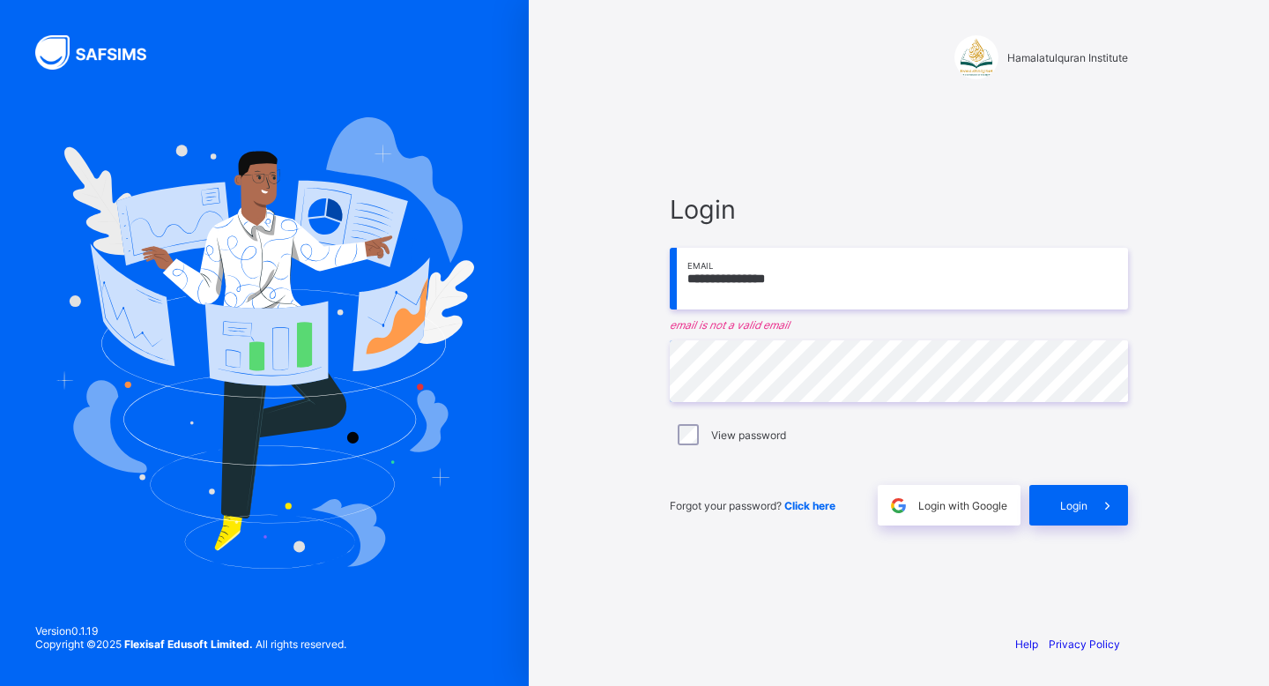
click at [775, 279] on input "**********" at bounding box center [899, 279] width 458 height 62
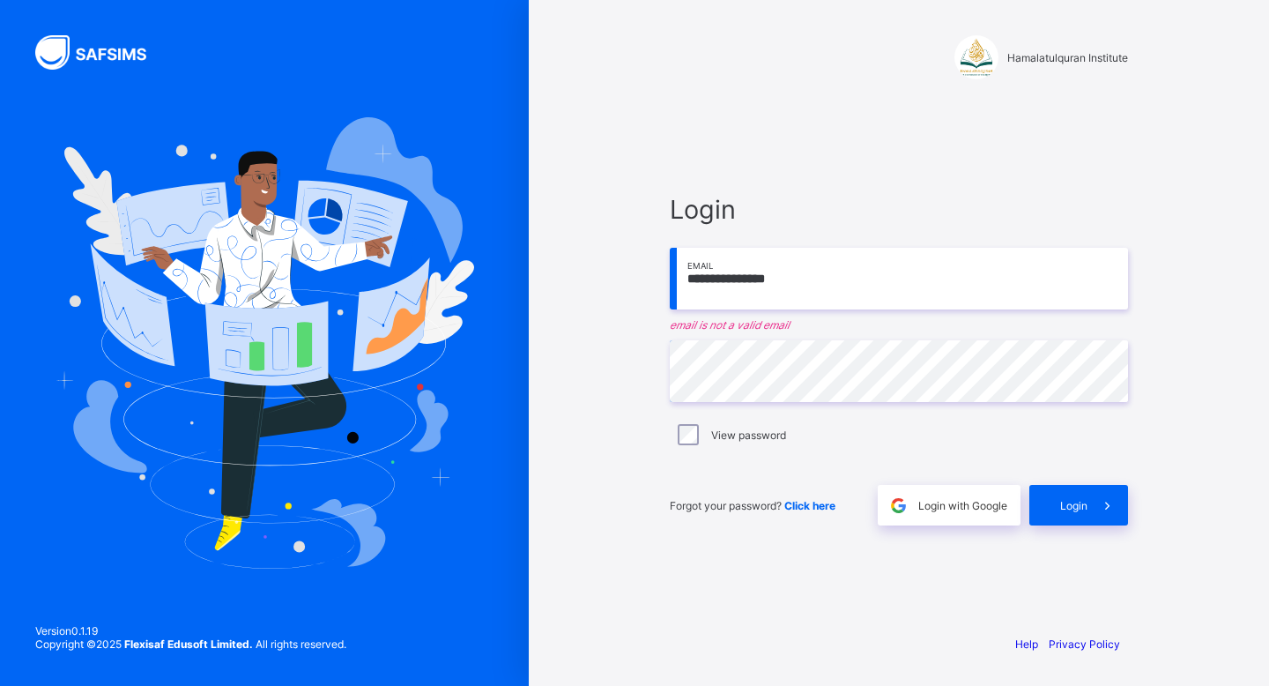
click at [775, 279] on input "**********" at bounding box center [899, 279] width 458 height 62
type input "**********"
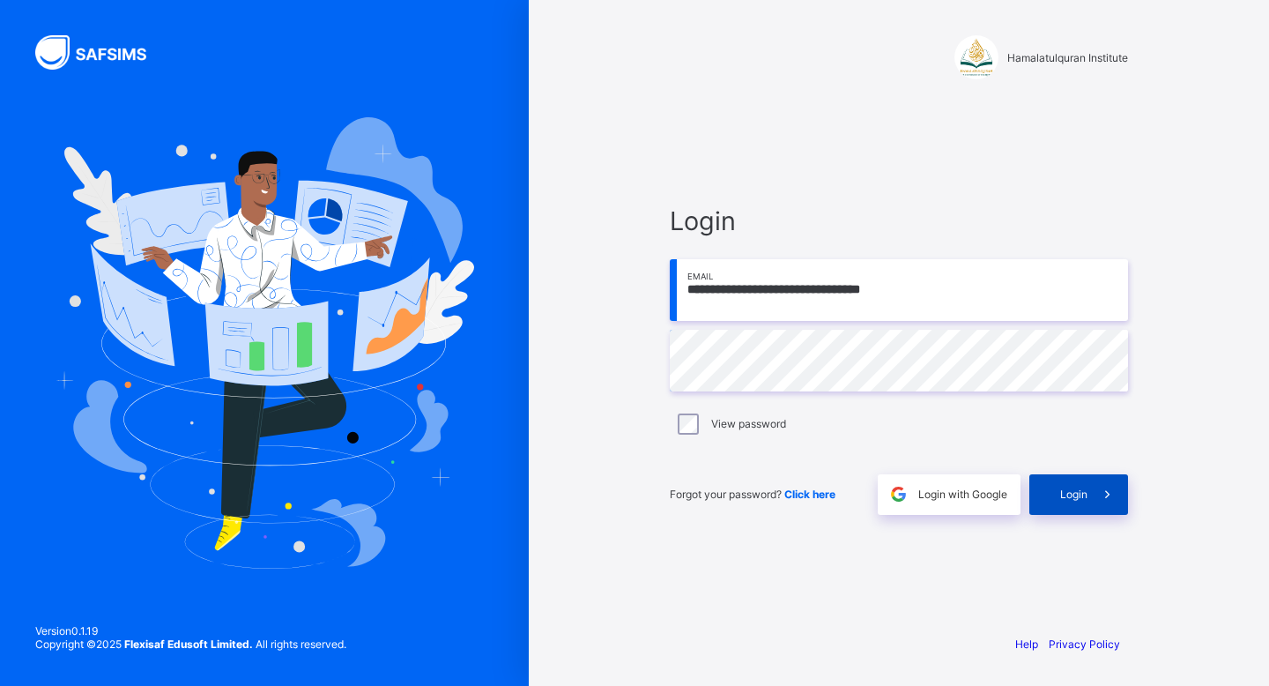
click at [1073, 499] on span "Login" at bounding box center [1073, 493] width 27 height 13
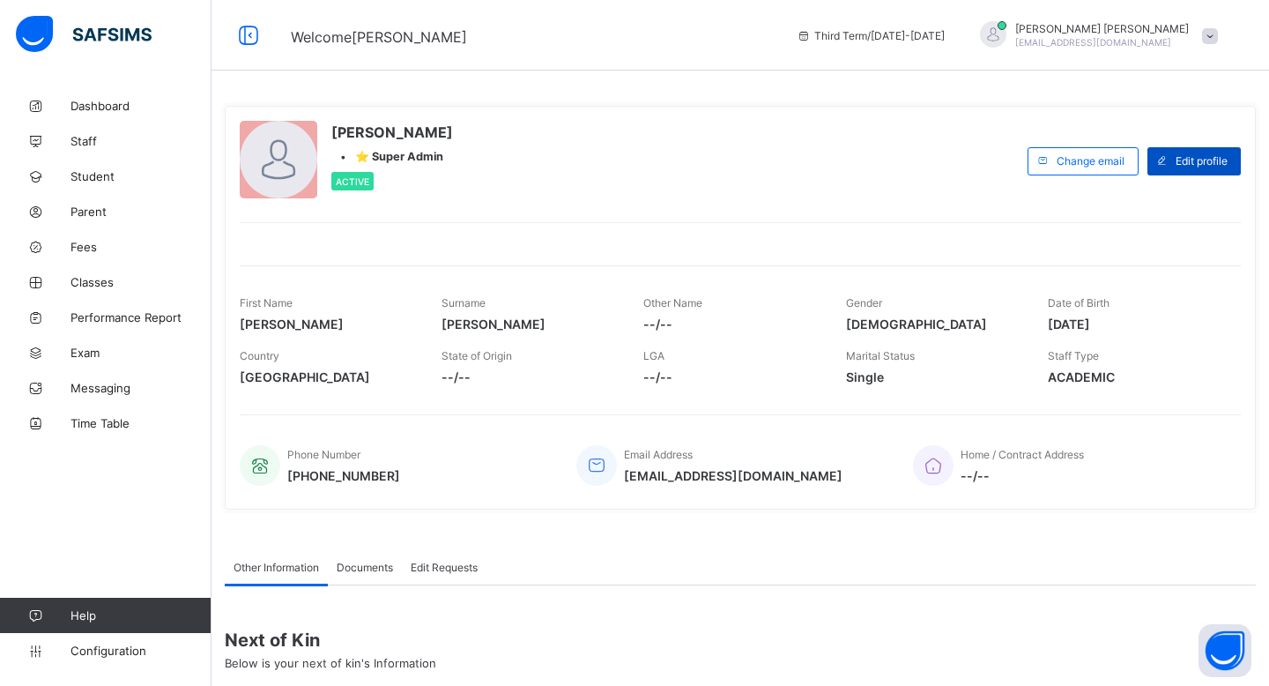
click at [1180, 159] on span "Edit profile" at bounding box center [1201, 160] width 52 height 13
select select "**"
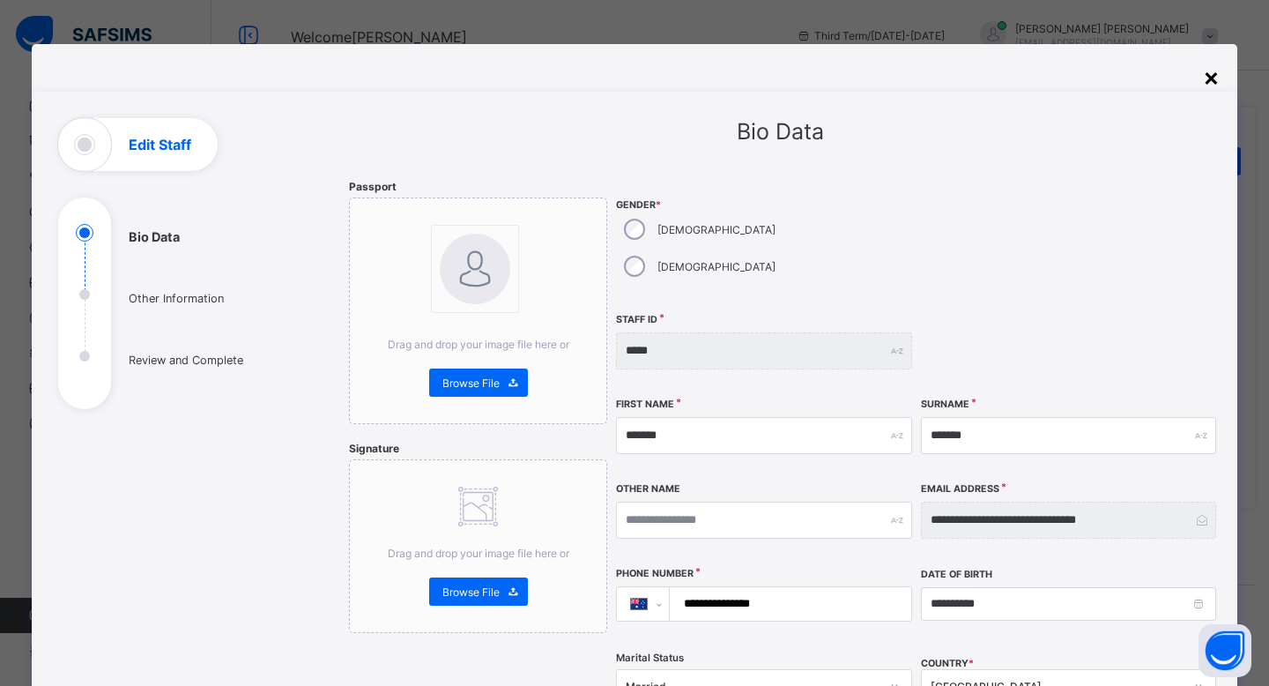
click at [1205, 75] on div "×" at bounding box center [1211, 77] width 17 height 30
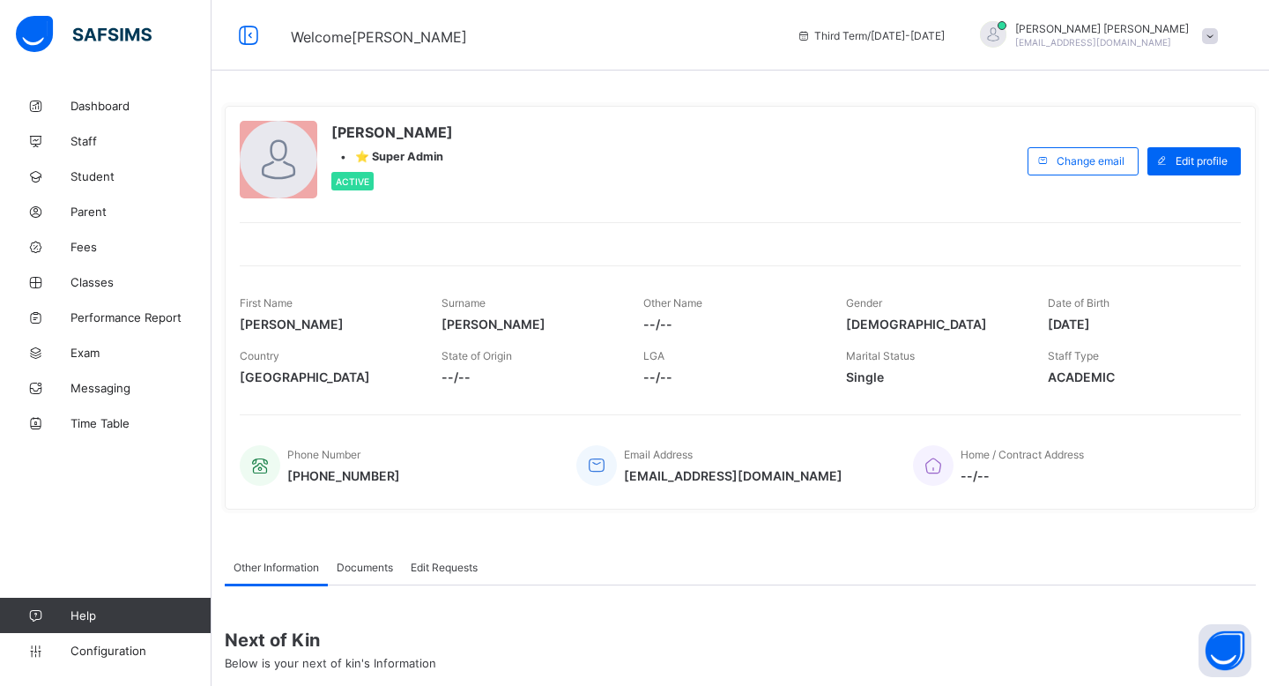
click at [1141, 42] on span "[EMAIL_ADDRESS][DOMAIN_NAME]" at bounding box center [1093, 42] width 156 height 11
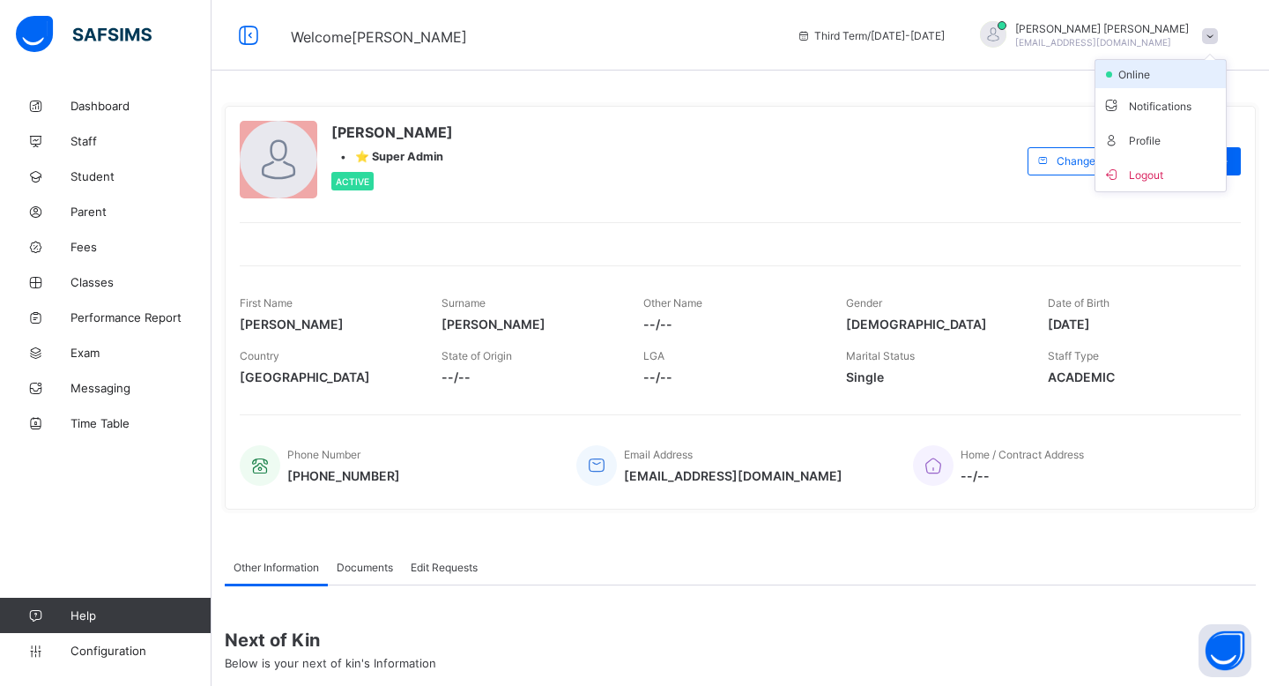
click at [1152, 74] on span "online" at bounding box center [1138, 74] width 44 height 13
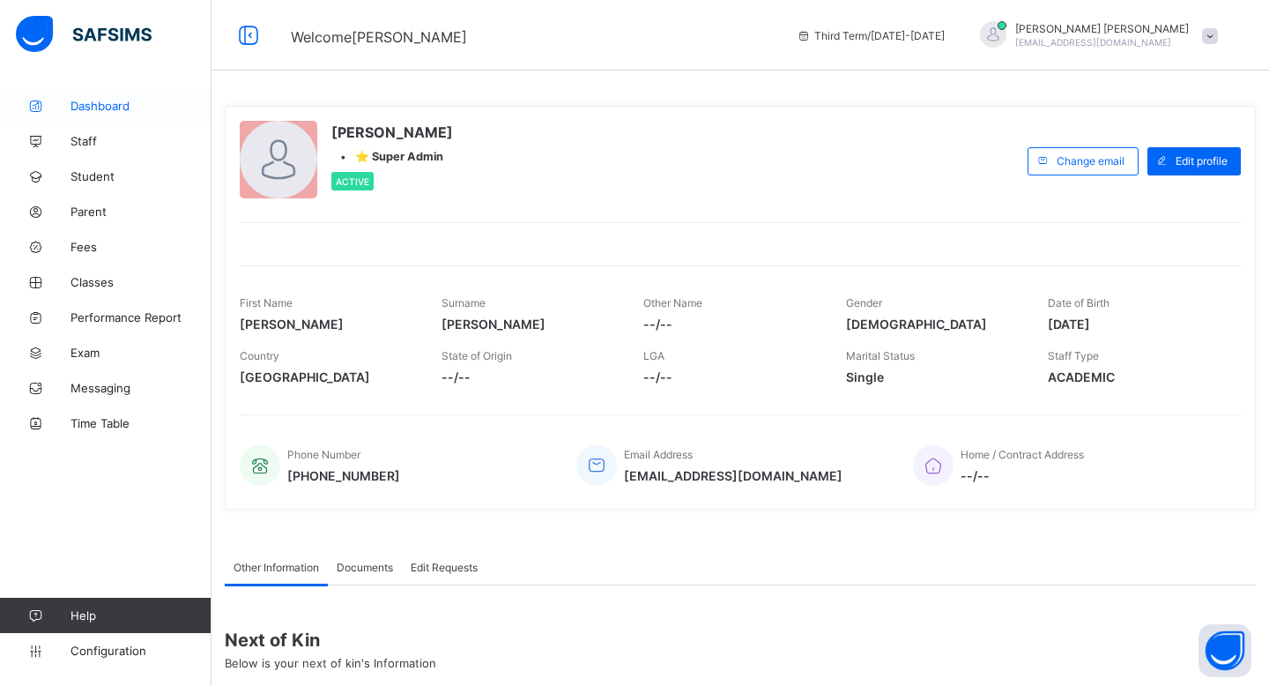
click at [102, 107] on span "Dashboard" at bounding box center [140, 106] width 141 height 14
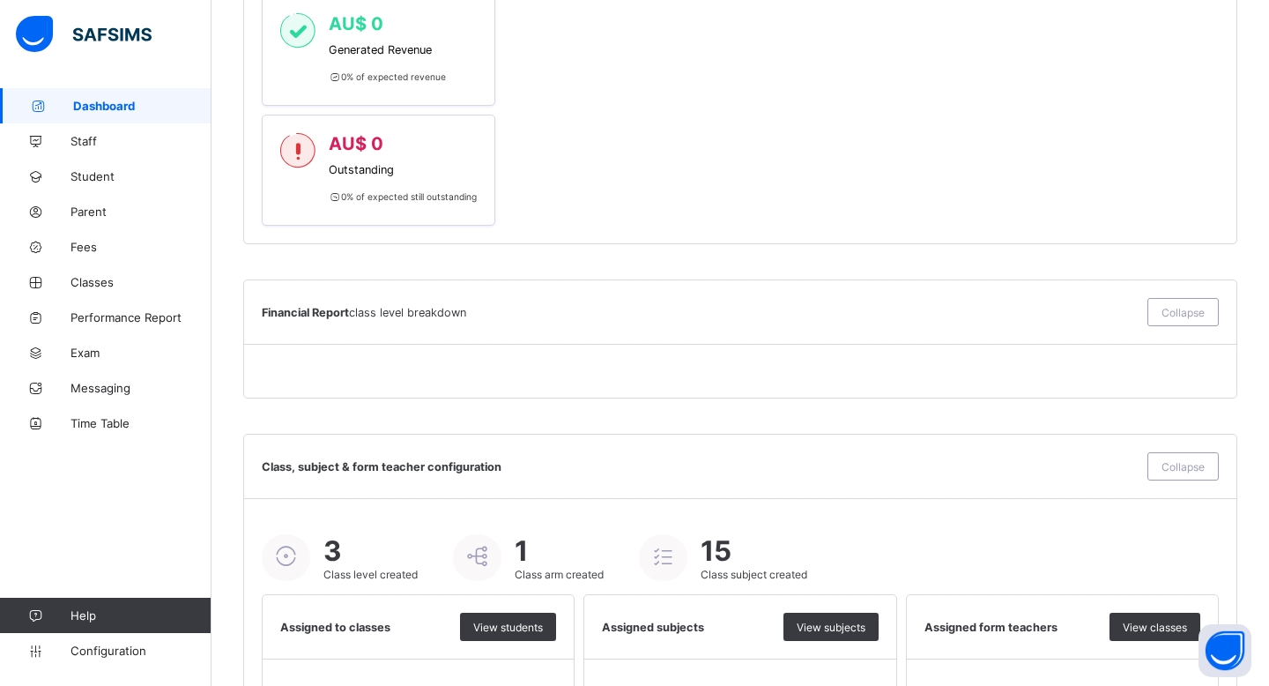
scroll to position [602, 0]
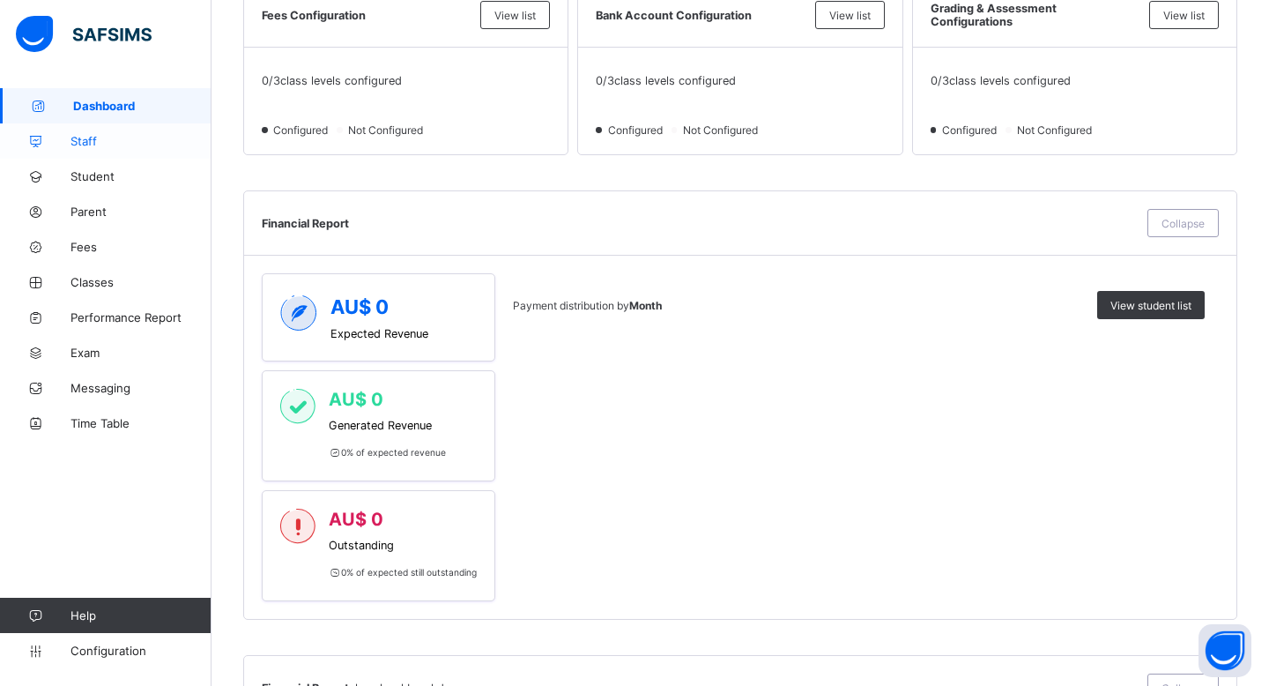
click at [102, 140] on span "Staff" at bounding box center [140, 141] width 141 height 14
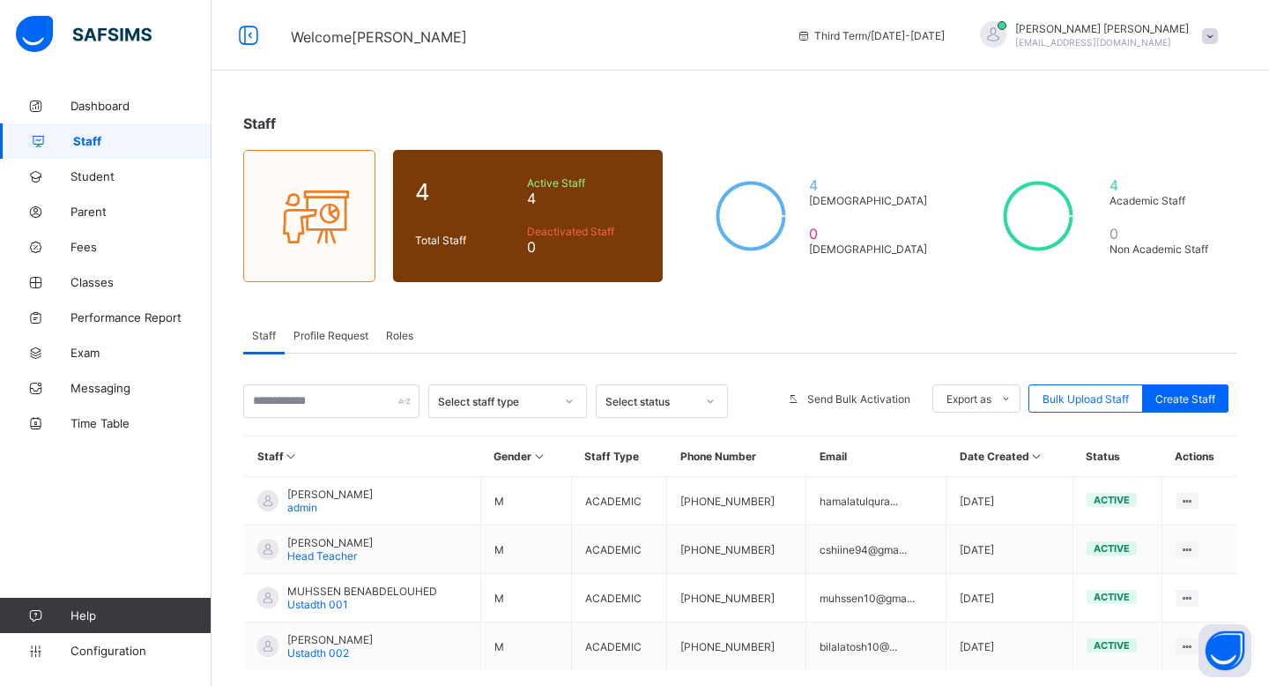
scroll to position [88, 0]
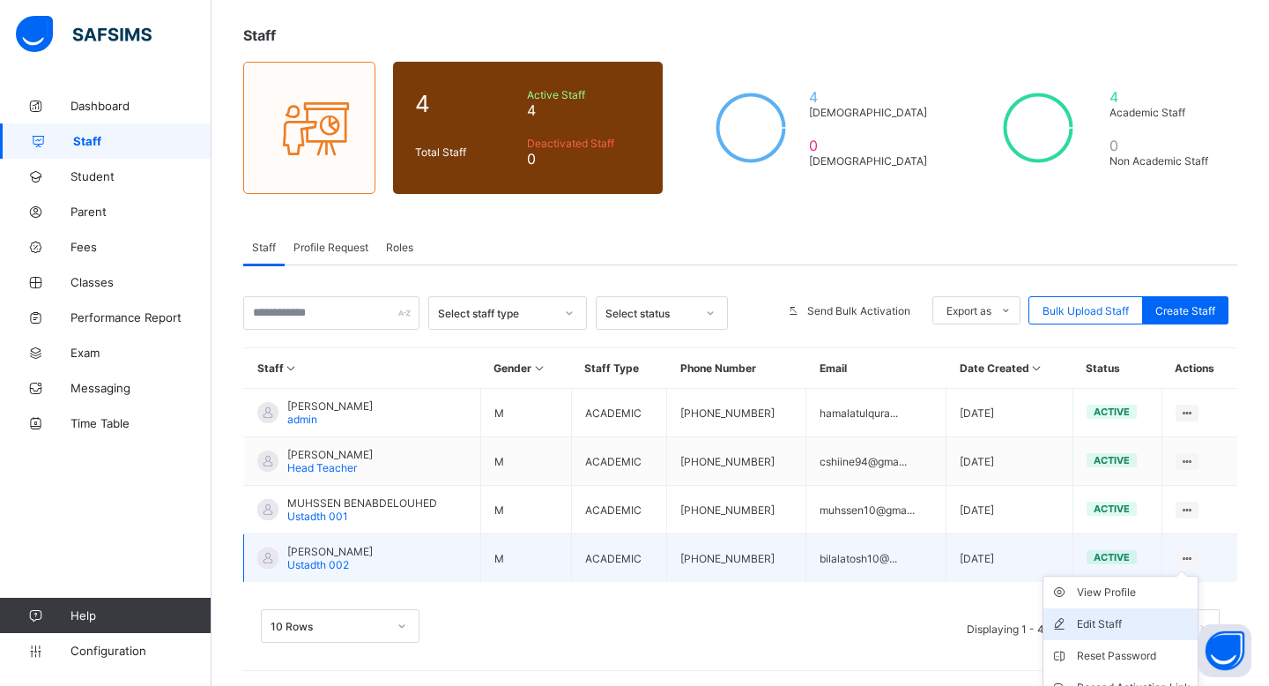
click at [1130, 624] on div "Edit Staff" at bounding box center [1134, 624] width 114 height 18
select select "**"
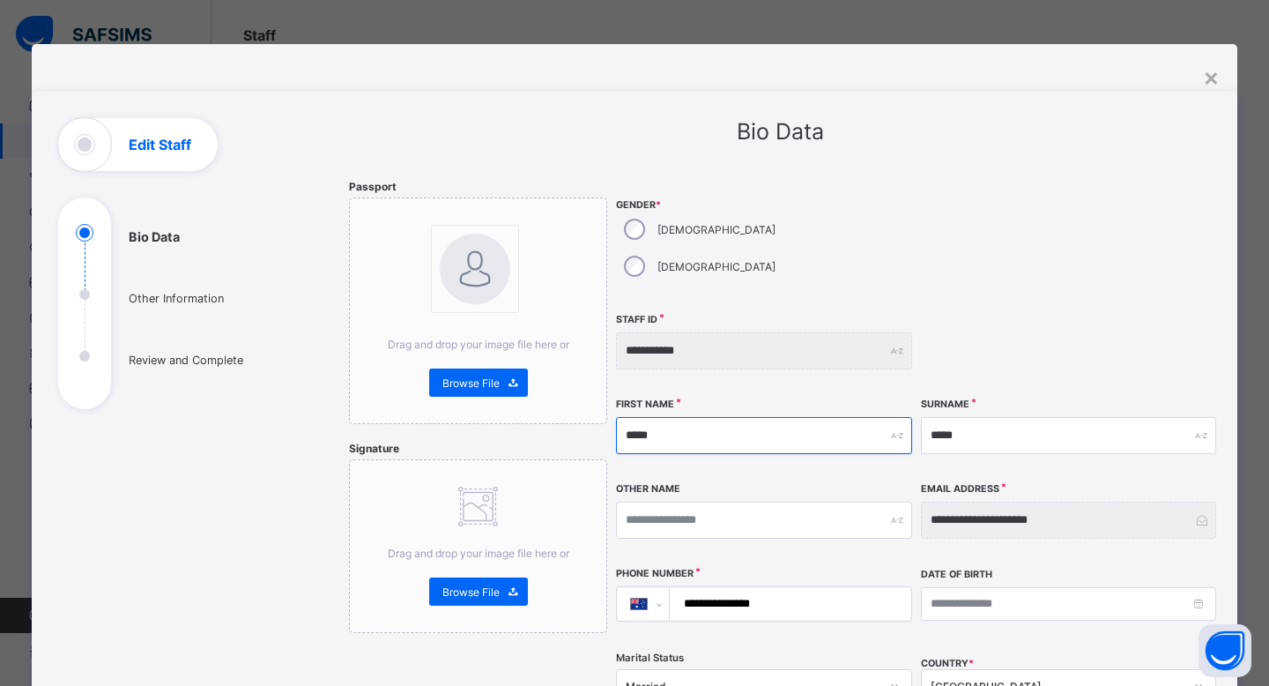
click at [677, 417] on input "*****" at bounding box center [763, 435] width 295 height 37
type input "*****"
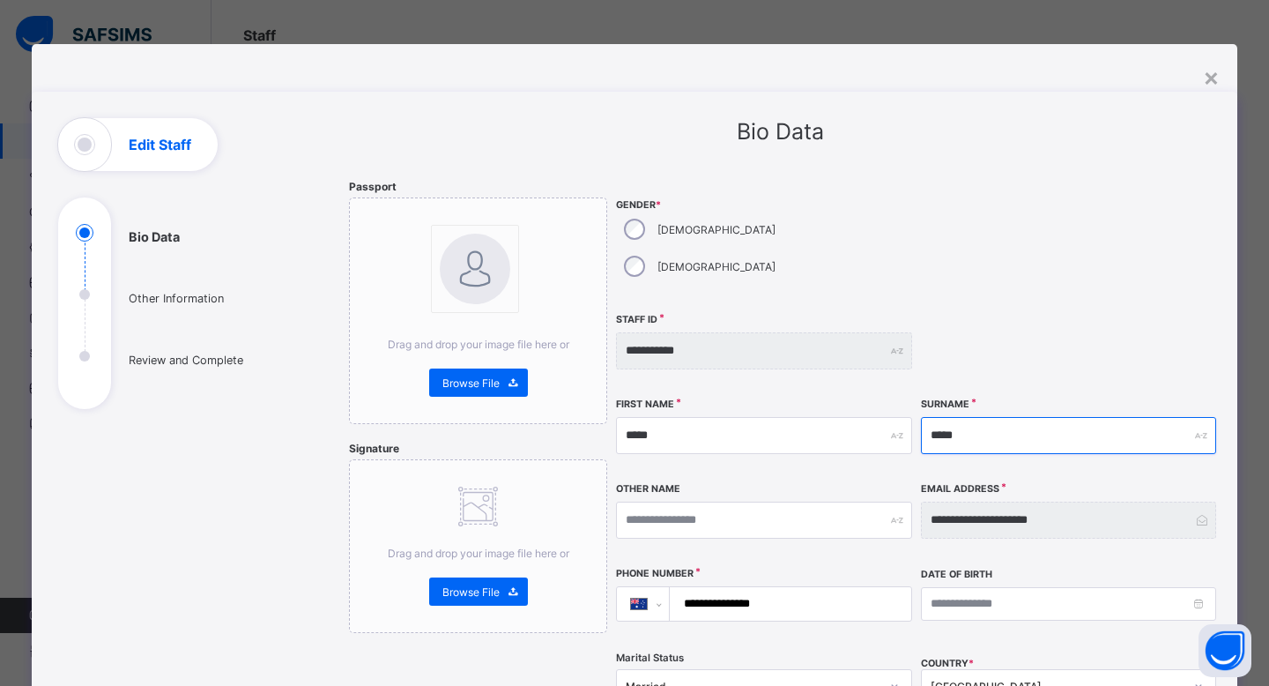
click at [929, 417] on input "*****" at bounding box center [1068, 435] width 295 height 37
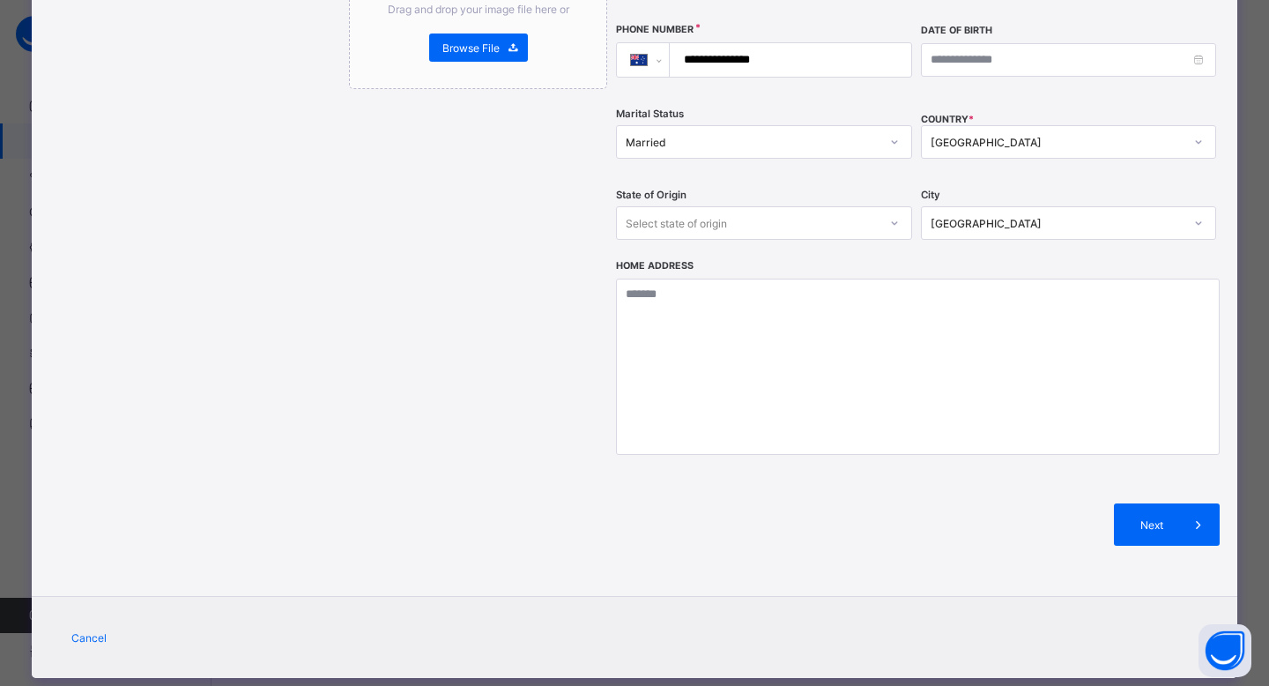
type input "*****"
click at [1134, 477] on div "Next" at bounding box center [918, 524] width 604 height 95
click at [1134, 518] on span "Next" at bounding box center [1152, 524] width 50 height 13
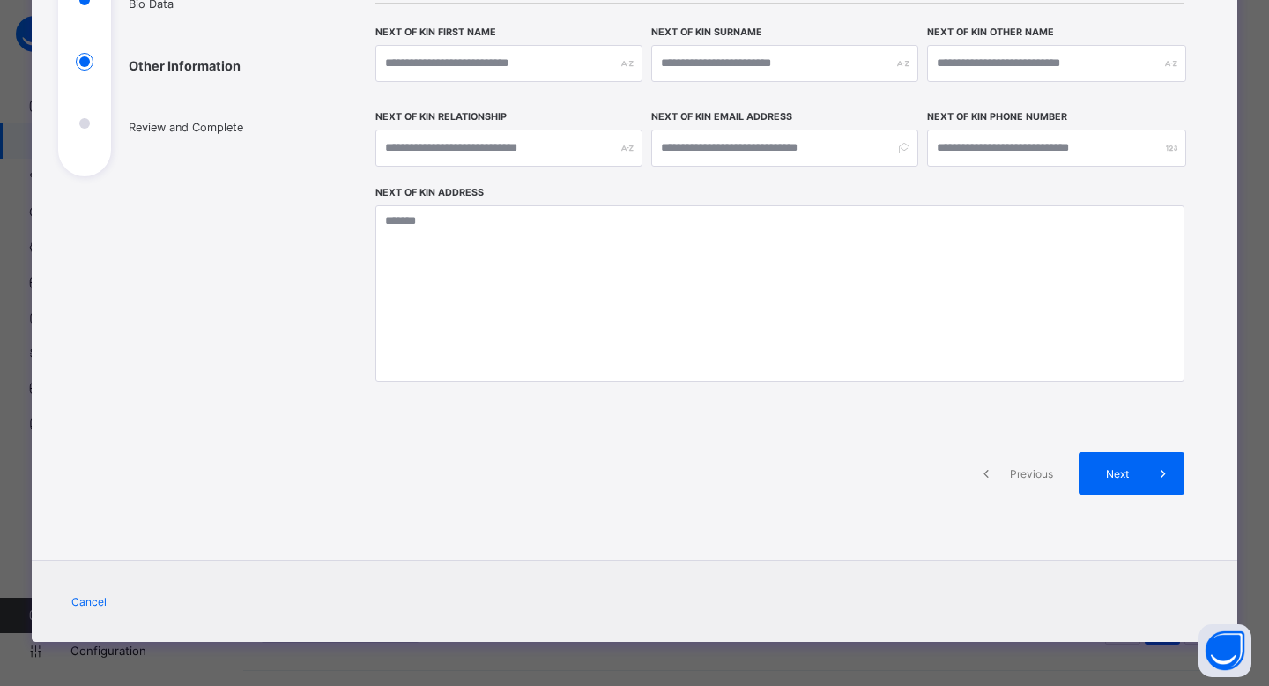
scroll to position [232, 0]
click at [1132, 494] on div "Previous Next" at bounding box center [779, 473] width 809 height 95
click at [1131, 488] on div "Next" at bounding box center [1132, 474] width 106 height 42
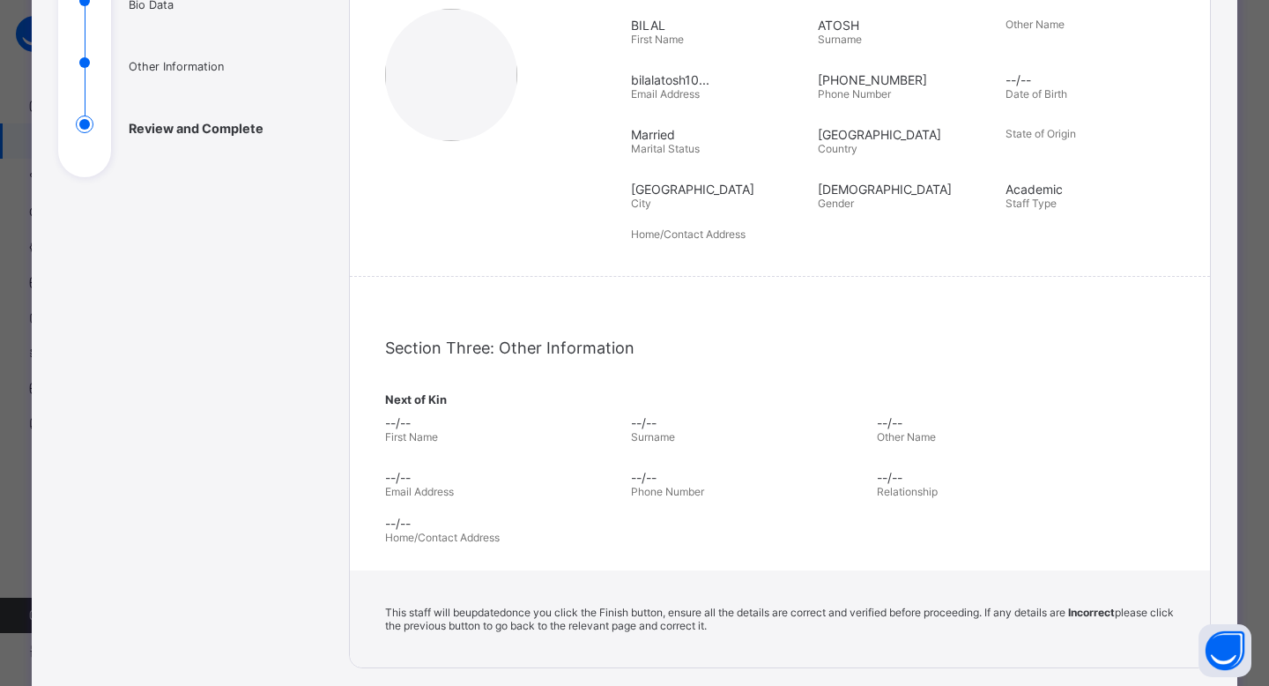
scroll to position [460, 0]
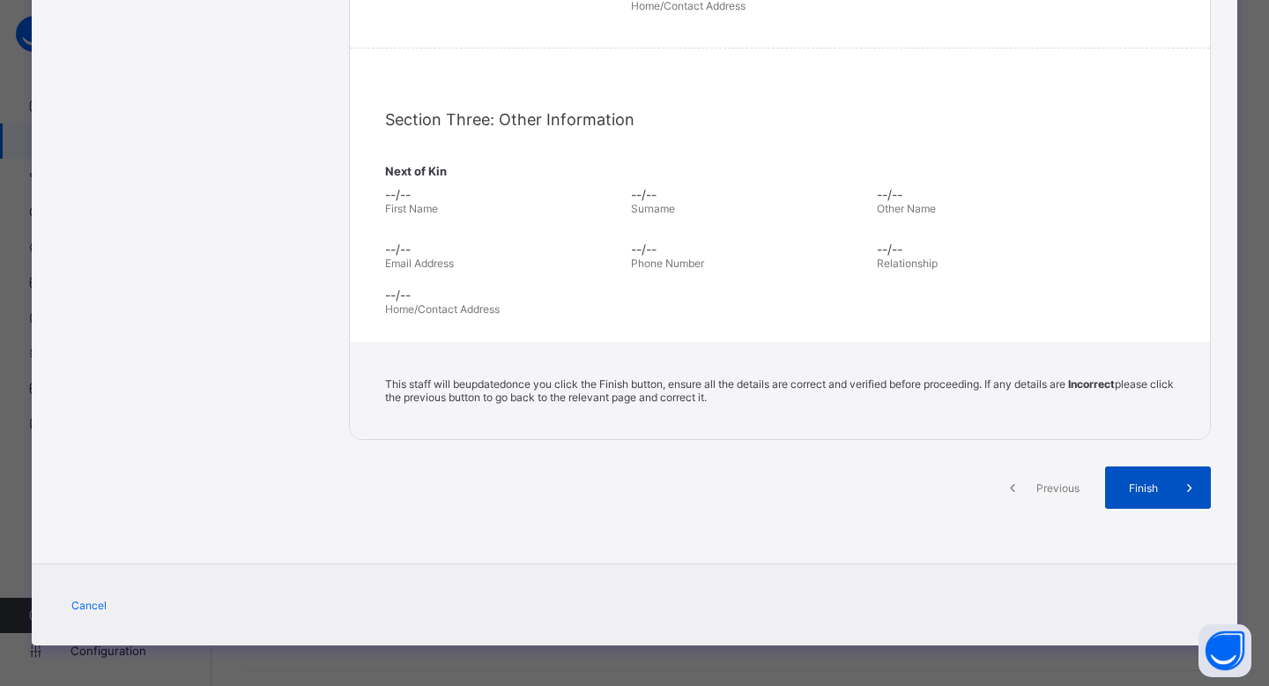
click at [1147, 493] on div "Finish" at bounding box center [1158, 487] width 106 height 42
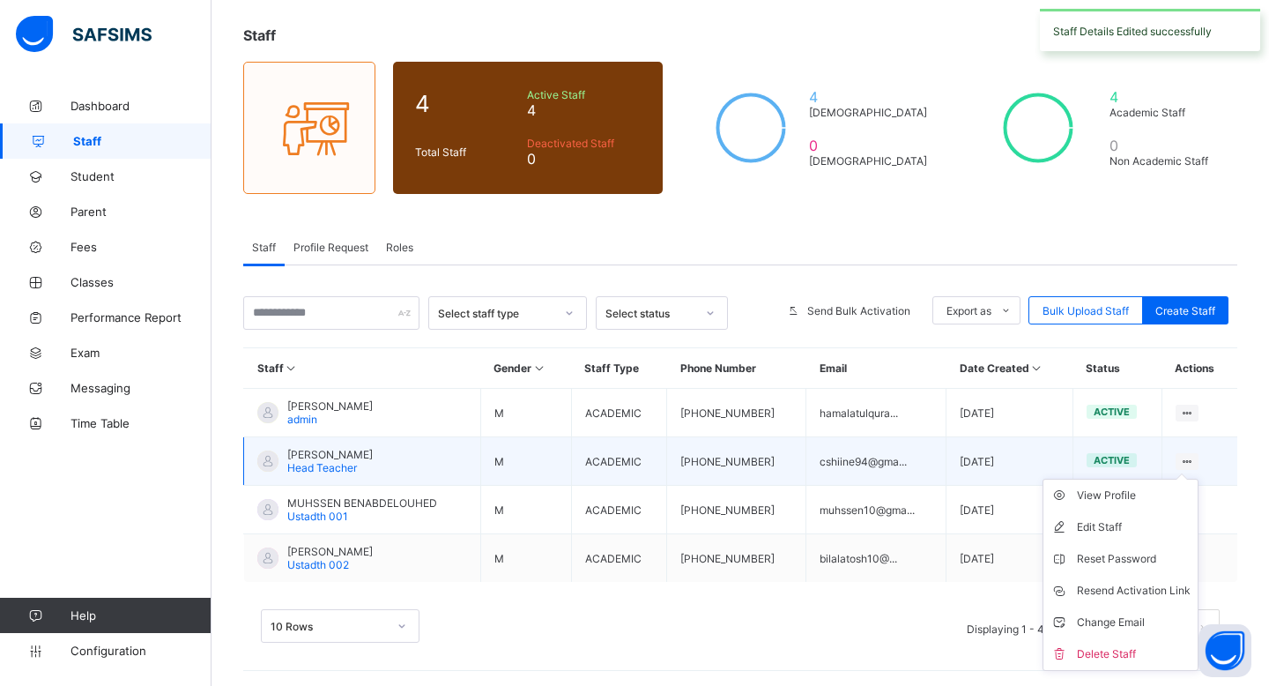
click at [1188, 456] on icon at bounding box center [1187, 461] width 15 height 13
click at [1113, 526] on div "Edit Staff" at bounding box center [1134, 527] width 114 height 18
select select "**"
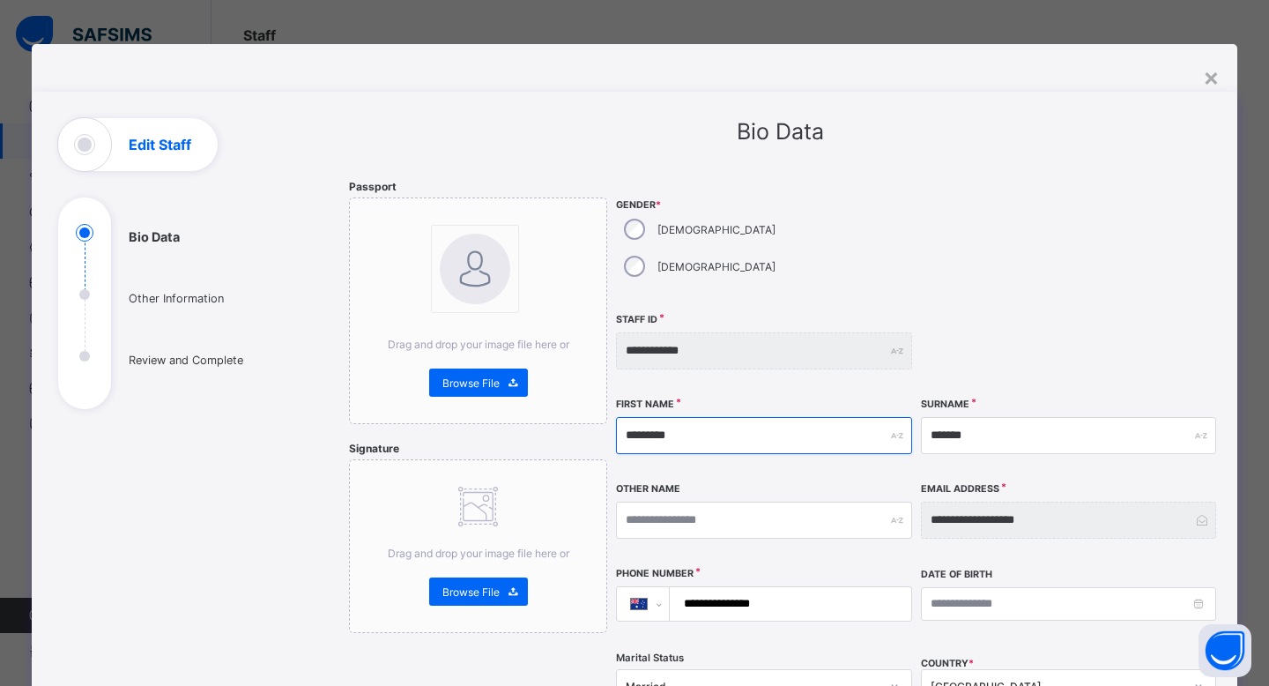
click at [652, 417] on input "*********" at bounding box center [763, 435] width 295 height 37
type input "*********"
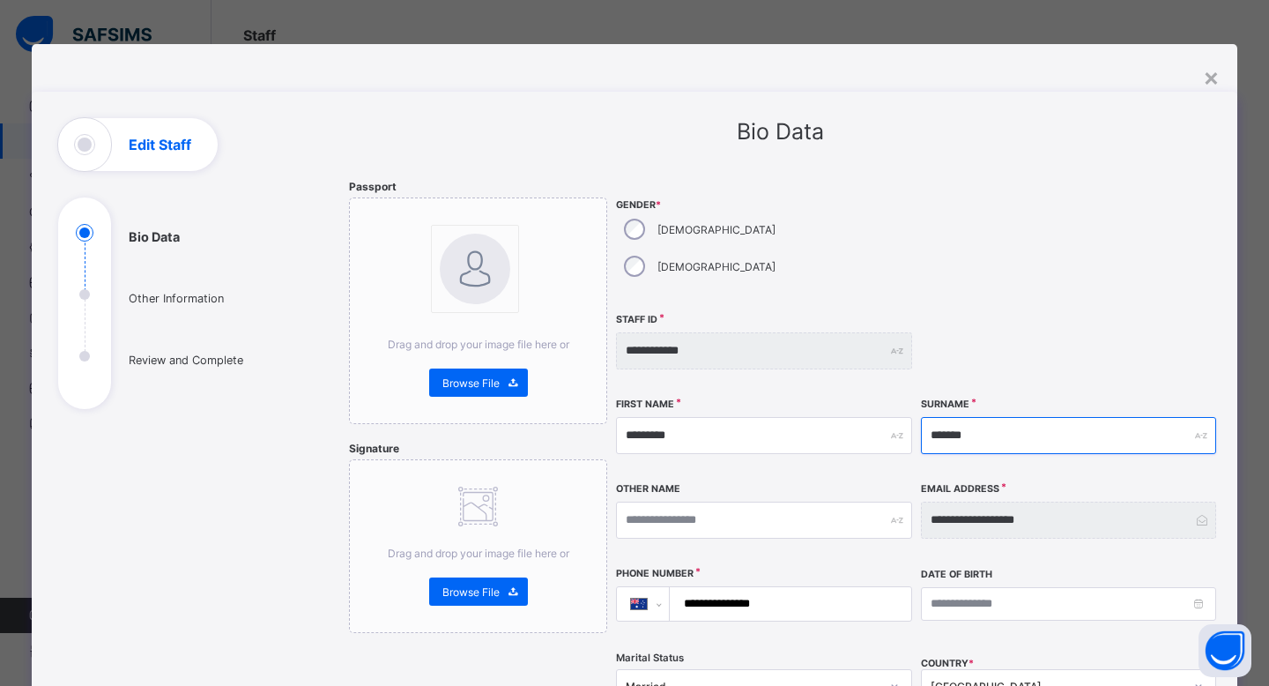
click at [981, 417] on input "*******" at bounding box center [1068, 435] width 295 height 37
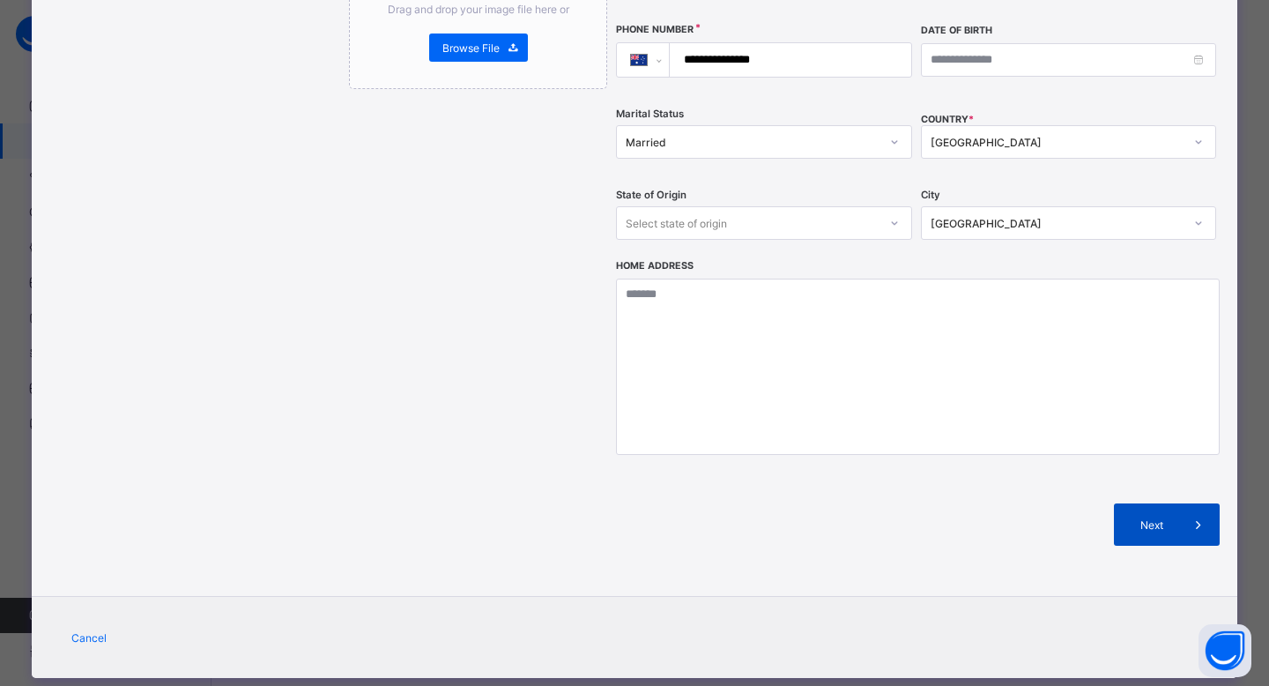
type input "*******"
click at [1145, 503] on div "Next" at bounding box center [1167, 524] width 106 height 42
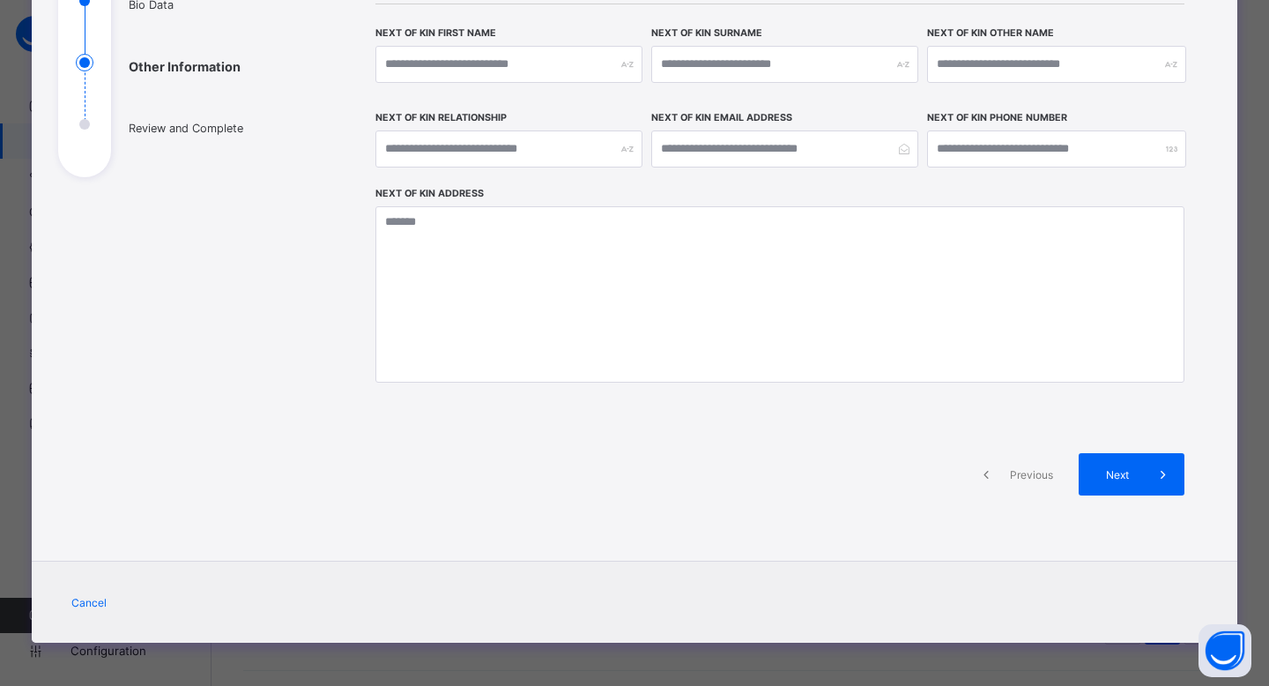
click at [1145, 477] on span at bounding box center [1163, 474] width 42 height 42
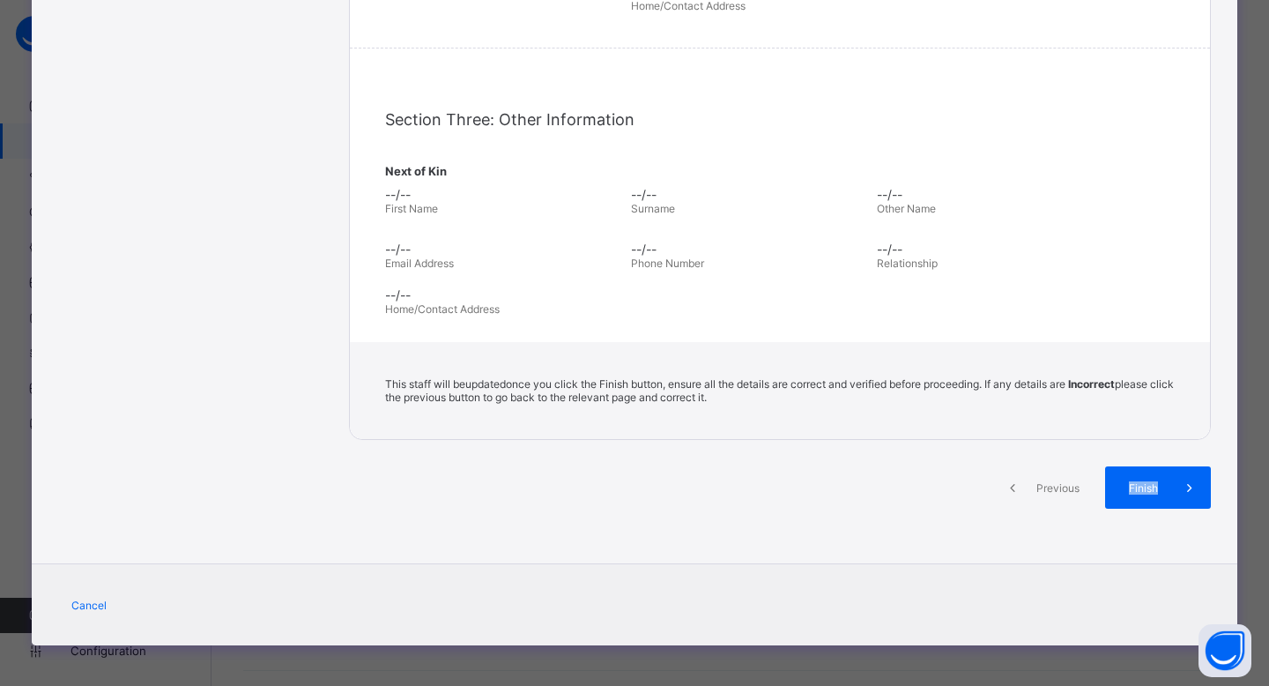
click at [1145, 477] on div "Finish" at bounding box center [1158, 487] width 106 height 42
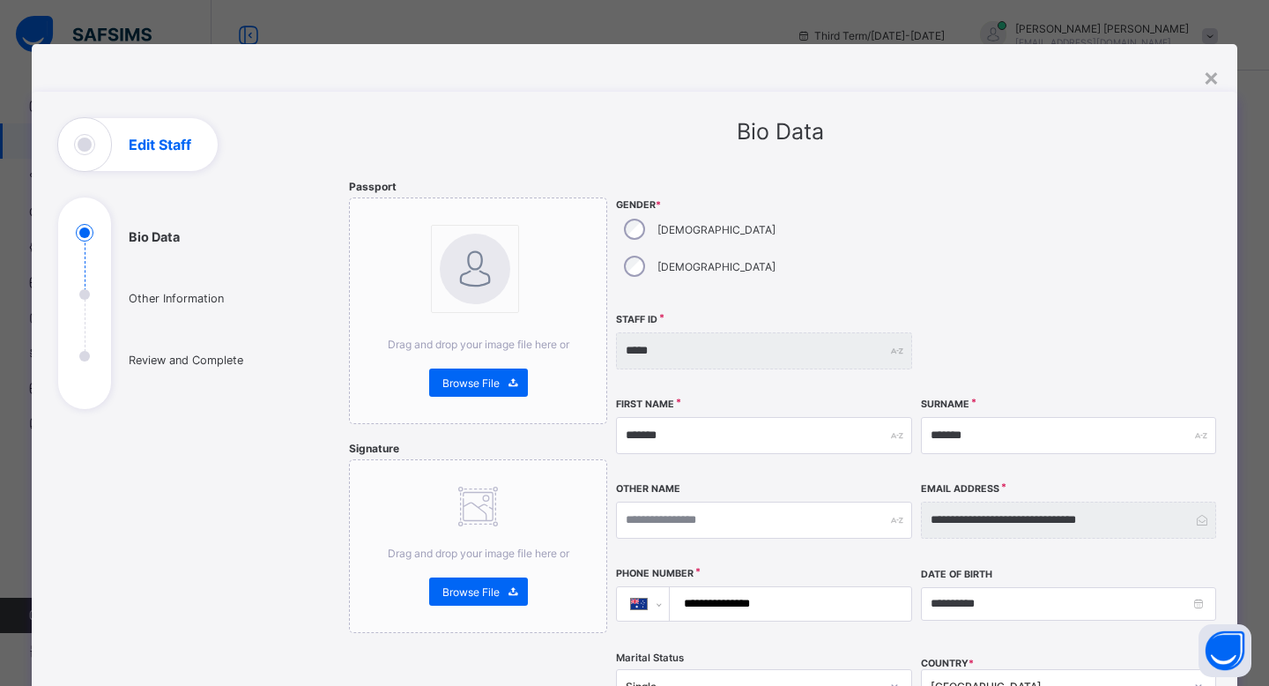
select select "**"
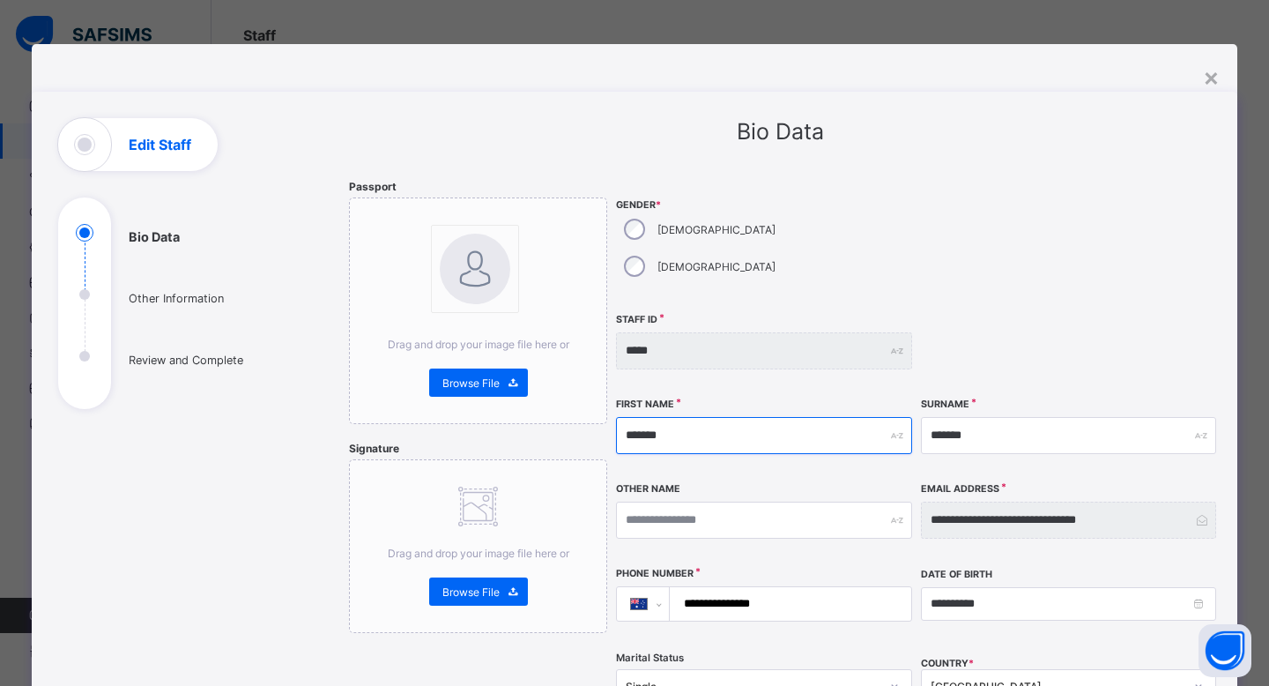
click at [745, 417] on input "*******" at bounding box center [763, 435] width 295 height 37
type input "*******"
click at [1082, 397] on div "Surname *******" at bounding box center [1068, 435] width 295 height 76
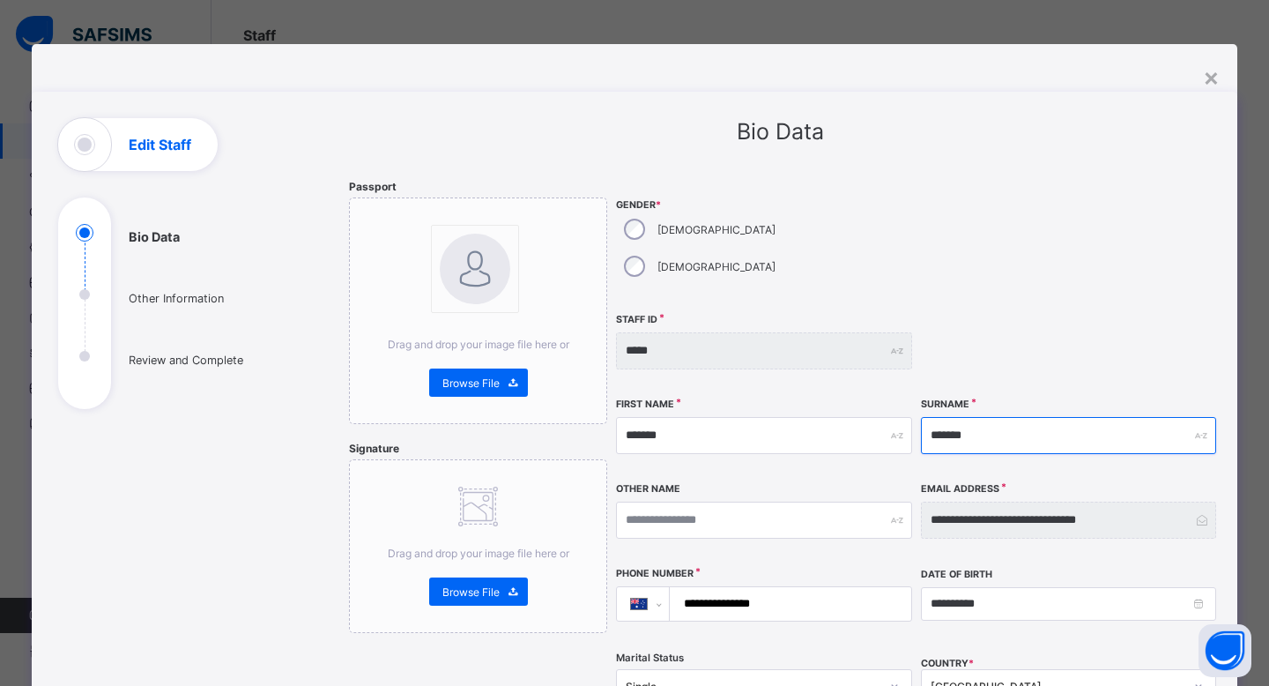
click at [1035, 417] on input "*******" at bounding box center [1068, 435] width 295 height 37
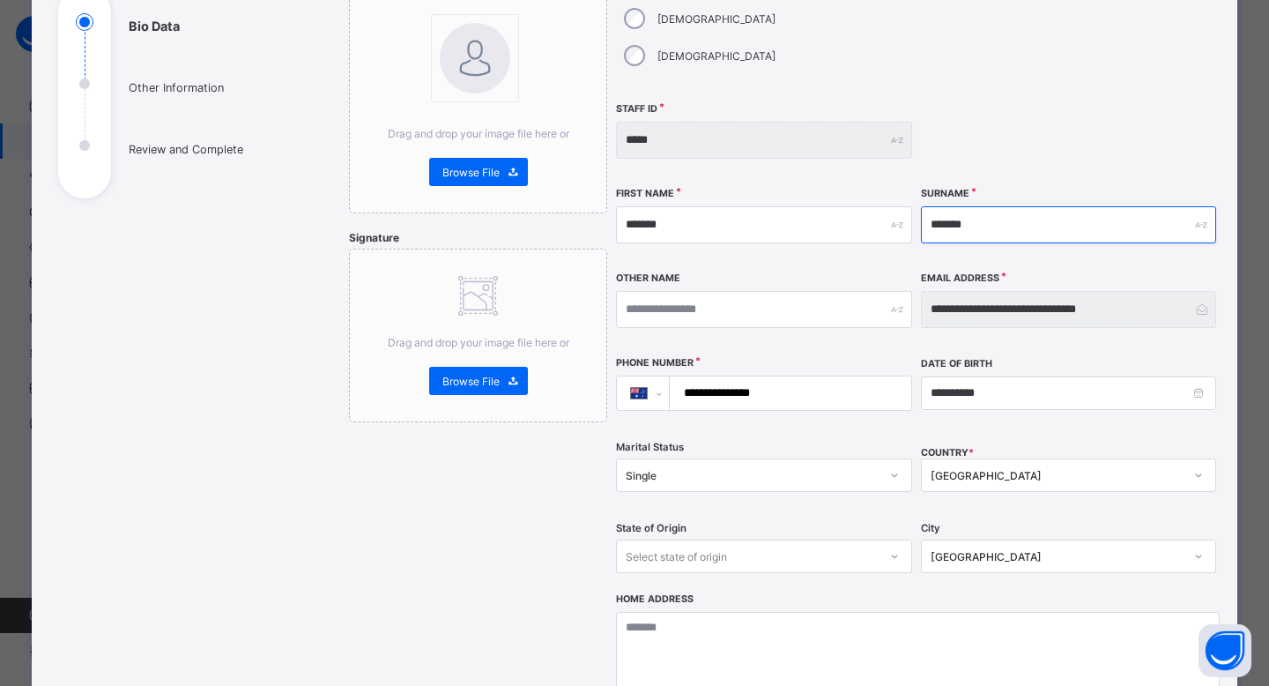
scroll to position [496, 0]
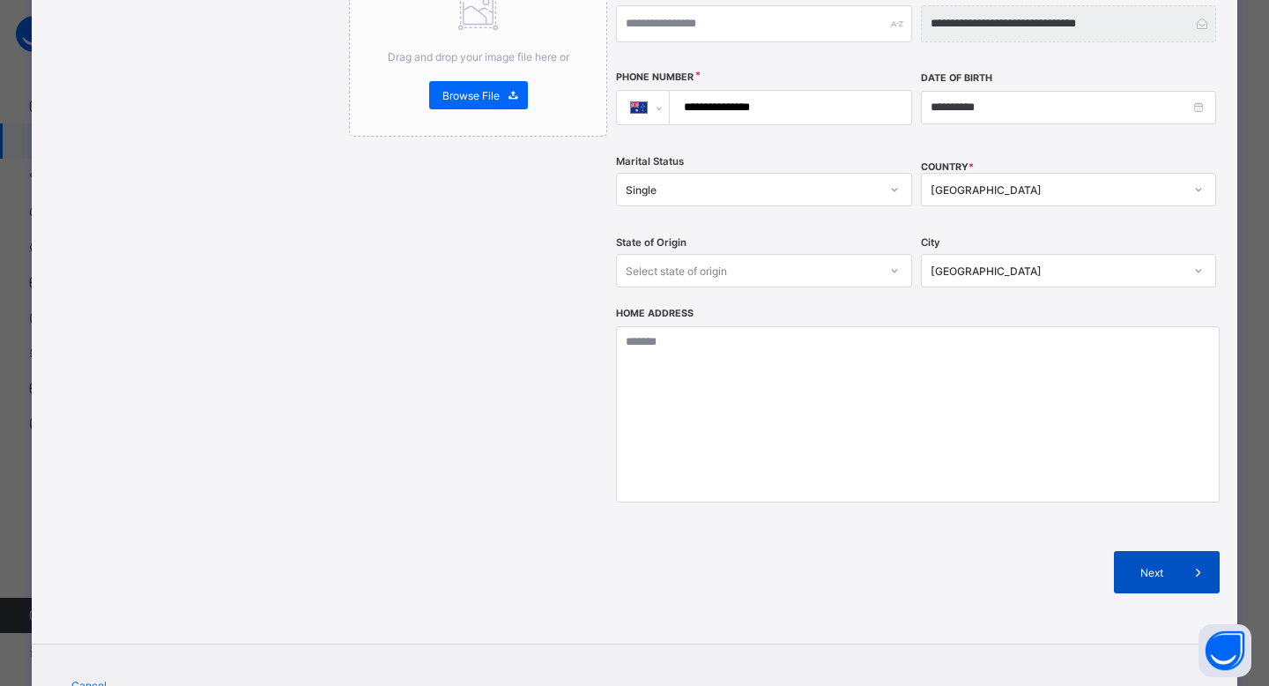
type input "*******"
click at [1137, 551] on div "Next" at bounding box center [1167, 572] width 106 height 42
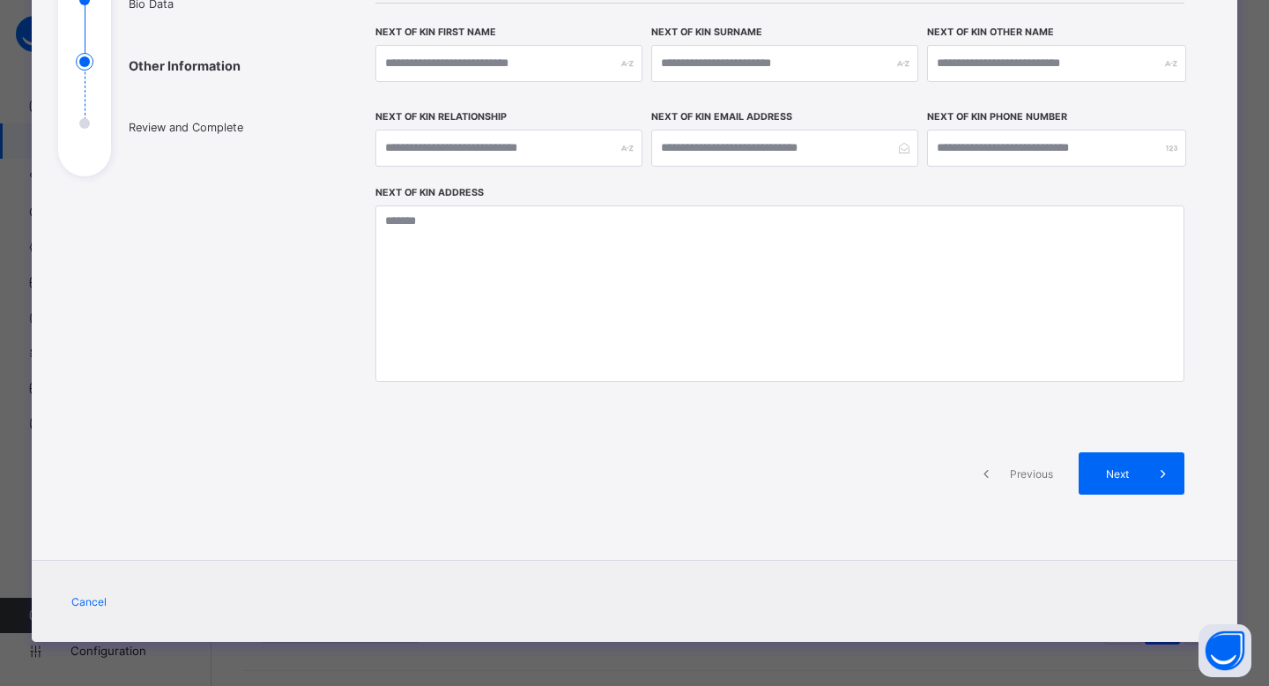
scroll to position [232, 0]
click at [1137, 546] on div "**********" at bounding box center [634, 211] width 1205 height 703
click at [1123, 494] on div "Previous Next" at bounding box center [779, 473] width 809 height 95
click at [1102, 482] on div "Next" at bounding box center [1132, 474] width 106 height 42
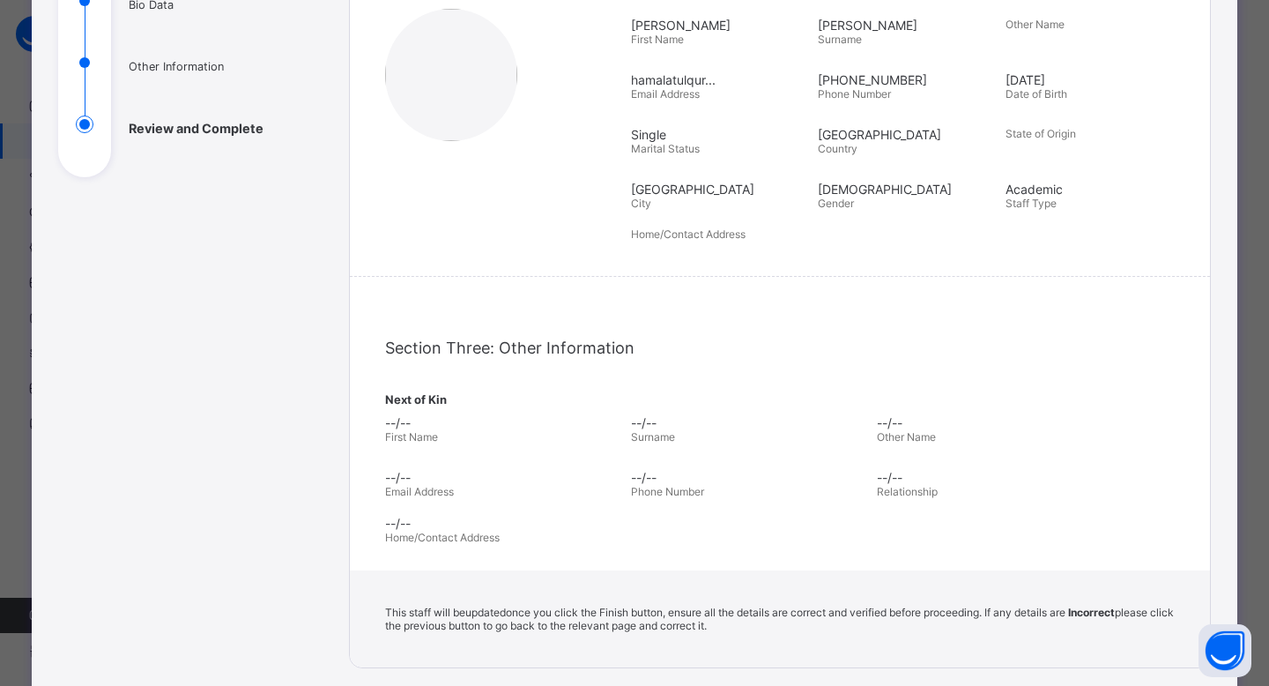
scroll to position [460, 0]
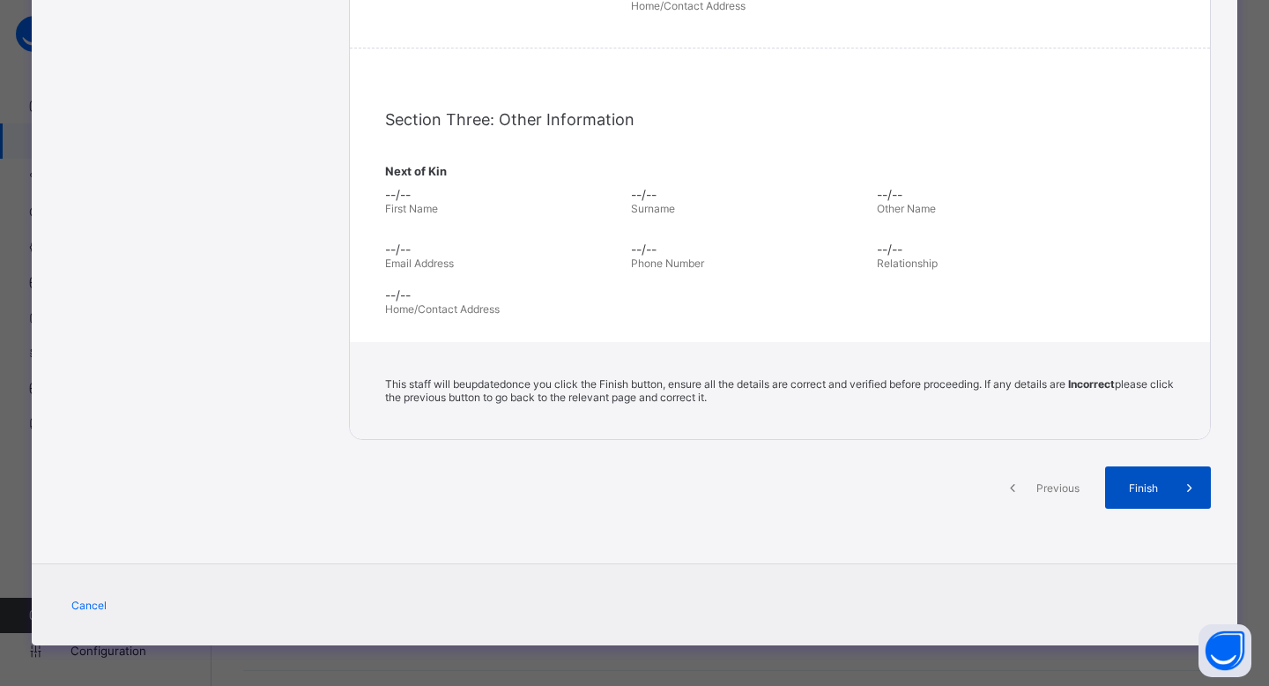
click at [1118, 484] on span "Finish" at bounding box center [1143, 487] width 50 height 13
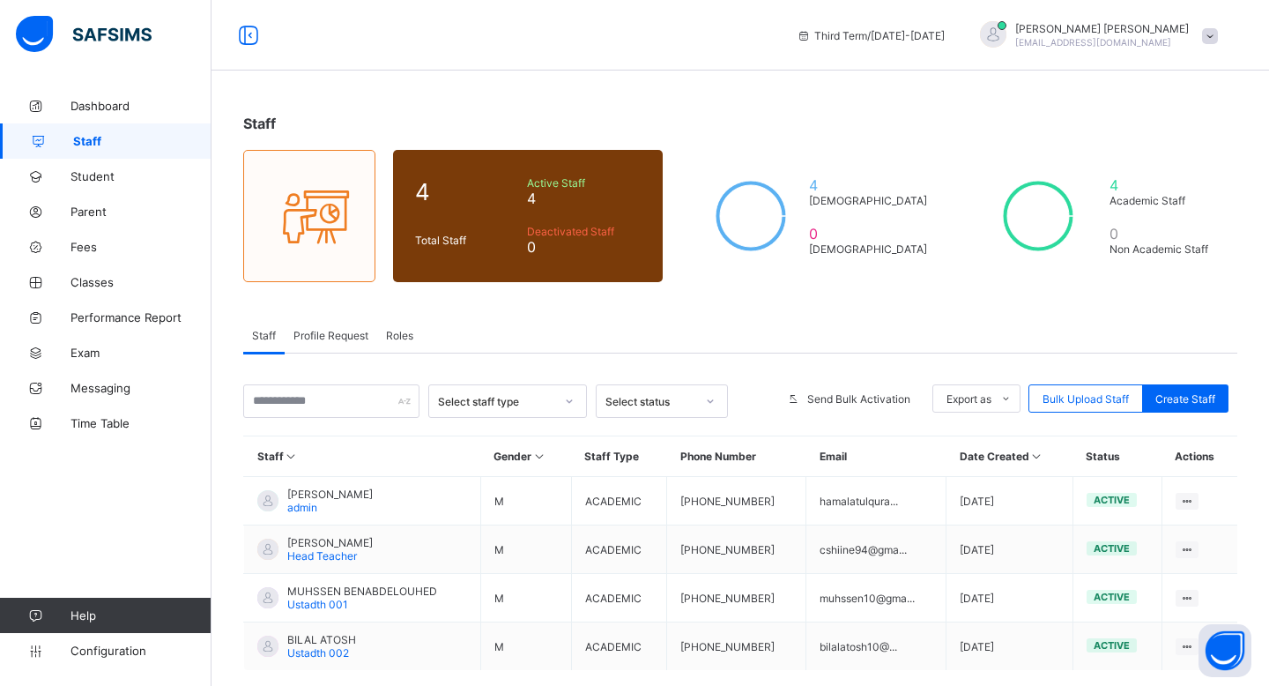
click at [450, 197] on span "4" at bounding box center [466, 191] width 103 height 27
click at [620, 223] on div "Deactivated Staff 0" at bounding box center [584, 240] width 122 height 40
click at [901, 217] on div "4 Male 0 Female" at bounding box center [815, 216] width 270 height 132
click at [1042, 227] on icon at bounding box center [1038, 216] width 97 height 88
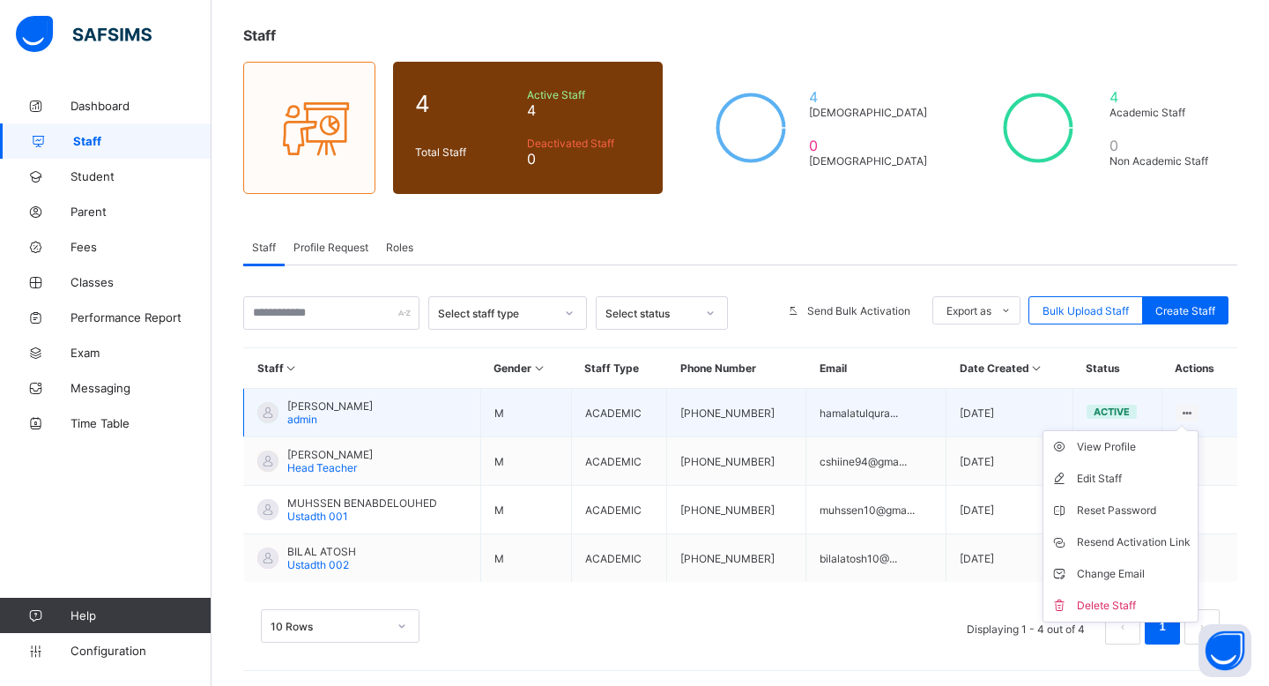
click at [1182, 408] on icon at bounding box center [1187, 412] width 15 height 13
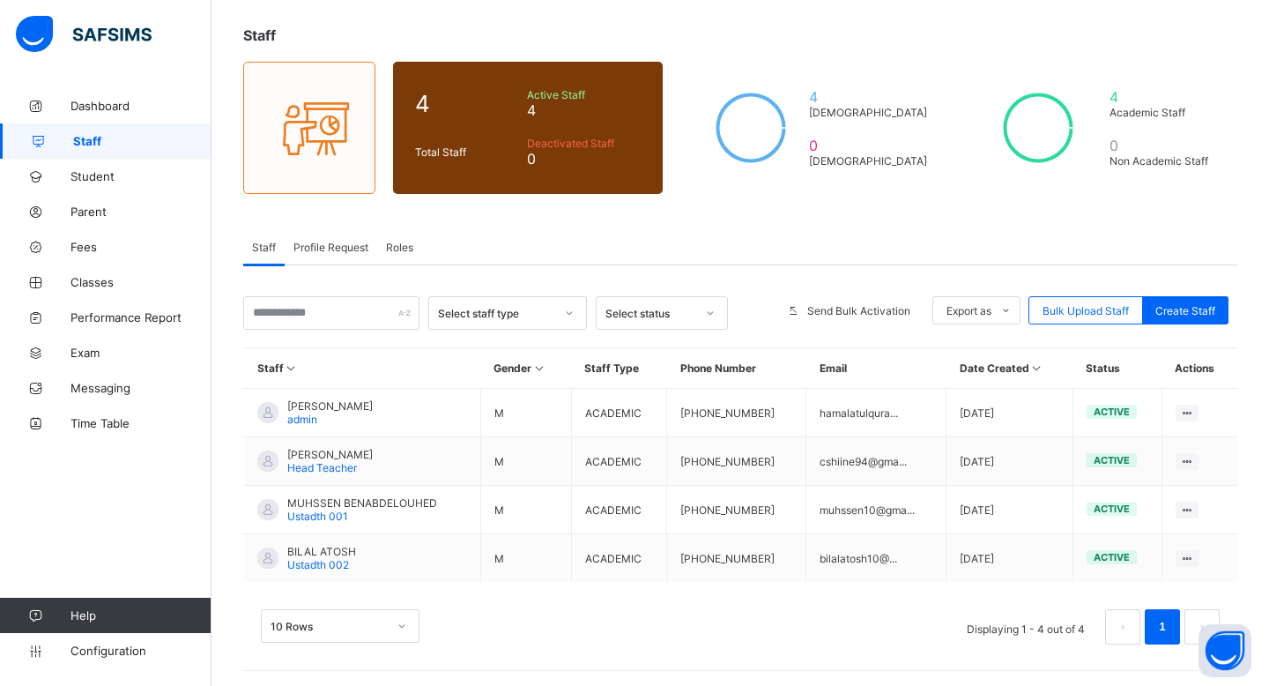
click at [789, 612] on div "10 Rows Displaying 1 - 4 out of 4 1" at bounding box center [740, 626] width 959 height 35
click at [100, 605] on link "Help" at bounding box center [105, 614] width 211 height 35
click at [70, 614] on span "Help" at bounding box center [140, 615] width 140 height 14
click at [33, 612] on icon at bounding box center [35, 615] width 70 height 13
click at [69, 617] on icon at bounding box center [35, 615] width 70 height 13
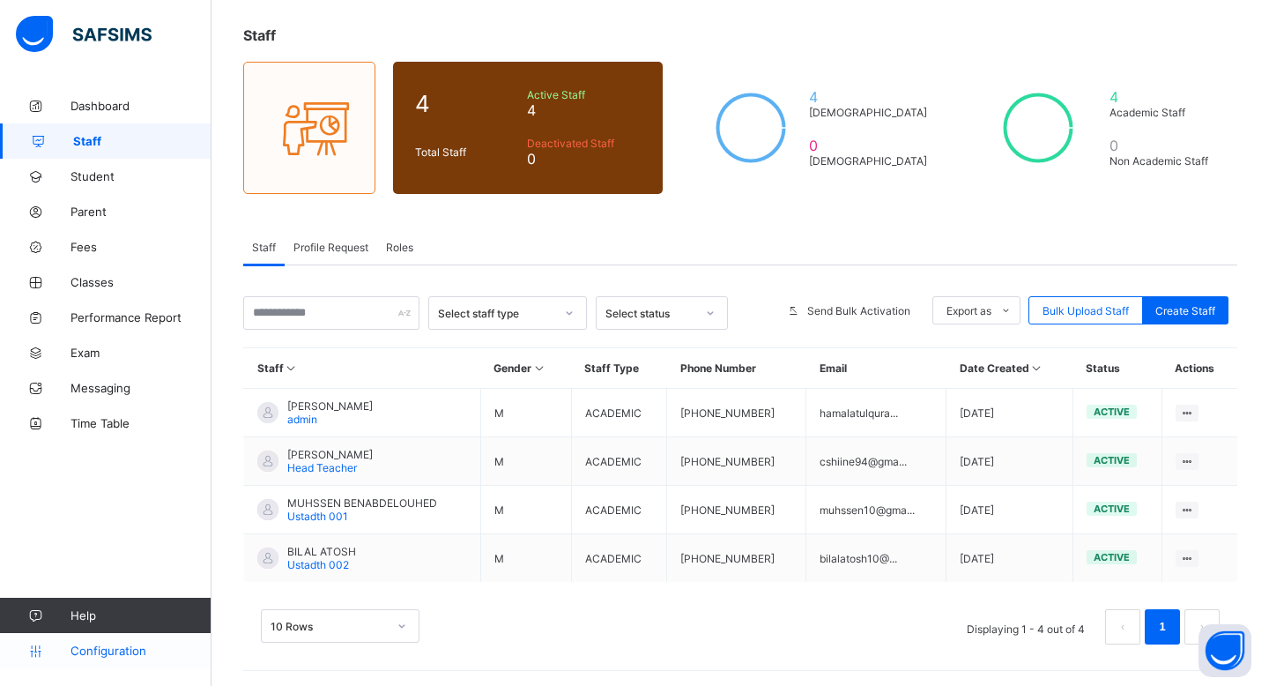
click at [74, 660] on link "Configuration" at bounding box center [105, 650] width 211 height 35
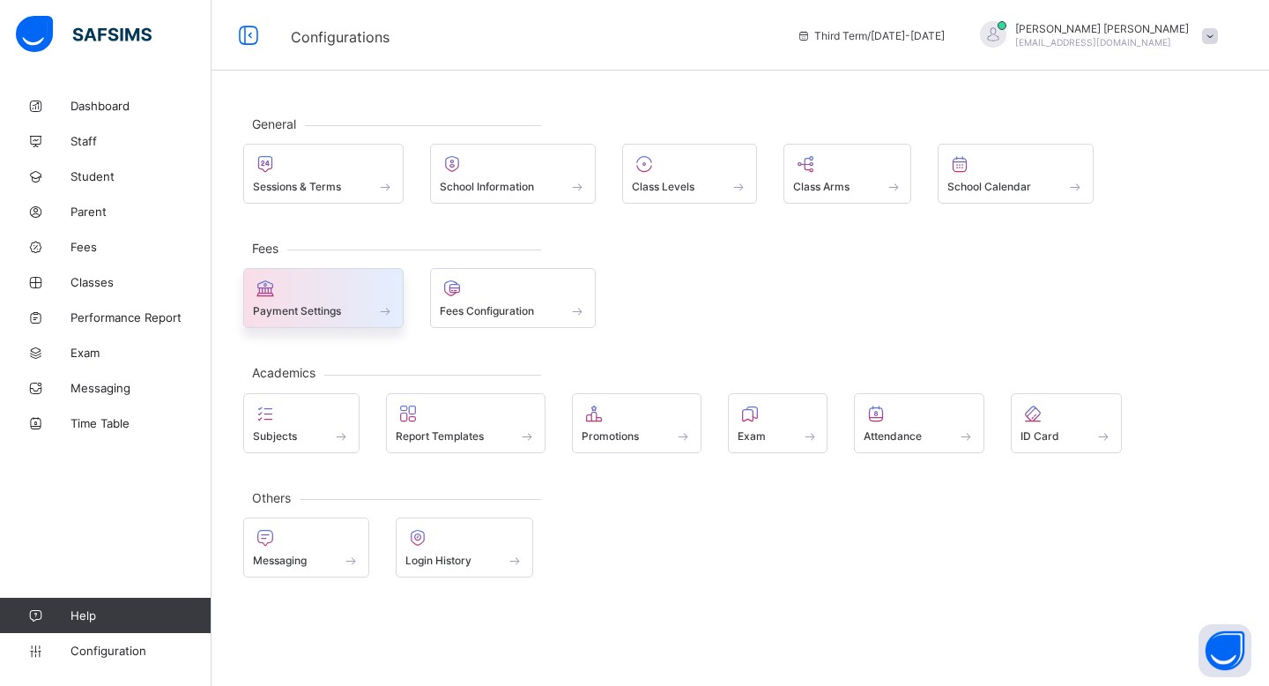
click at [322, 312] on span "Payment Settings" at bounding box center [297, 310] width 88 height 13
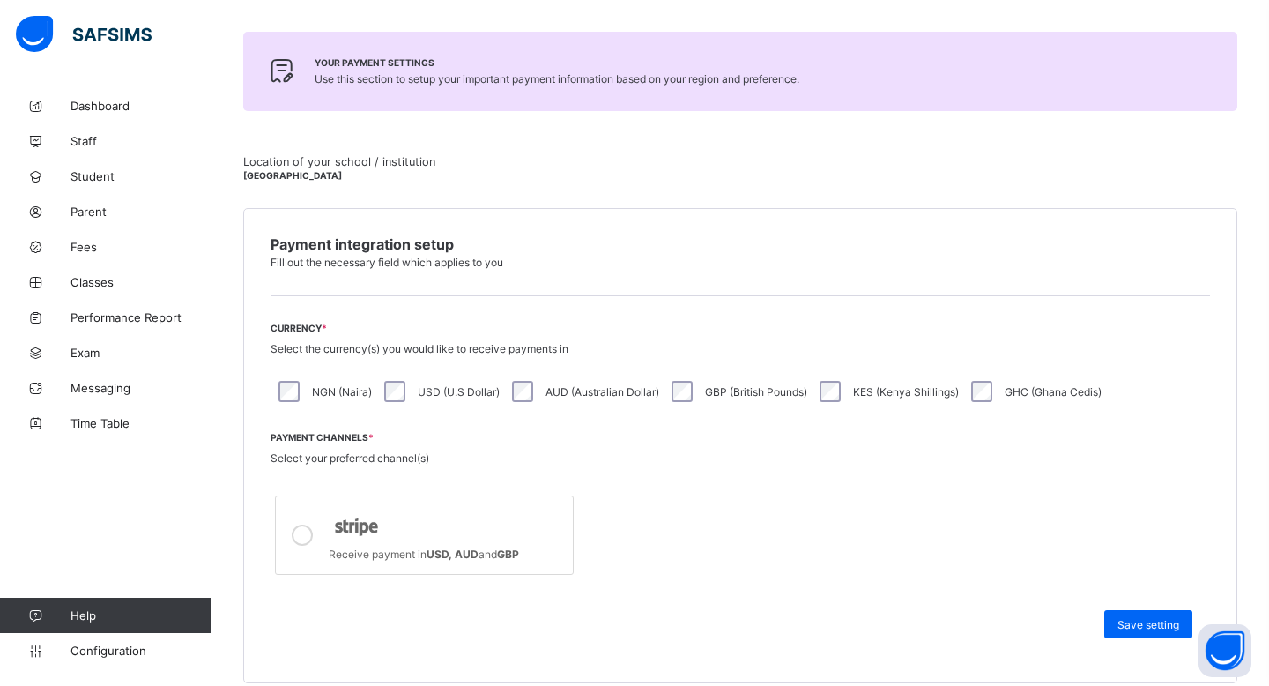
scroll to position [278, 0]
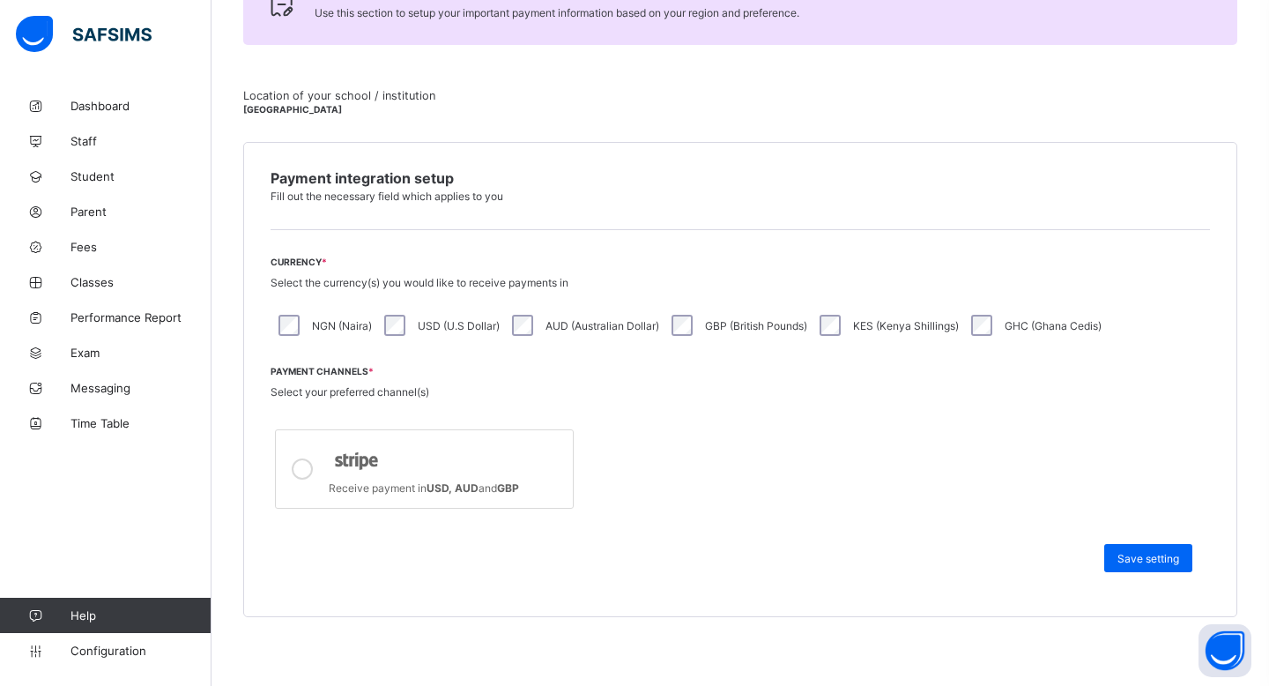
click at [398, 490] on span "Receive payment in USD, AUD and GBP" at bounding box center [424, 487] width 190 height 13
click at [287, 448] on div at bounding box center [302, 468] width 35 height 51
click at [336, 391] on span "Select your preferred channel(s)" at bounding box center [350, 391] width 159 height 13
click at [483, 477] on div "Receive payment in USD, AUD and GBP" at bounding box center [446, 486] width 235 height 18
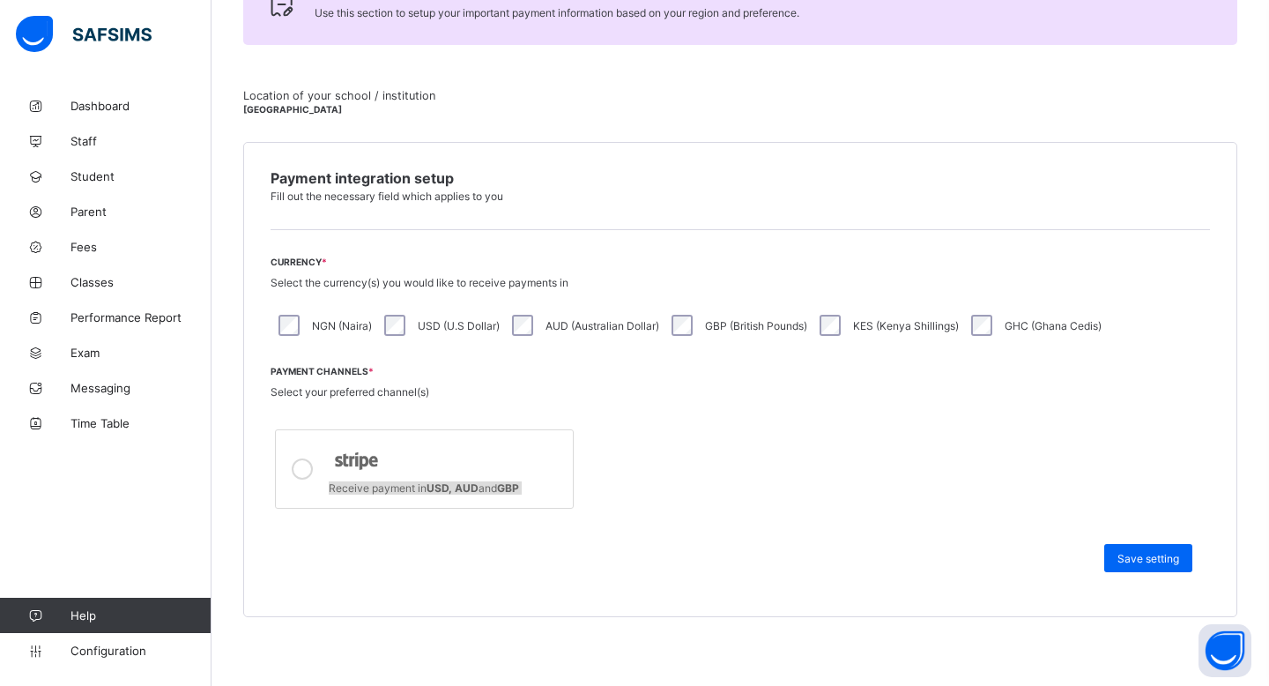
click at [483, 477] on div "Receive payment in USD, AUD and GBP" at bounding box center [446, 486] width 235 height 18
click at [1153, 545] on div "Save setting" at bounding box center [1148, 558] width 88 height 28
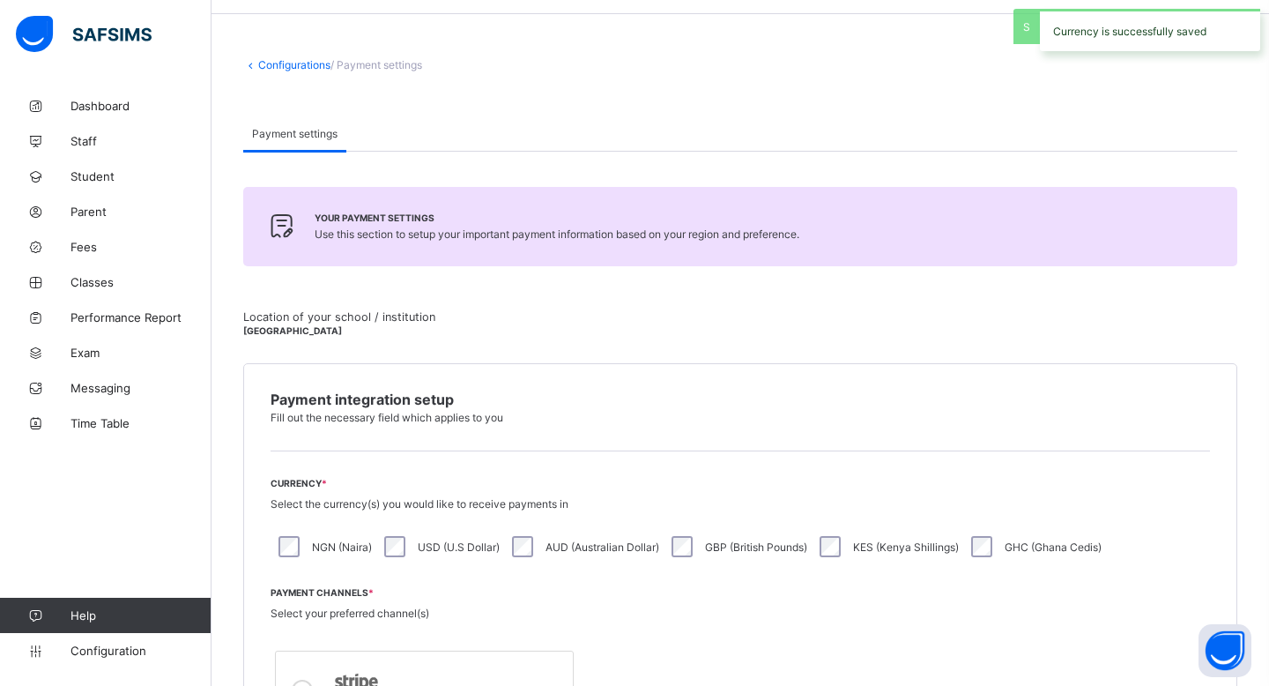
scroll to position [0, 0]
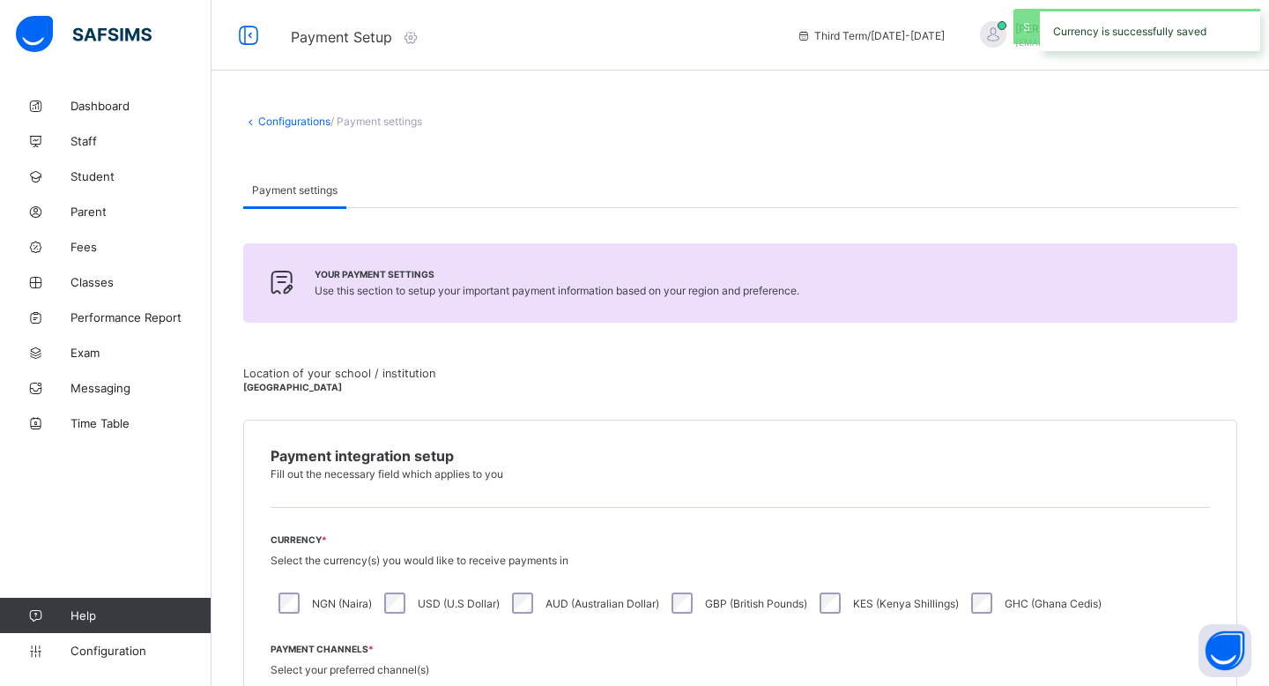
click at [356, 367] on span "Location of your school / institution" at bounding box center [735, 373] width 985 height 13
click at [84, 91] on link "Dashboard" at bounding box center [105, 105] width 211 height 35
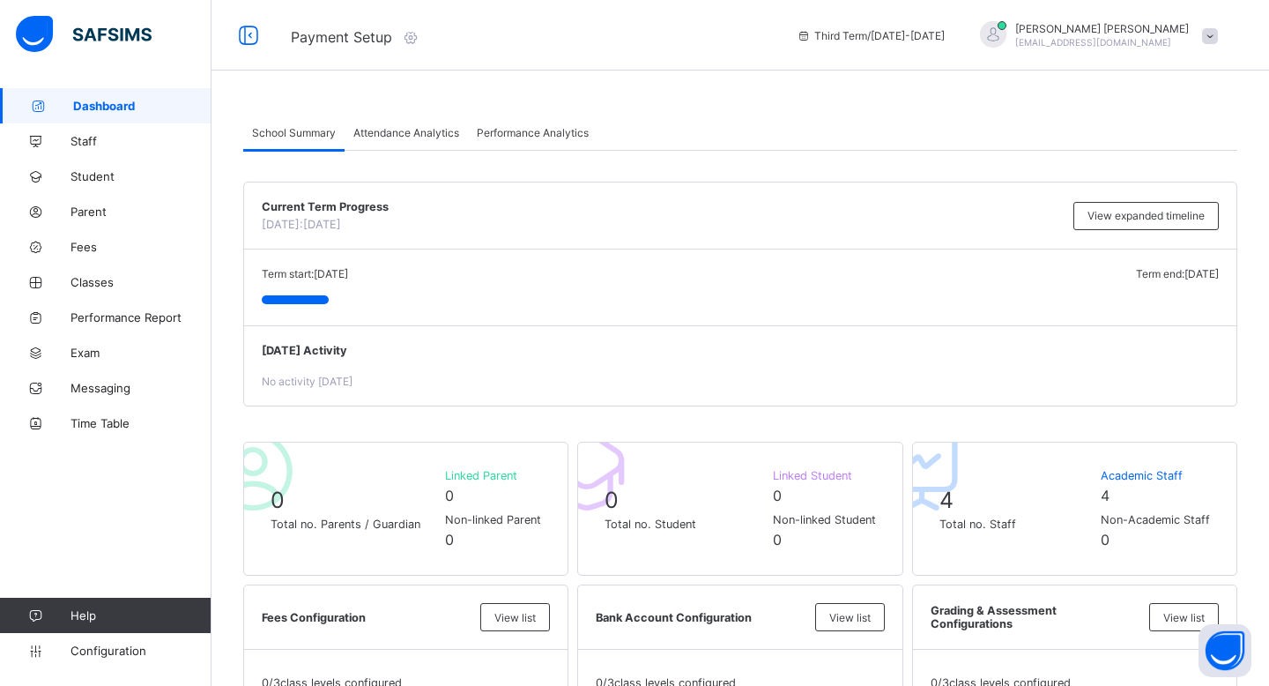
click at [103, 52] on img at bounding box center [84, 34] width 136 height 37
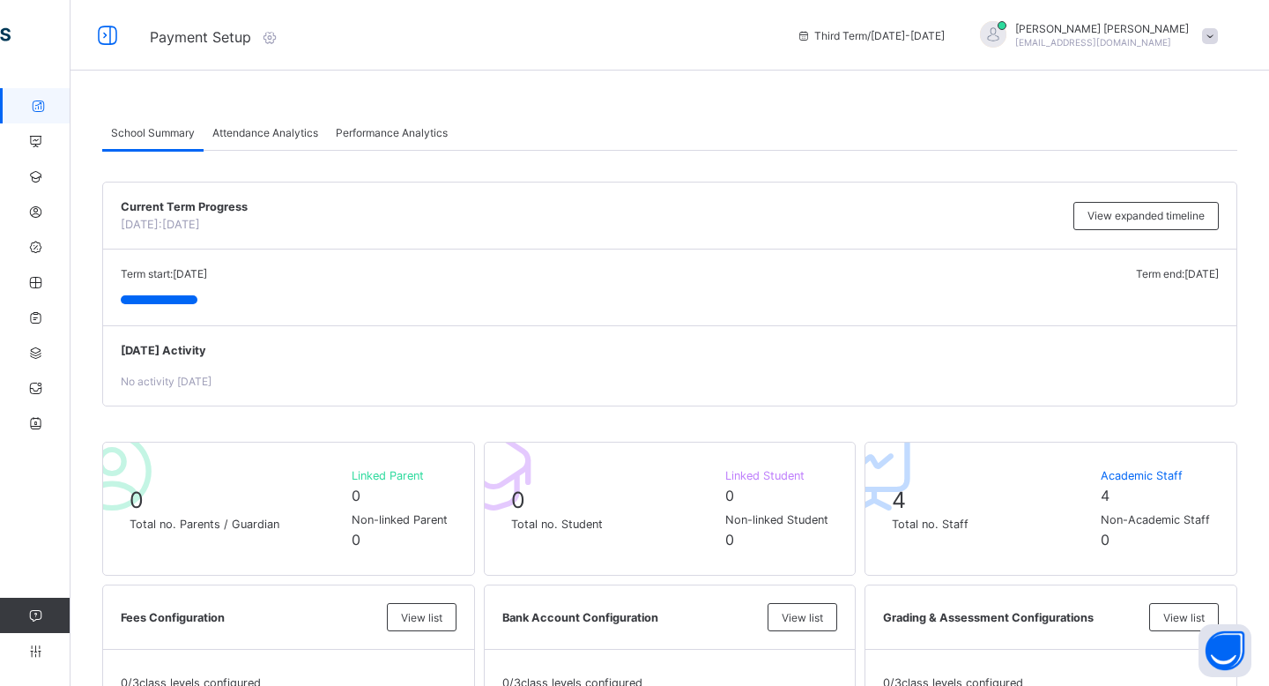
click at [100, 34] on icon at bounding box center [108, 36] width 30 height 26
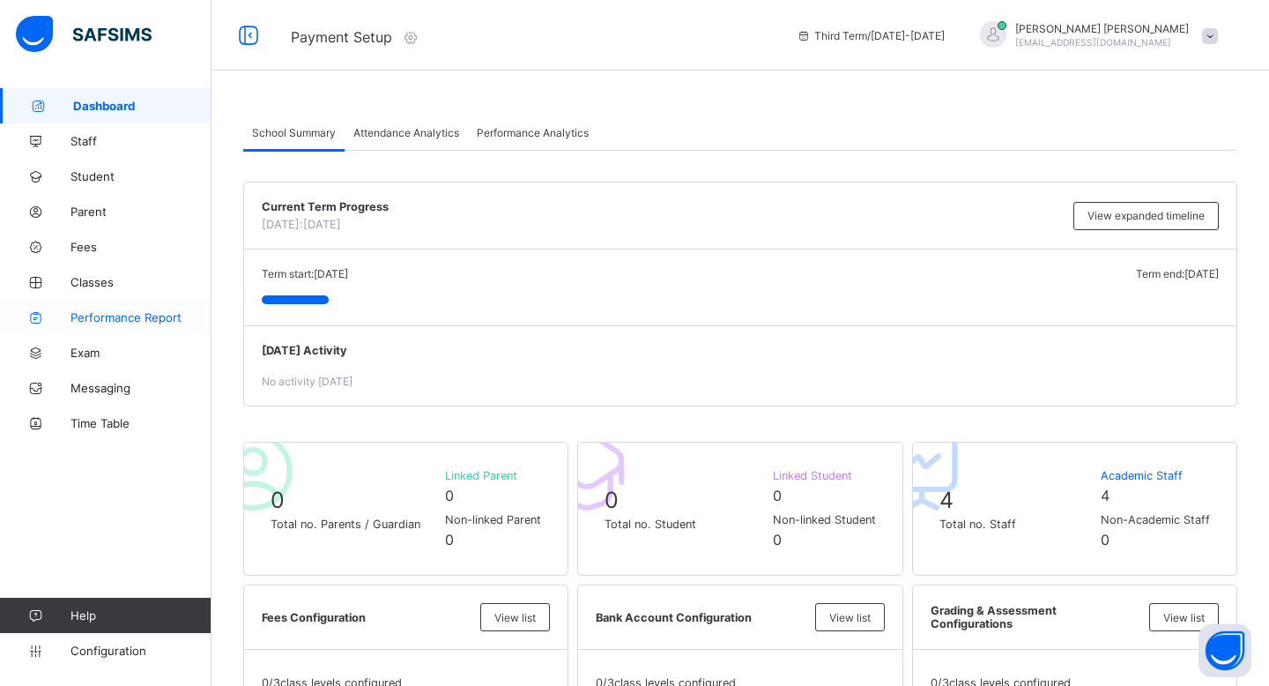
click at [107, 323] on span "Performance Report" at bounding box center [140, 317] width 141 height 14
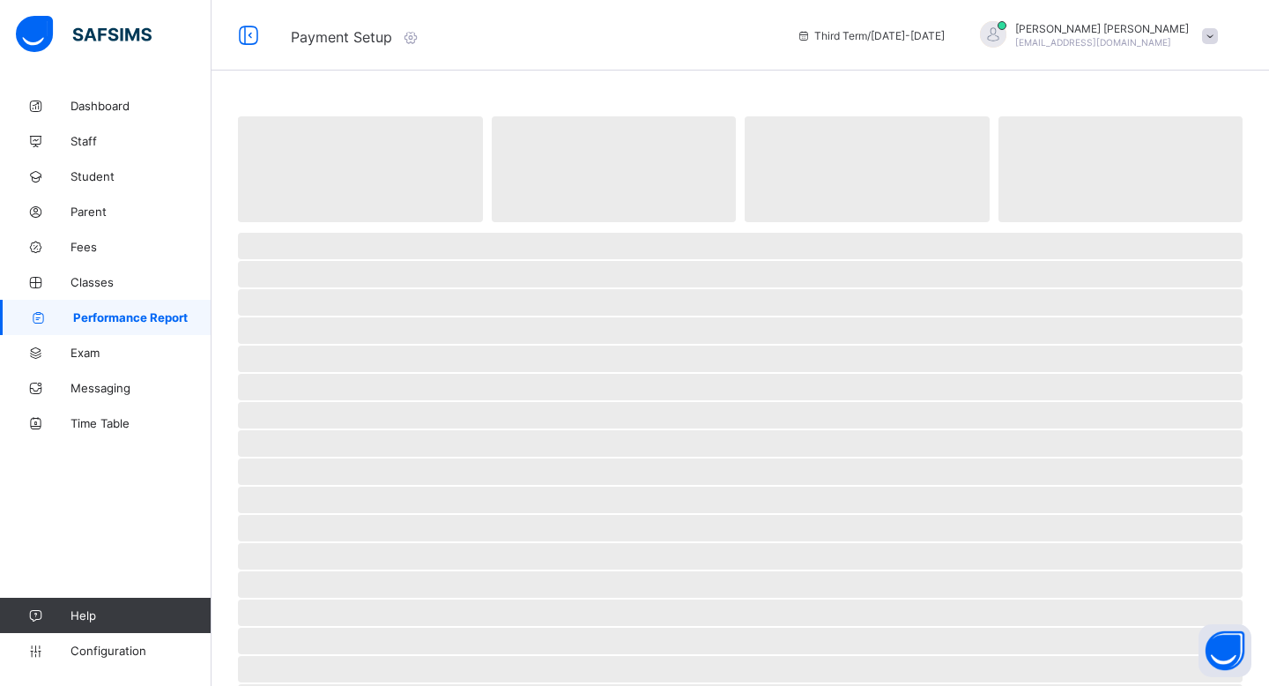
select select "****"
select select "*"
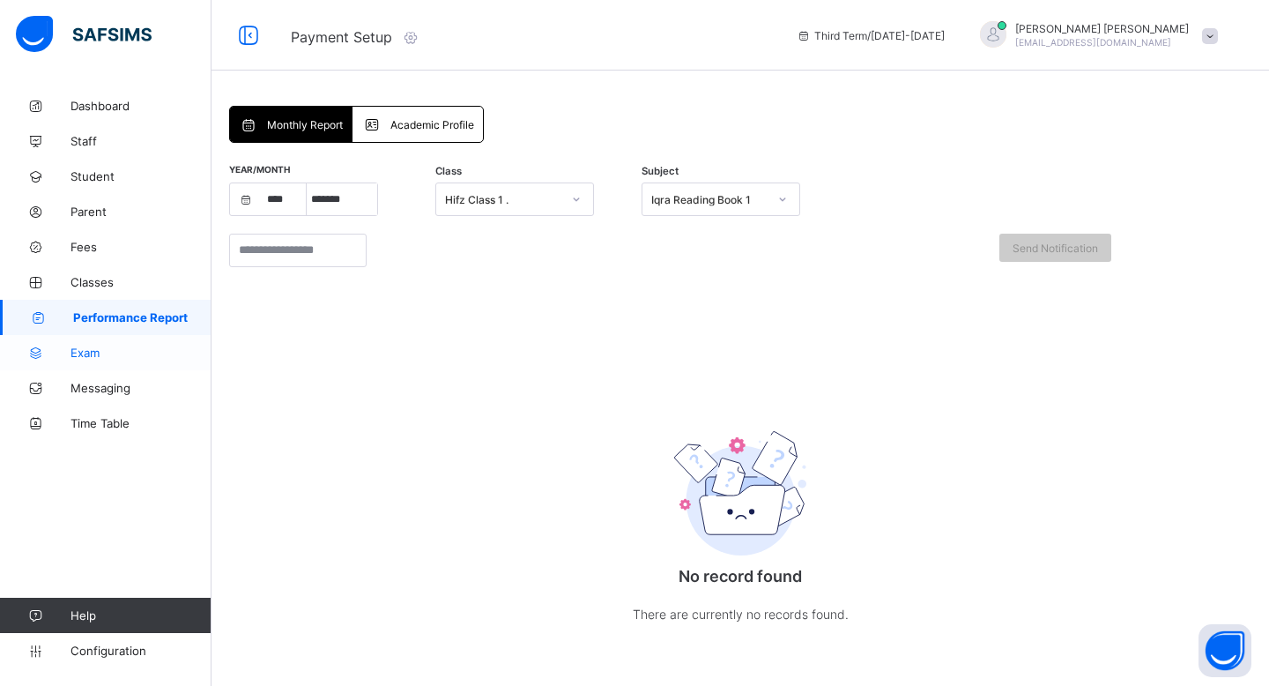
click at [98, 363] on link "Exam" at bounding box center [105, 352] width 211 height 35
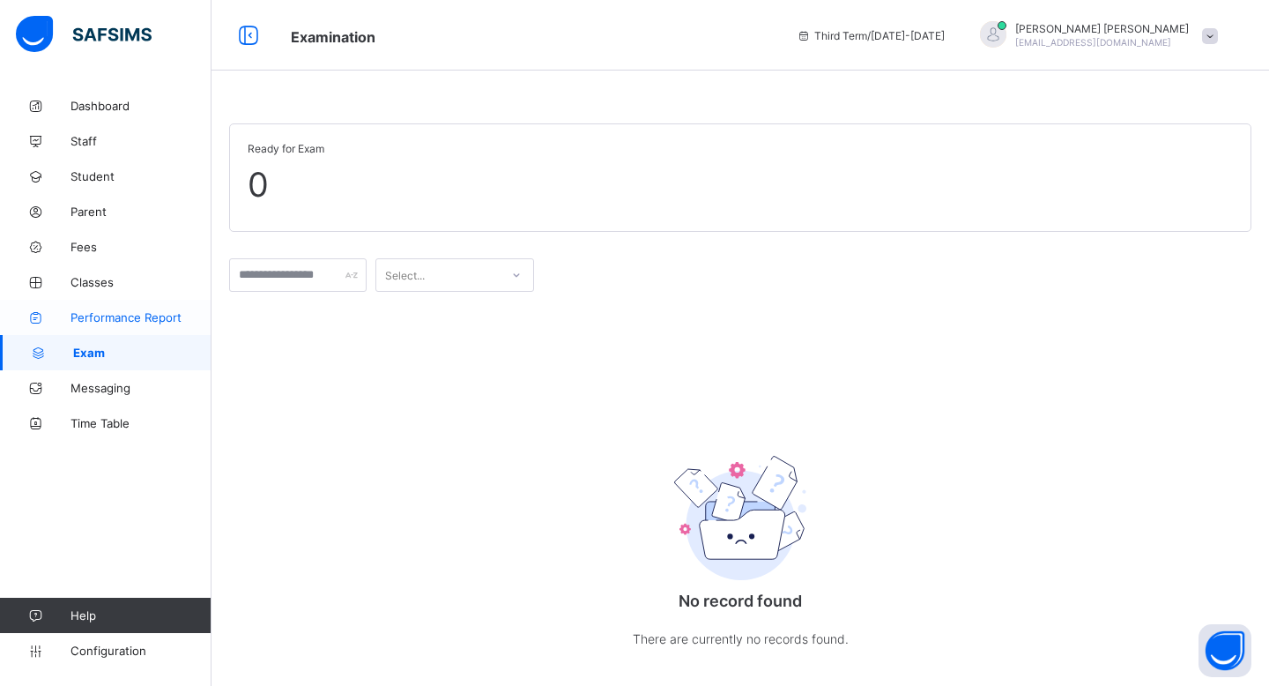
click at [107, 327] on link "Performance Report" at bounding box center [105, 317] width 211 height 35
select select "****"
select select "*"
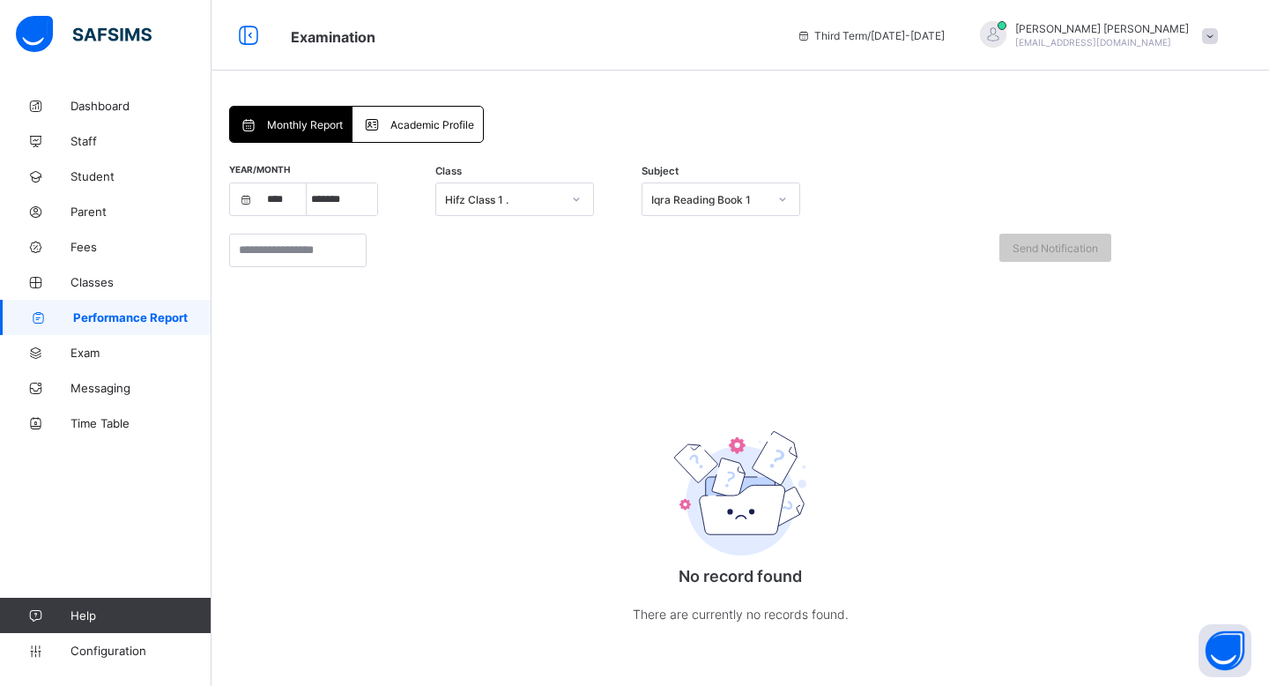
click at [441, 112] on div "Academic Profile" at bounding box center [417, 124] width 130 height 35
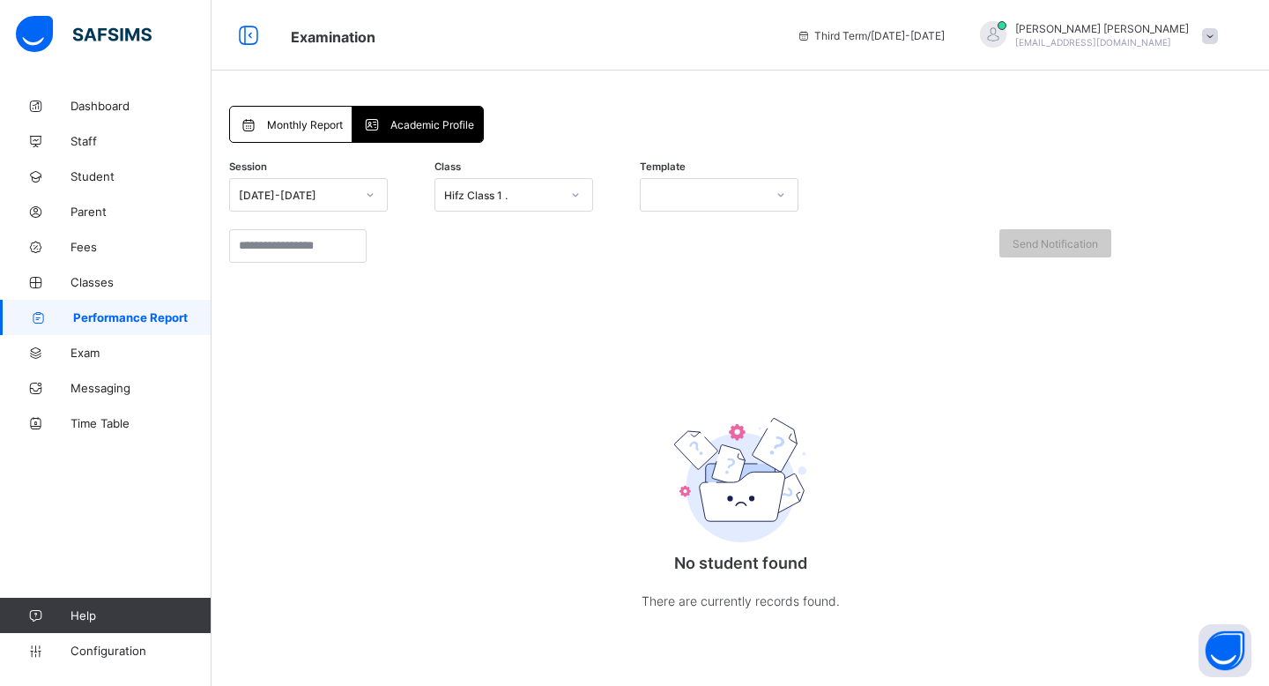
click at [735, 178] on div at bounding box center [719, 194] width 159 height 33
click at [322, 241] on input "search" at bounding box center [297, 245] width 137 height 33
click at [103, 360] on link "Exam" at bounding box center [105, 352] width 211 height 35
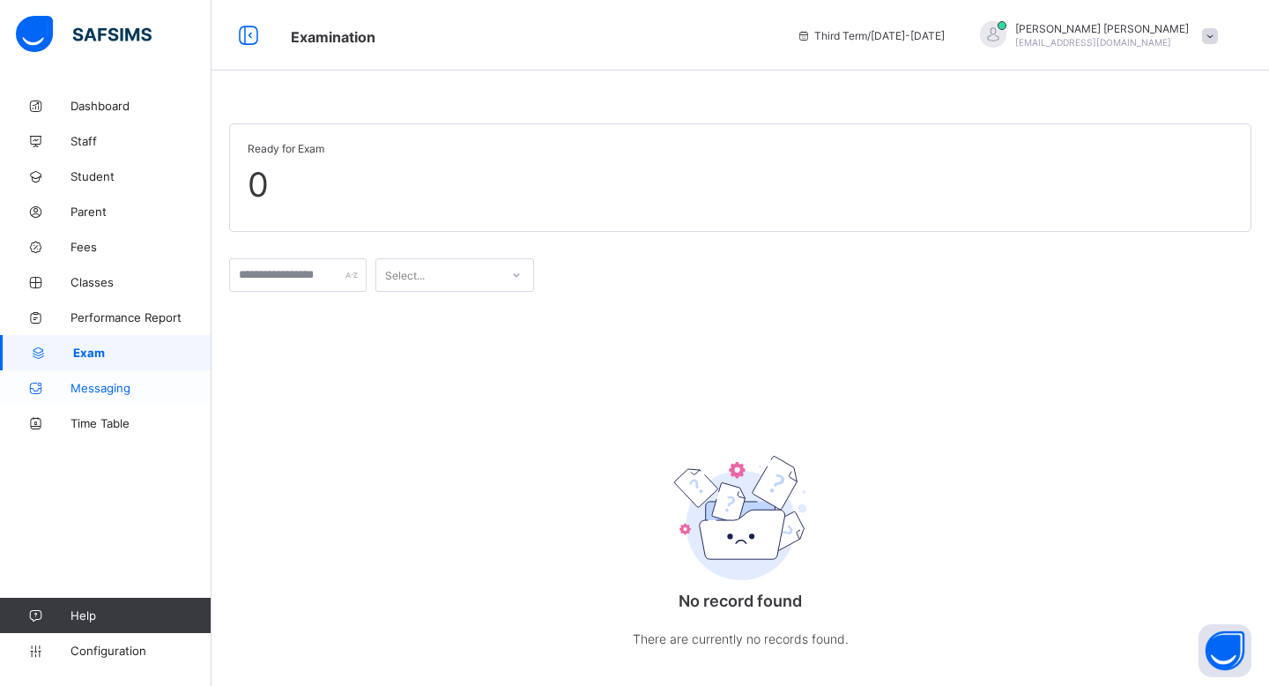
click at [108, 393] on span "Messaging" at bounding box center [140, 388] width 141 height 14
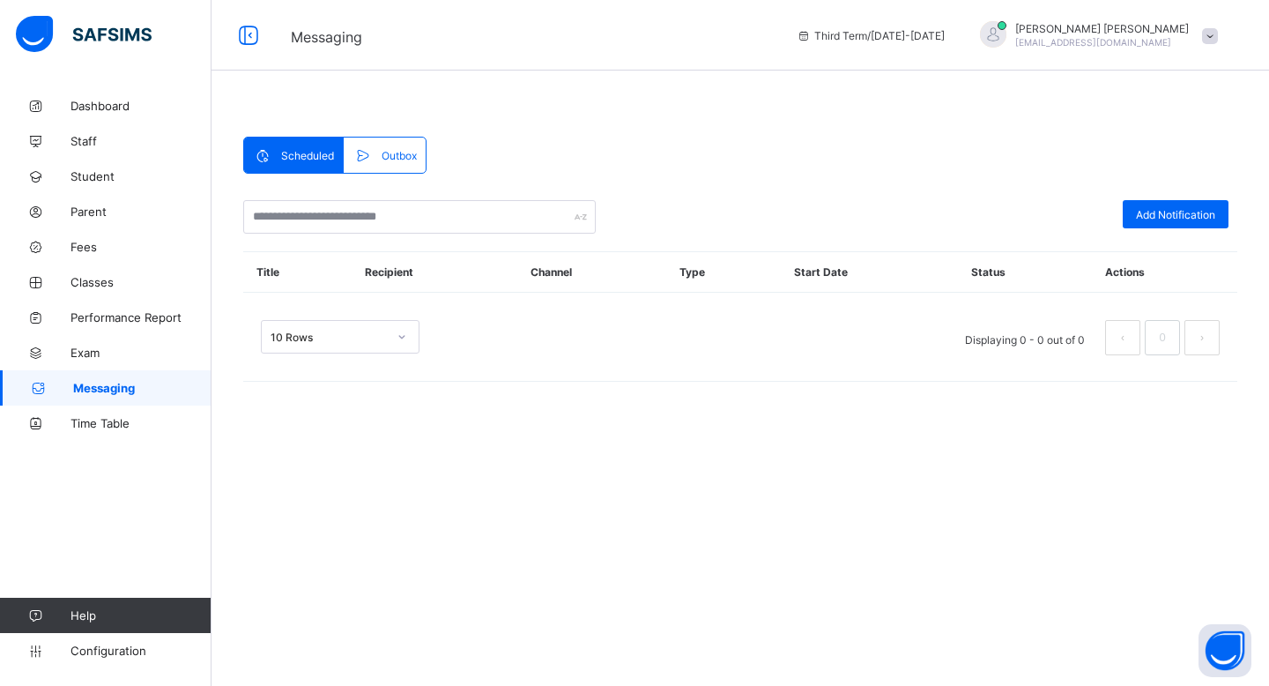
click at [371, 150] on icon at bounding box center [361, 155] width 19 height 18
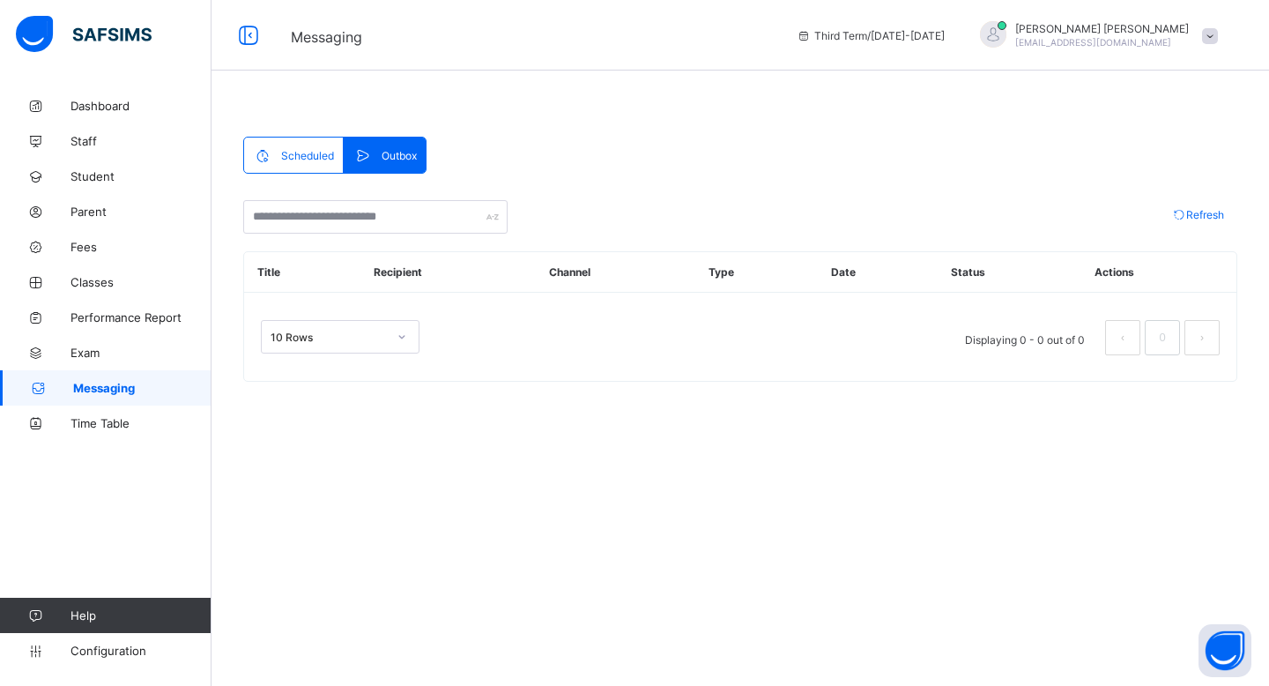
click at [259, 165] on div "Scheduled" at bounding box center [294, 154] width 100 height 35
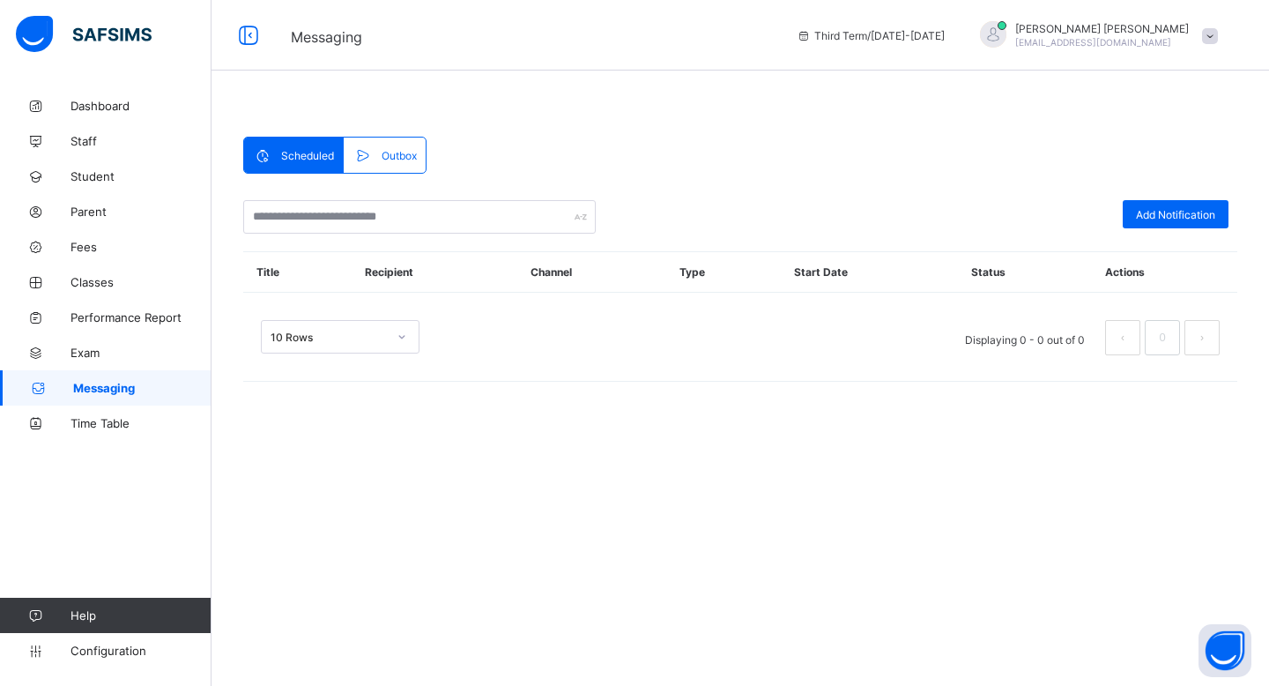
click at [368, 143] on div "Outbox" at bounding box center [384, 154] width 81 height 35
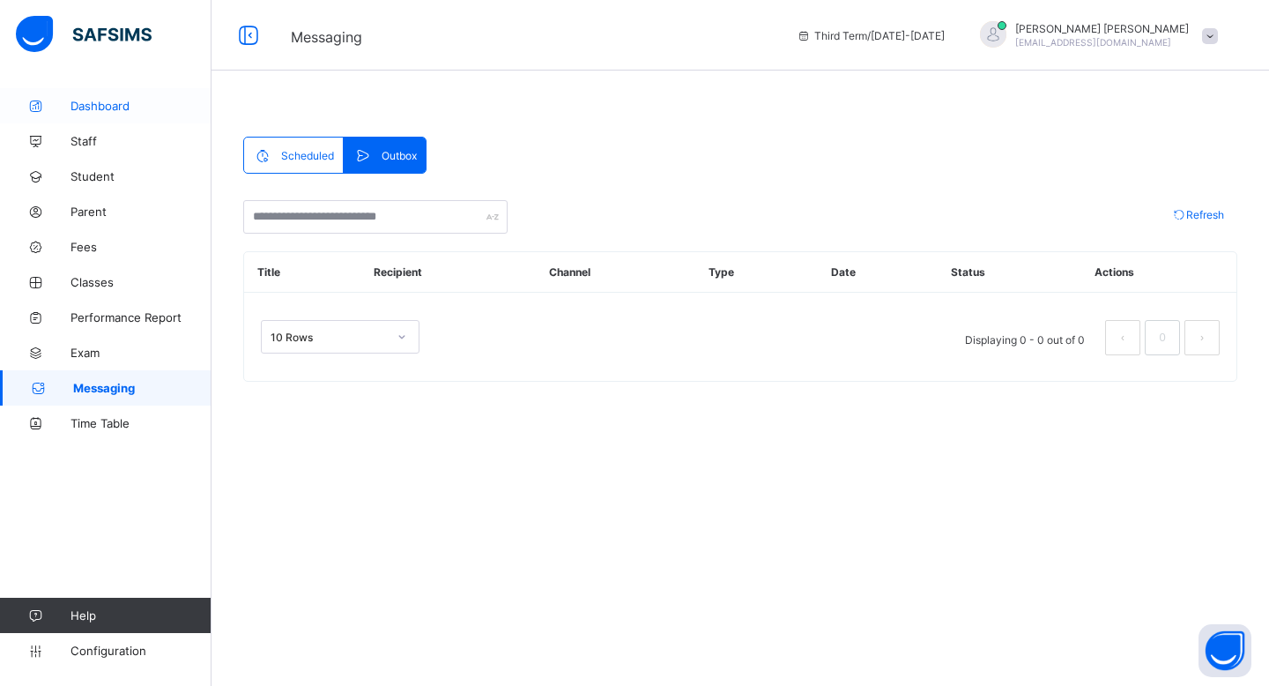
click at [154, 113] on link "Dashboard" at bounding box center [105, 105] width 211 height 35
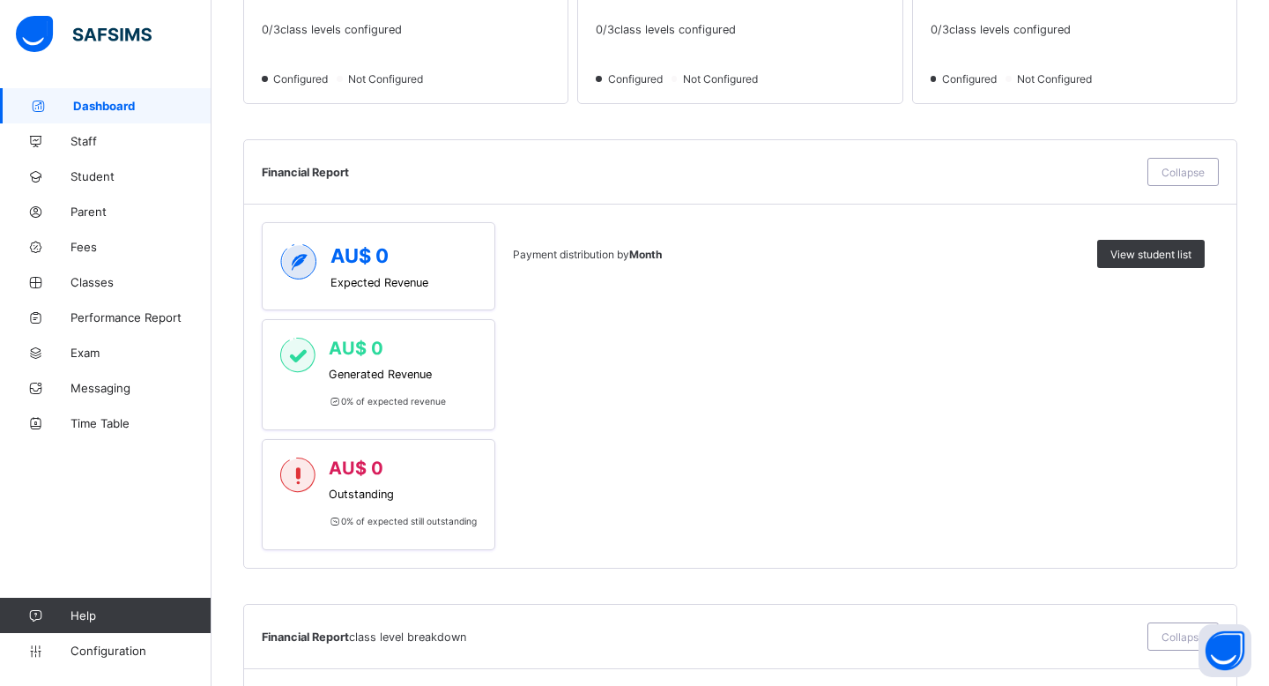
scroll to position [1110, 0]
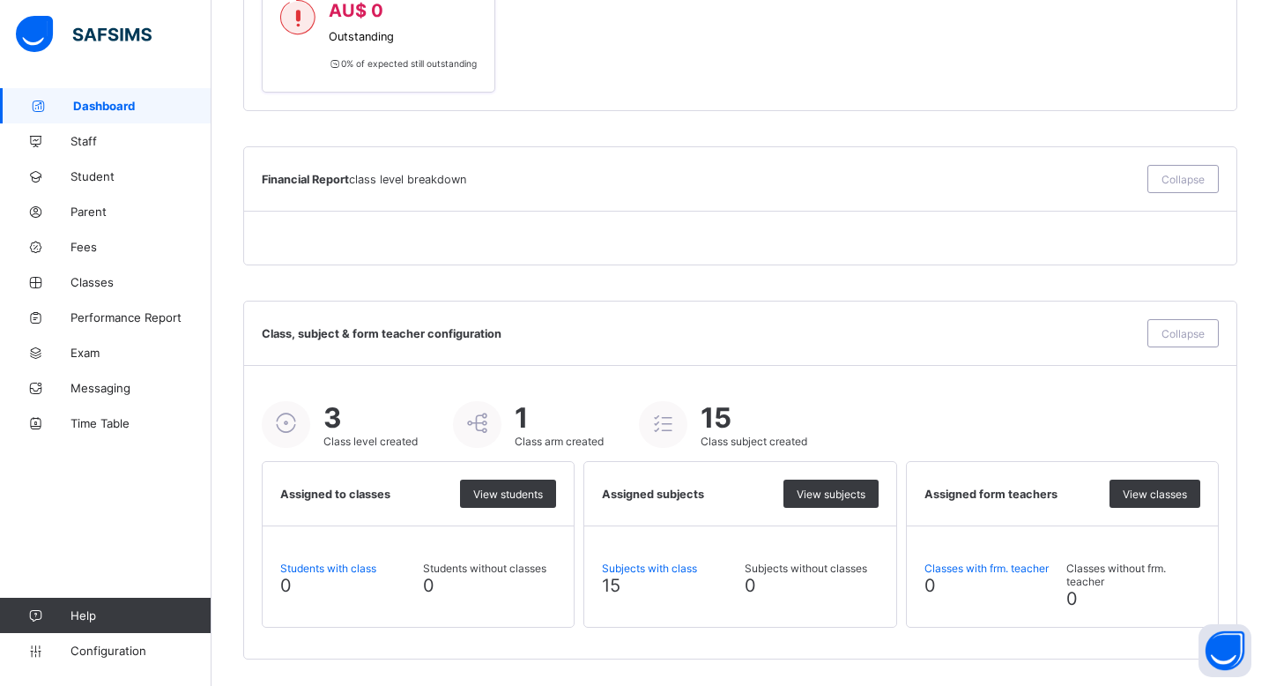
click at [666, 417] on icon at bounding box center [663, 423] width 31 height 26
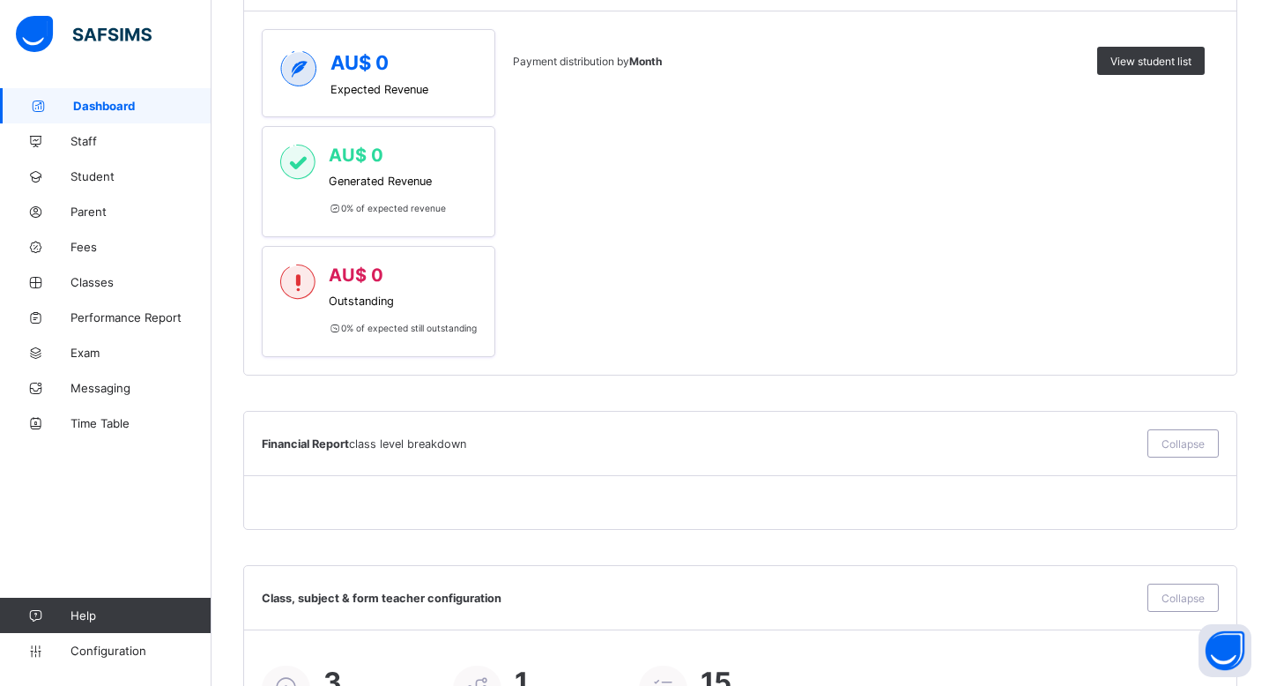
scroll to position [769, 0]
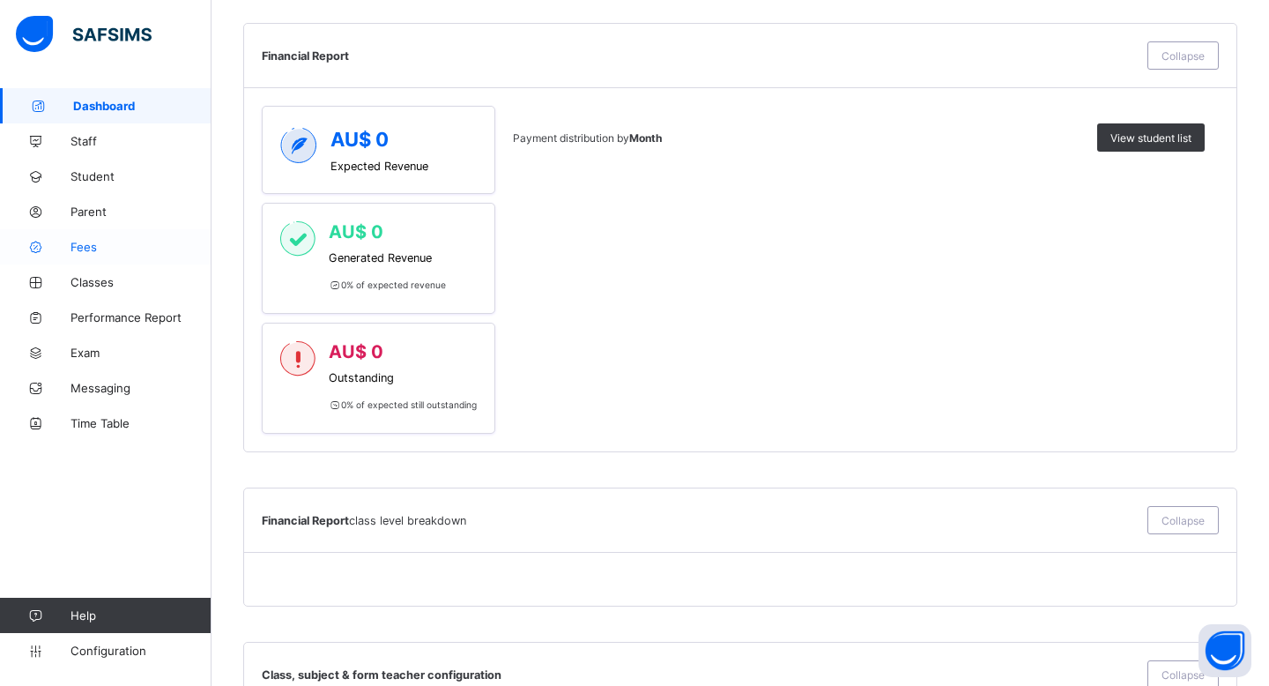
click at [106, 244] on span "Fees" at bounding box center [140, 247] width 141 height 14
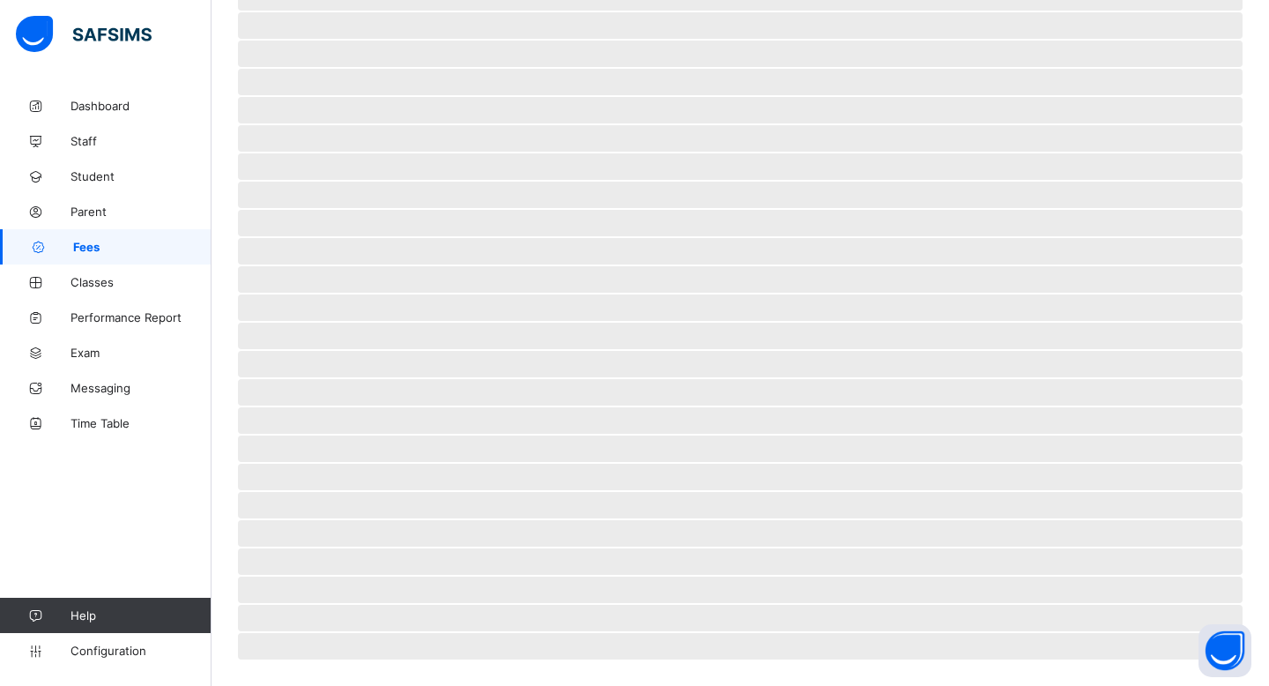
scroll to position [265, 0]
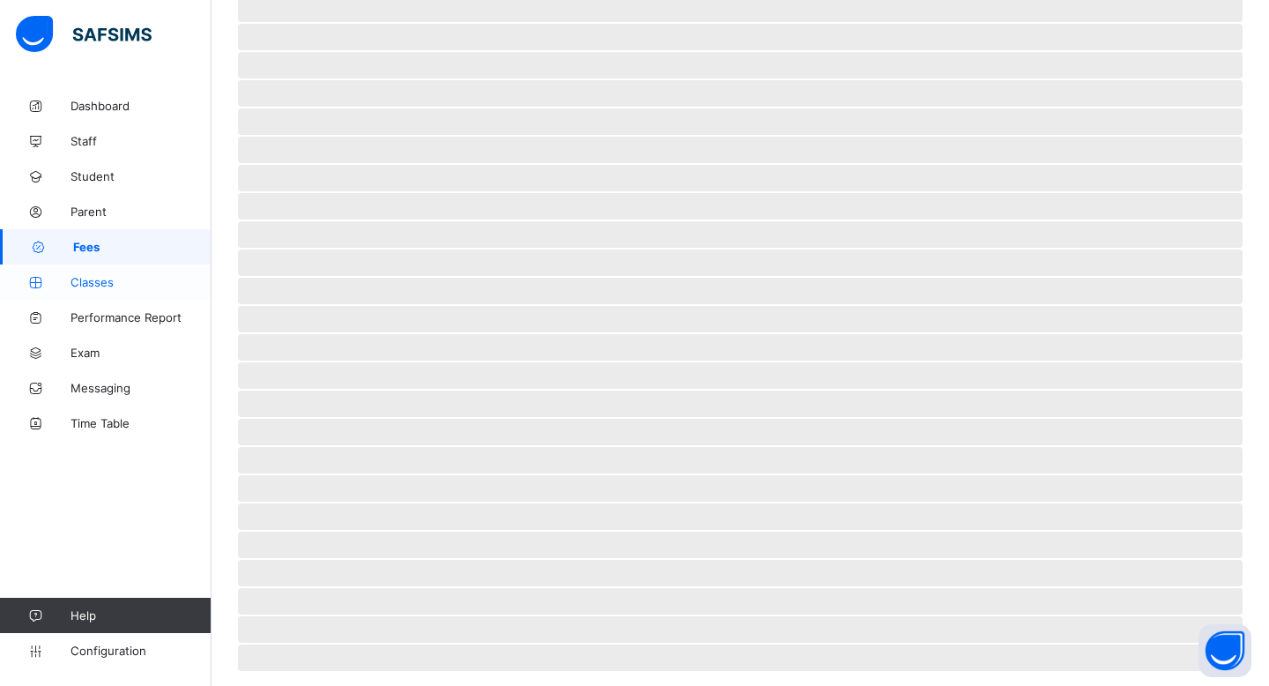
click at [106, 278] on span "Classes" at bounding box center [140, 282] width 141 height 14
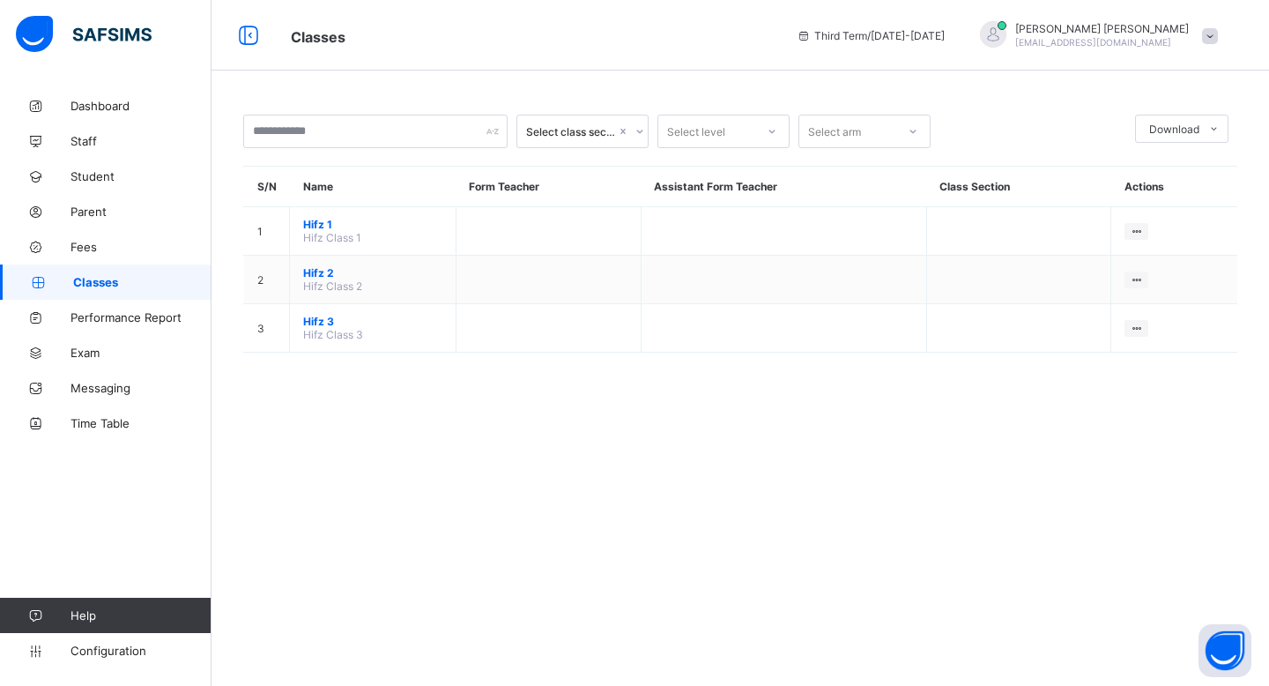
click at [337, 188] on th "Name" at bounding box center [373, 187] width 167 height 41
click at [486, 127] on div at bounding box center [375, 131] width 264 height 33
click at [590, 125] on div "Select class section" at bounding box center [571, 131] width 90 height 13
click at [748, 137] on div "Select level" at bounding box center [706, 131] width 97 height 25
click at [855, 123] on div "Select arm" at bounding box center [834, 131] width 53 height 33
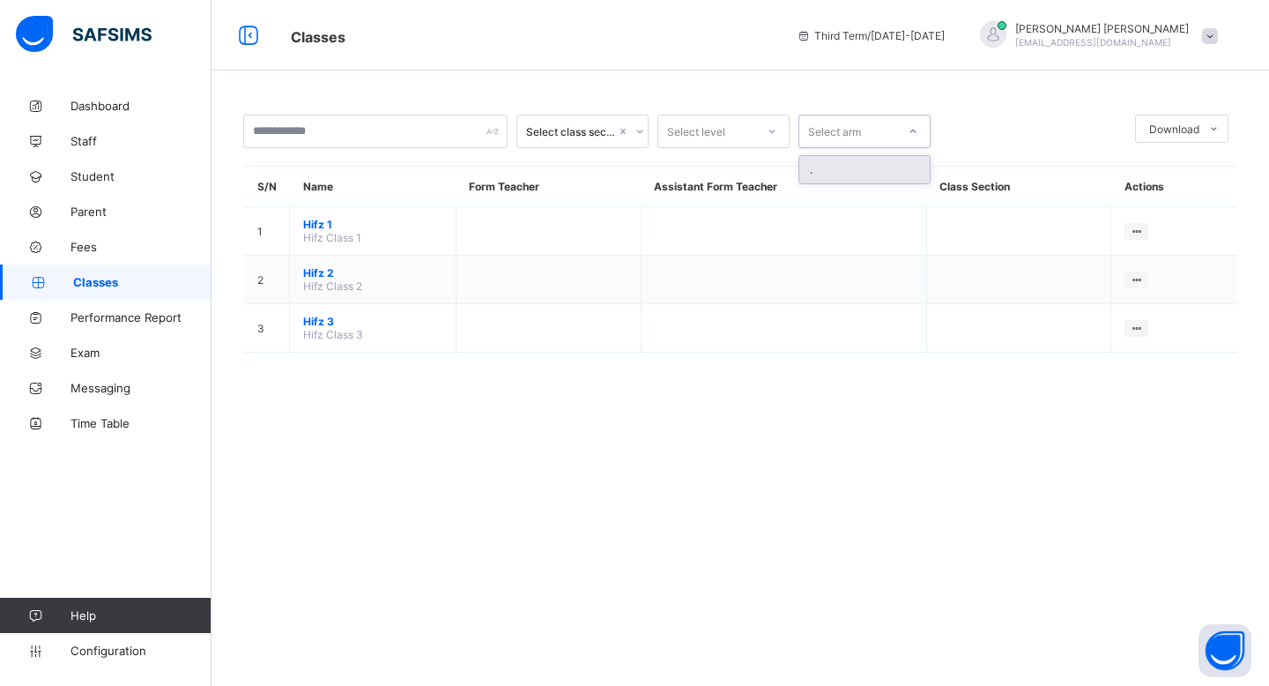
click at [911, 129] on icon at bounding box center [913, 131] width 11 height 18
click at [1170, 122] on span "Download" at bounding box center [1174, 128] width 50 height 13
click at [1108, 89] on div "Select class section Select level Select arm Download Pdf Report Excel Report S…" at bounding box center [739, 242] width 1057 height 308
click at [132, 285] on span "Classes" at bounding box center [142, 282] width 138 height 14
click at [315, 29] on span "Classes" at bounding box center [318, 37] width 55 height 18
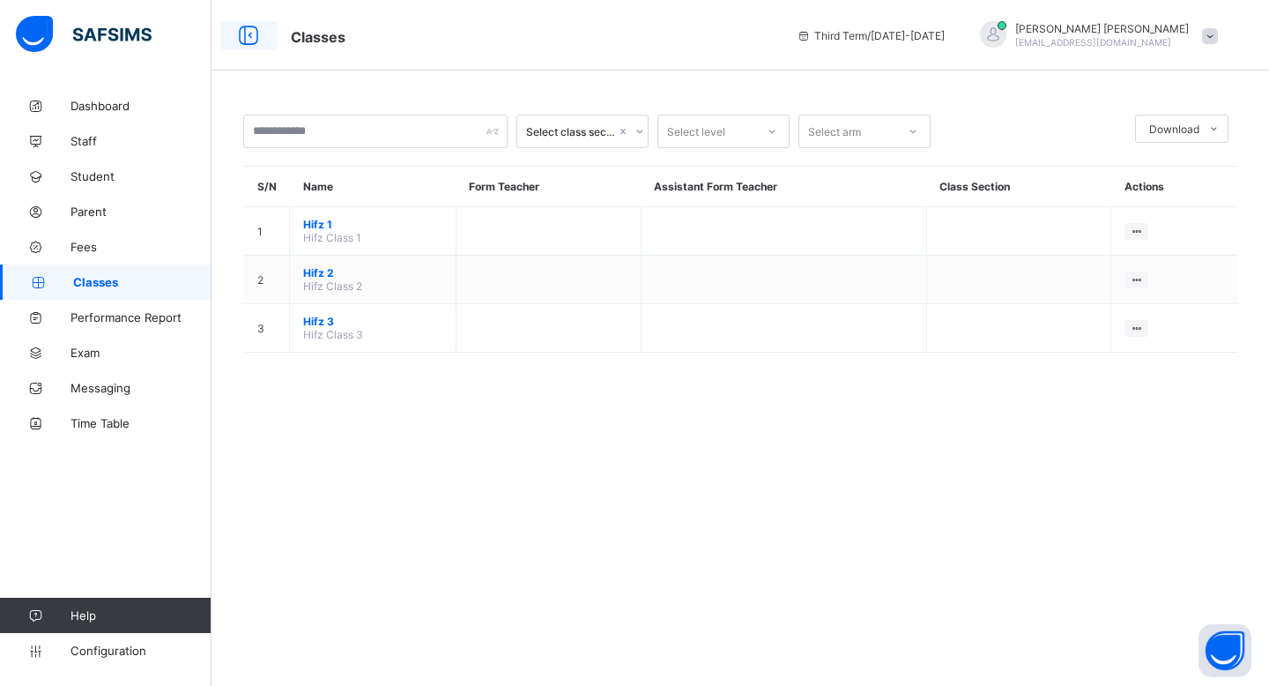
click at [275, 29] on div at bounding box center [248, 35] width 56 height 28
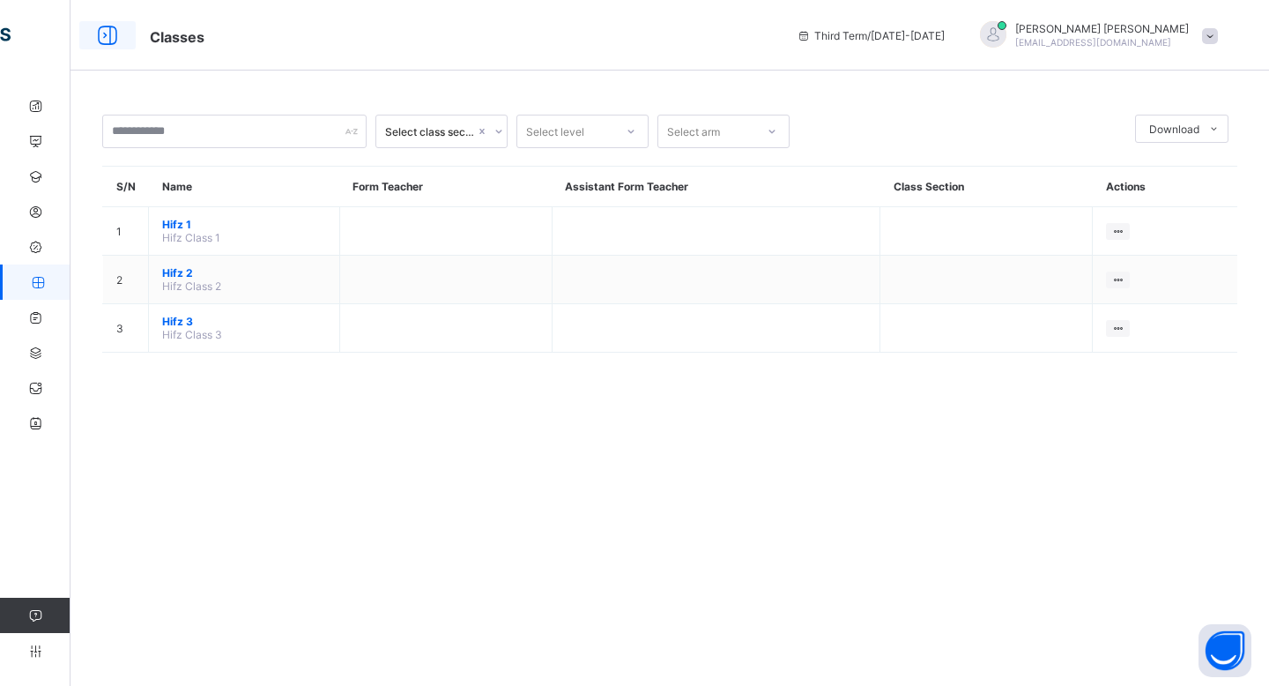
click at [105, 28] on icon at bounding box center [108, 36] width 30 height 26
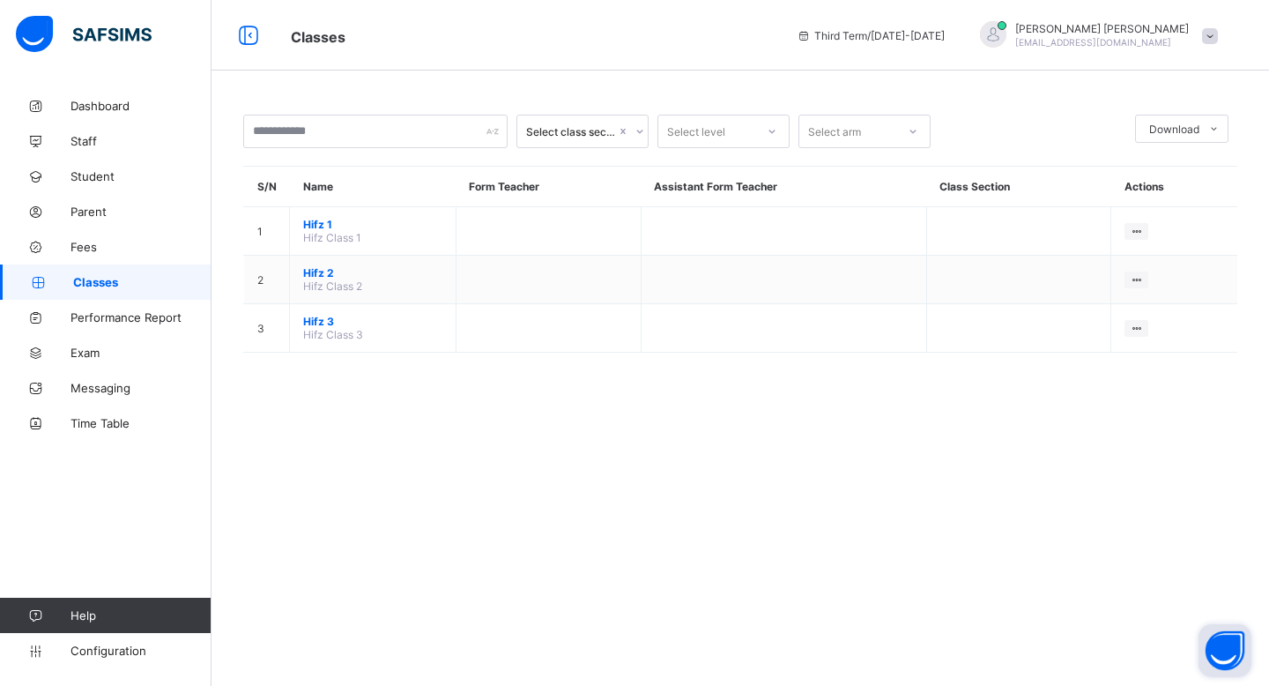
click at [1225, 647] on button "Open asap" at bounding box center [1224, 650] width 53 height 53
click at [1215, 659] on button "Open asap" at bounding box center [1224, 650] width 53 height 53
click at [32, 606] on link "Help" at bounding box center [105, 614] width 211 height 35
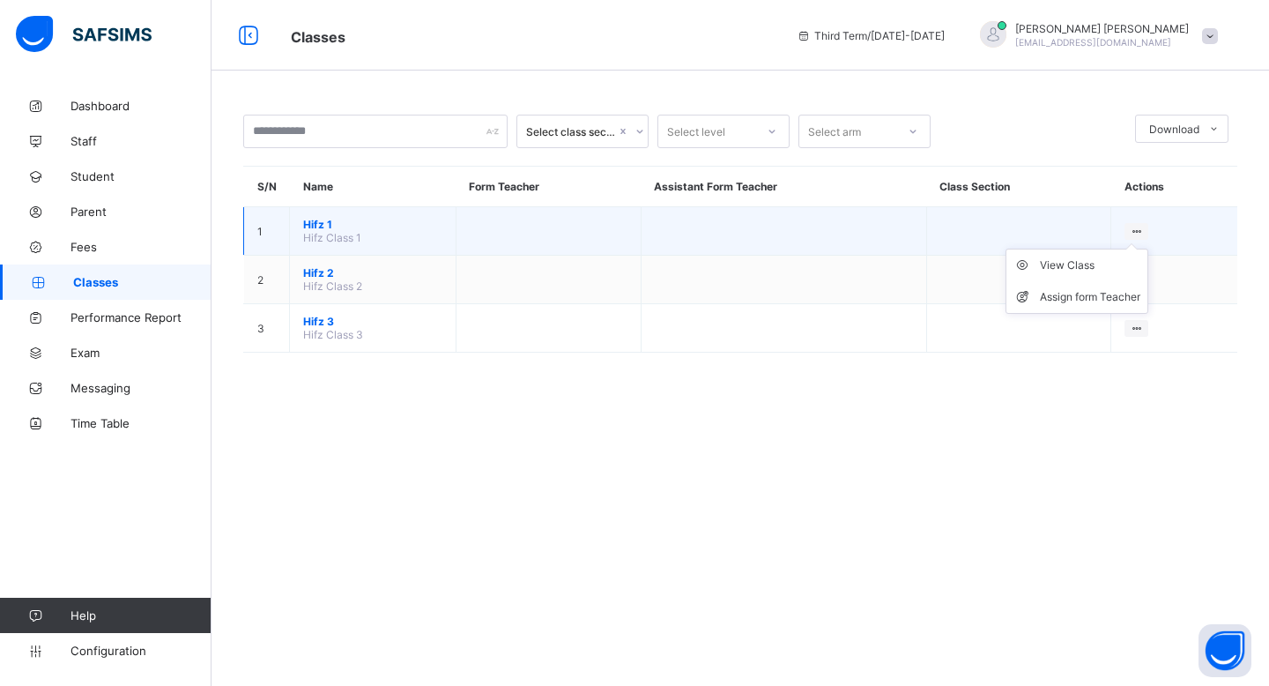
click at [1129, 226] on icon at bounding box center [1136, 231] width 15 height 13
click at [1109, 288] on div "Assign form Teacher" at bounding box center [1090, 297] width 100 height 18
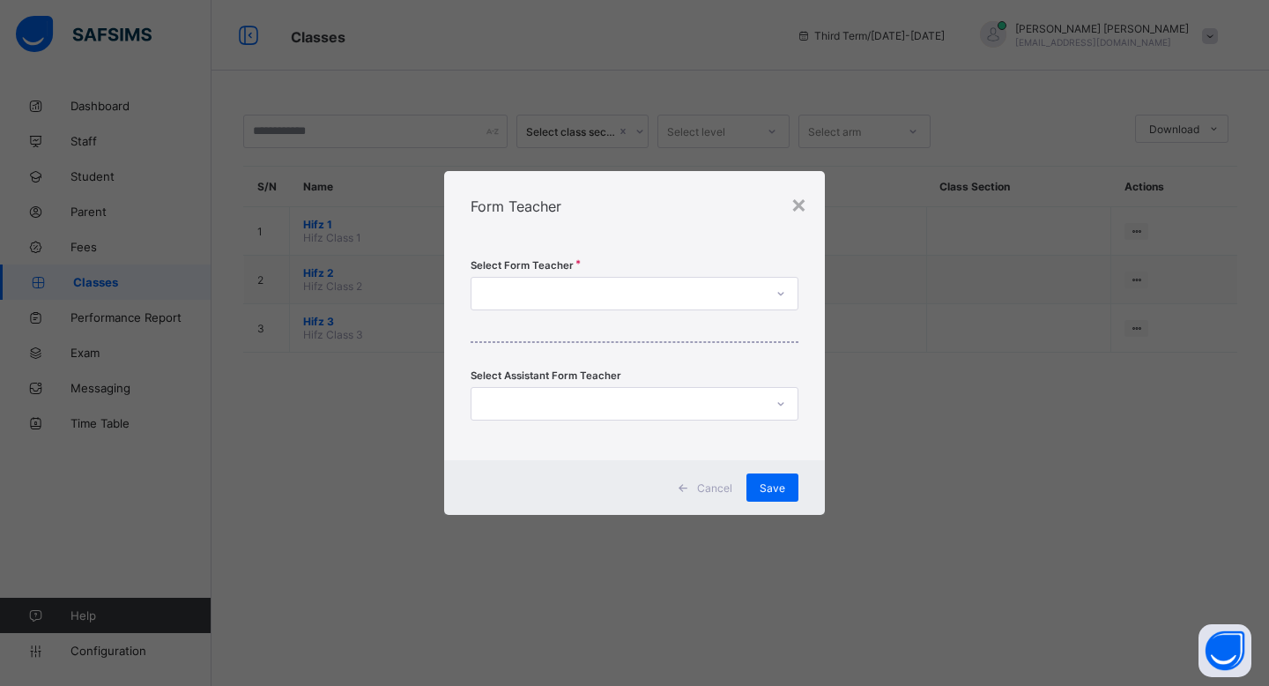
click at [726, 291] on div at bounding box center [617, 293] width 293 height 25
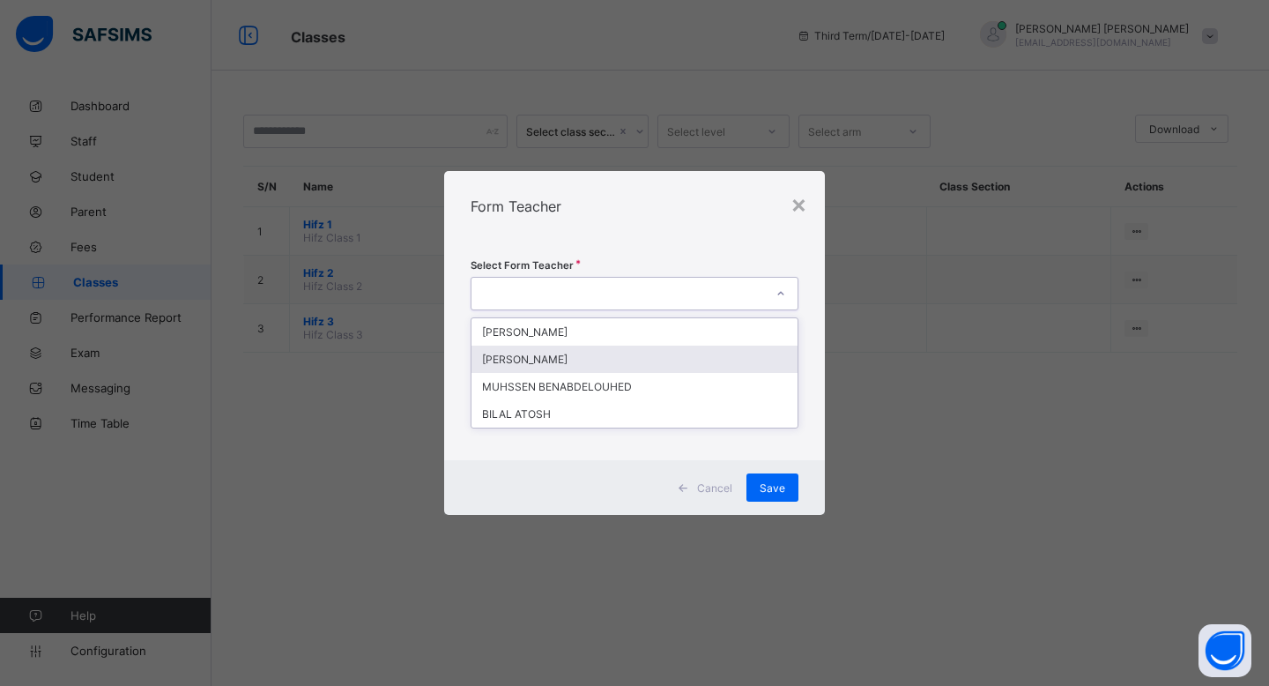
click at [687, 367] on div "[PERSON_NAME]" at bounding box center [634, 358] width 326 height 27
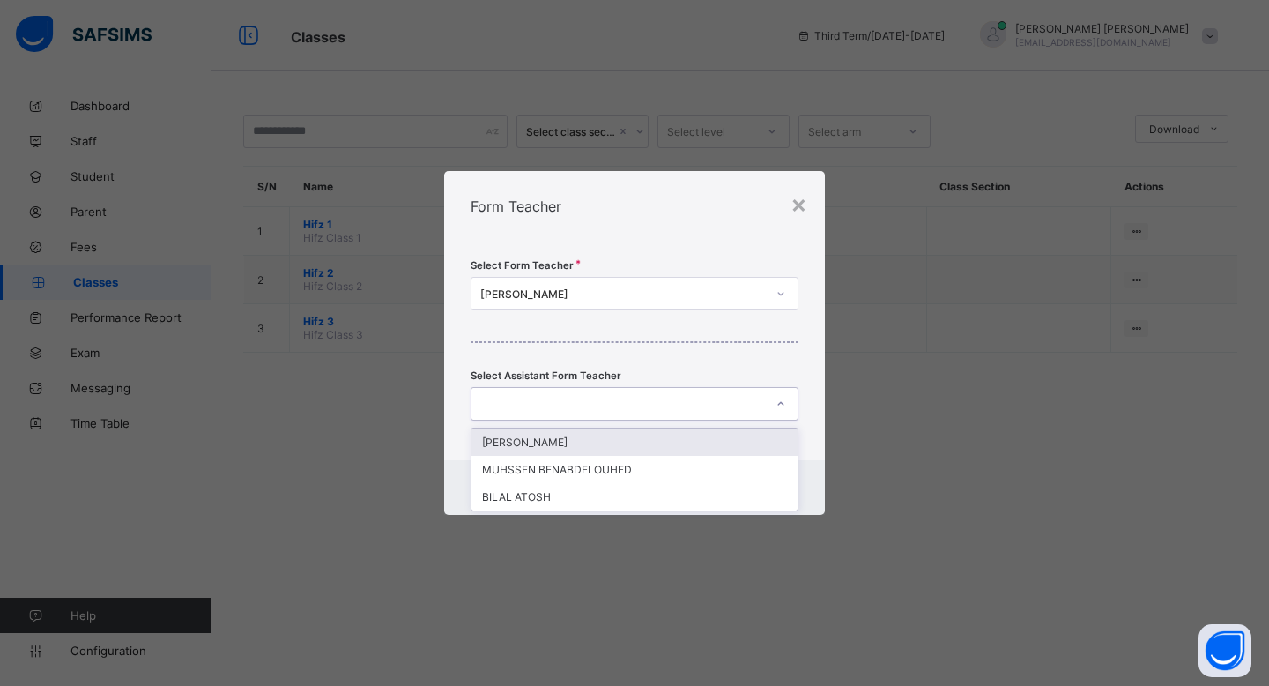
click at [702, 411] on div at bounding box center [617, 403] width 293 height 25
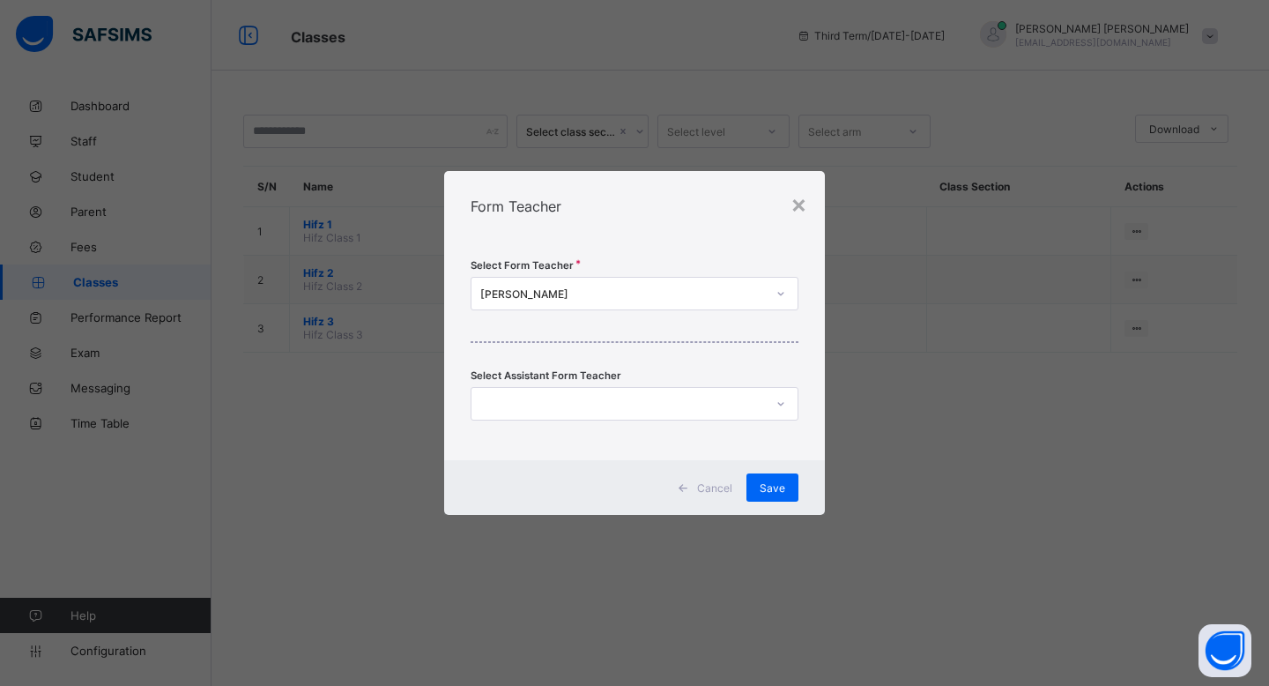
click at [730, 368] on div "Select Form Teacher ABDULLAHI MOALLIM Select Assistant Form Teacher" at bounding box center [634, 350] width 381 height 219
click at [781, 478] on div "Save" at bounding box center [772, 487] width 52 height 28
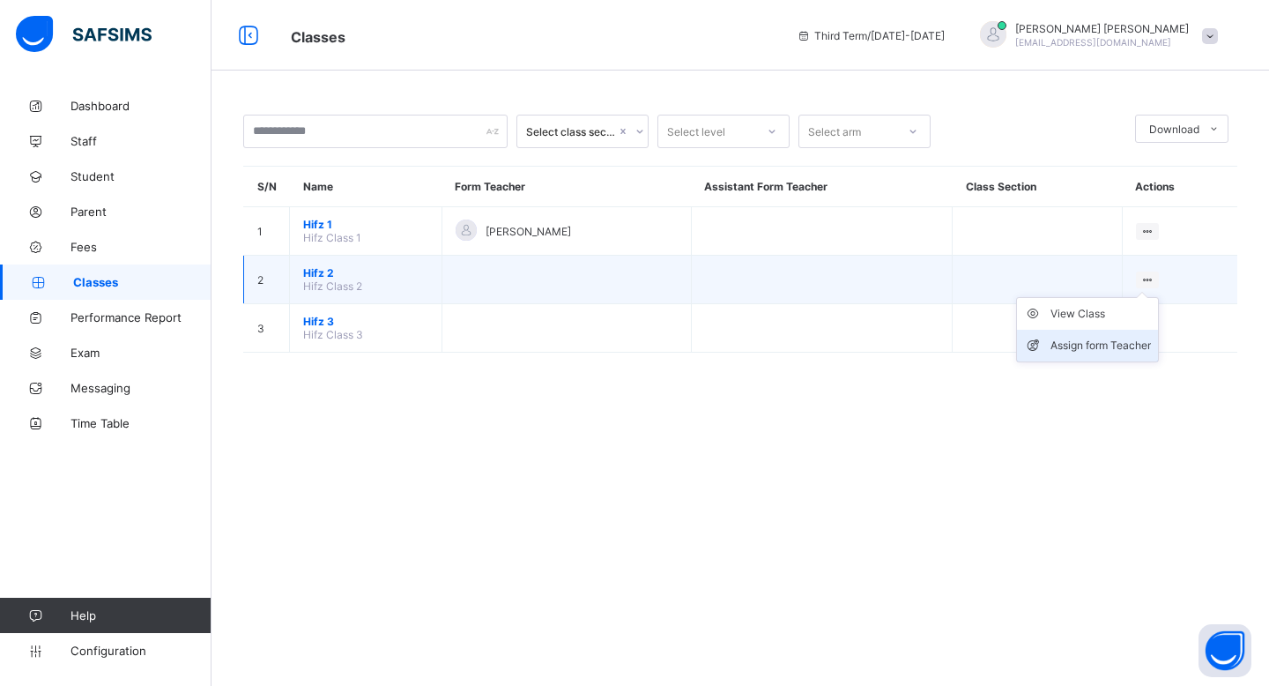
click at [1112, 338] on div "Assign form Teacher" at bounding box center [1100, 346] width 100 height 18
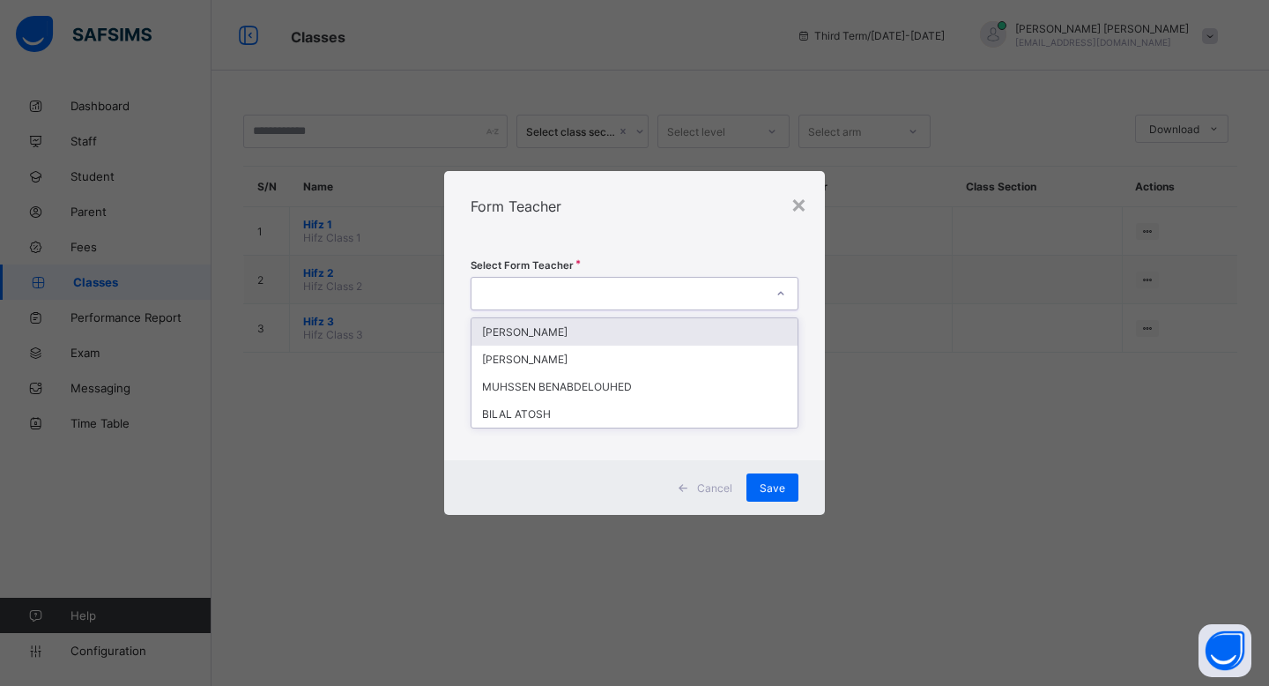
click at [775, 295] on icon at bounding box center [780, 294] width 11 height 18
click at [795, 199] on div "×" at bounding box center [798, 204] width 17 height 30
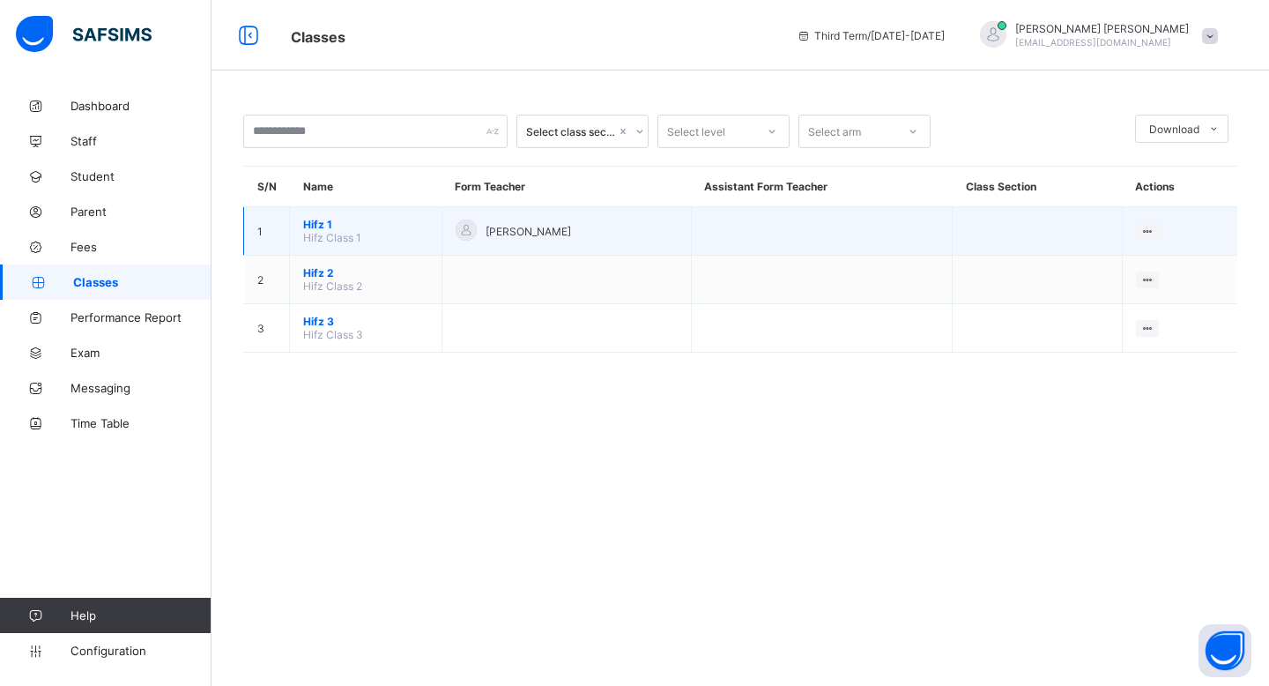
click at [561, 229] on span "ABDULLAHI MOALLIM" at bounding box center [528, 231] width 85 height 13
click at [324, 225] on span "Hifz 1" at bounding box center [365, 224] width 125 height 13
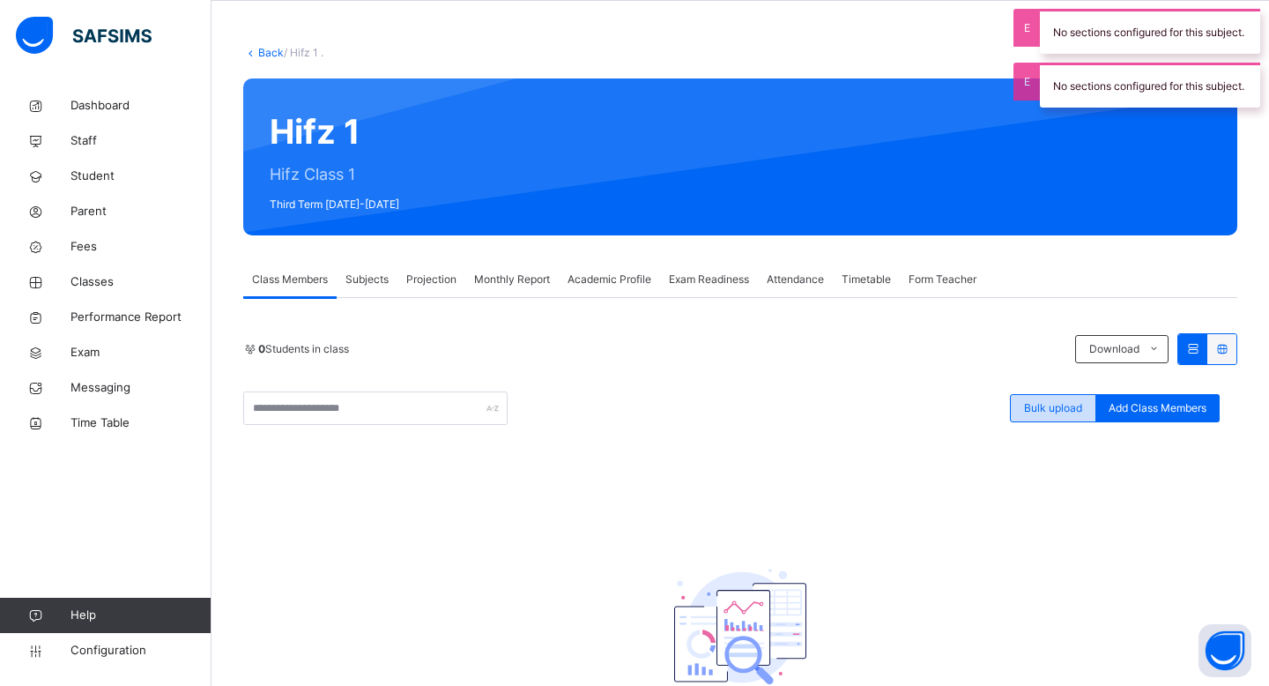
scroll to position [63, 0]
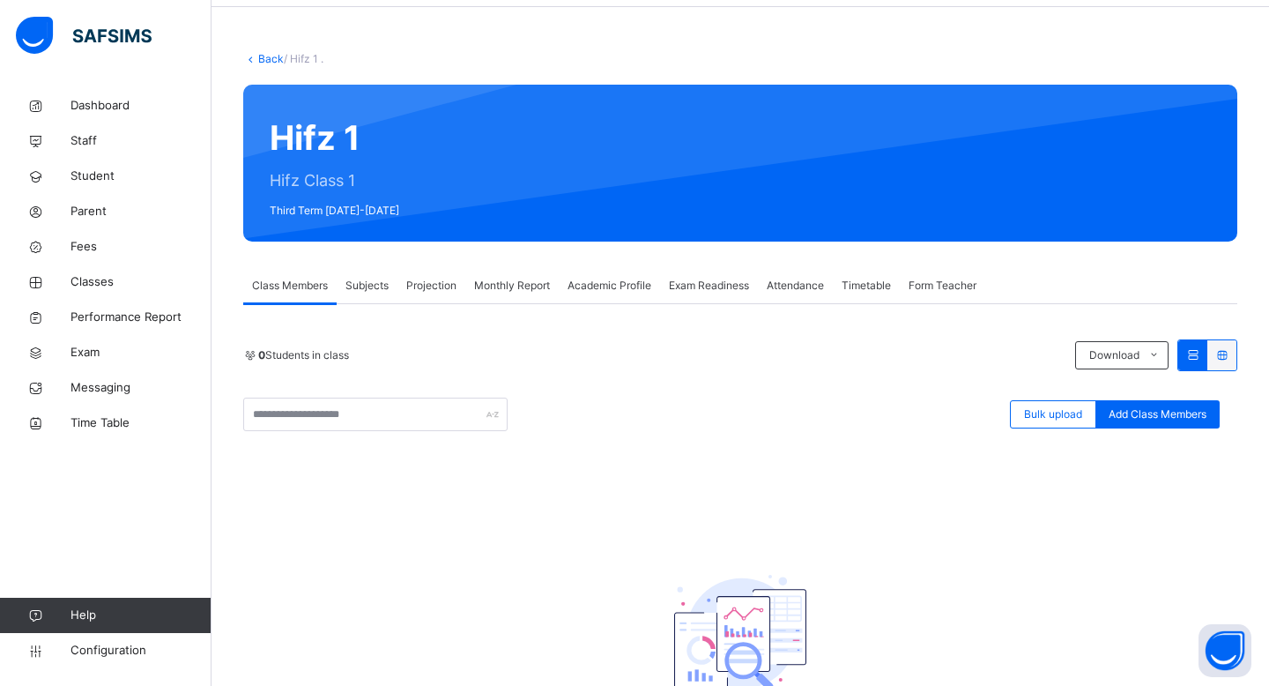
click at [380, 301] on div "Subjects" at bounding box center [367, 285] width 61 height 35
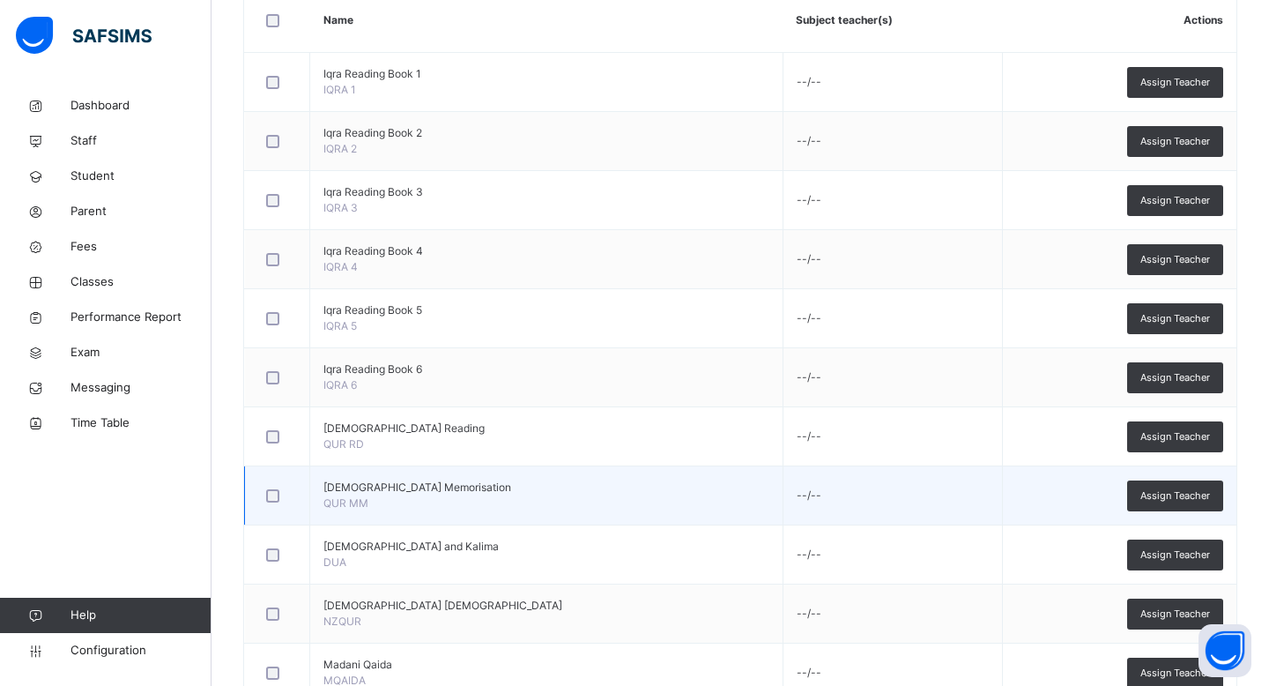
scroll to position [451, 0]
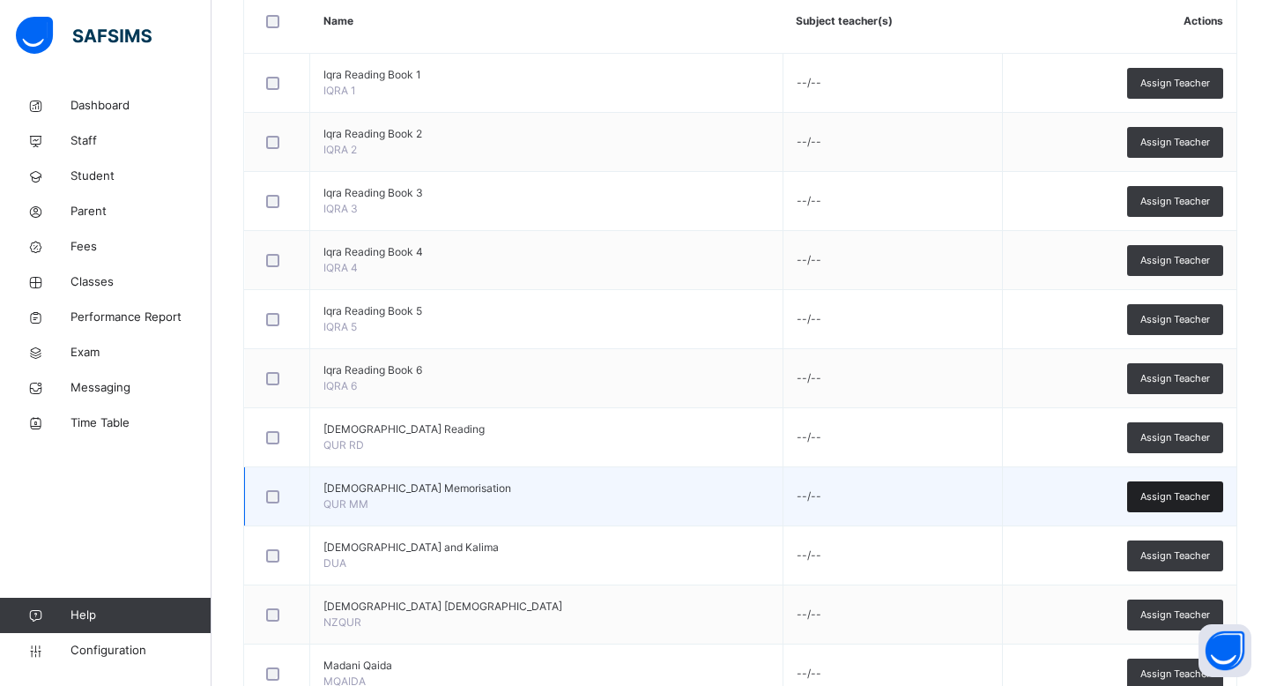
click at [1181, 494] on span "Assign Teacher" at bounding box center [1175, 496] width 70 height 15
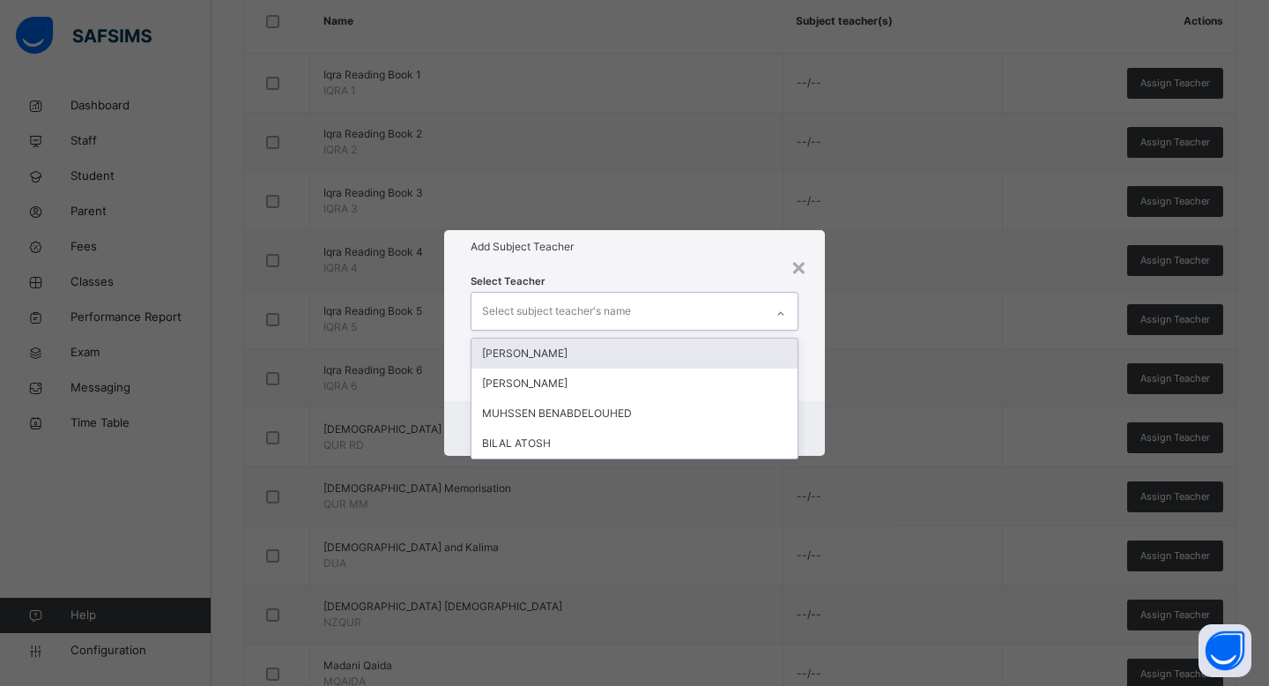
click at [667, 303] on div "Select subject teacher's name" at bounding box center [617, 311] width 293 height 37
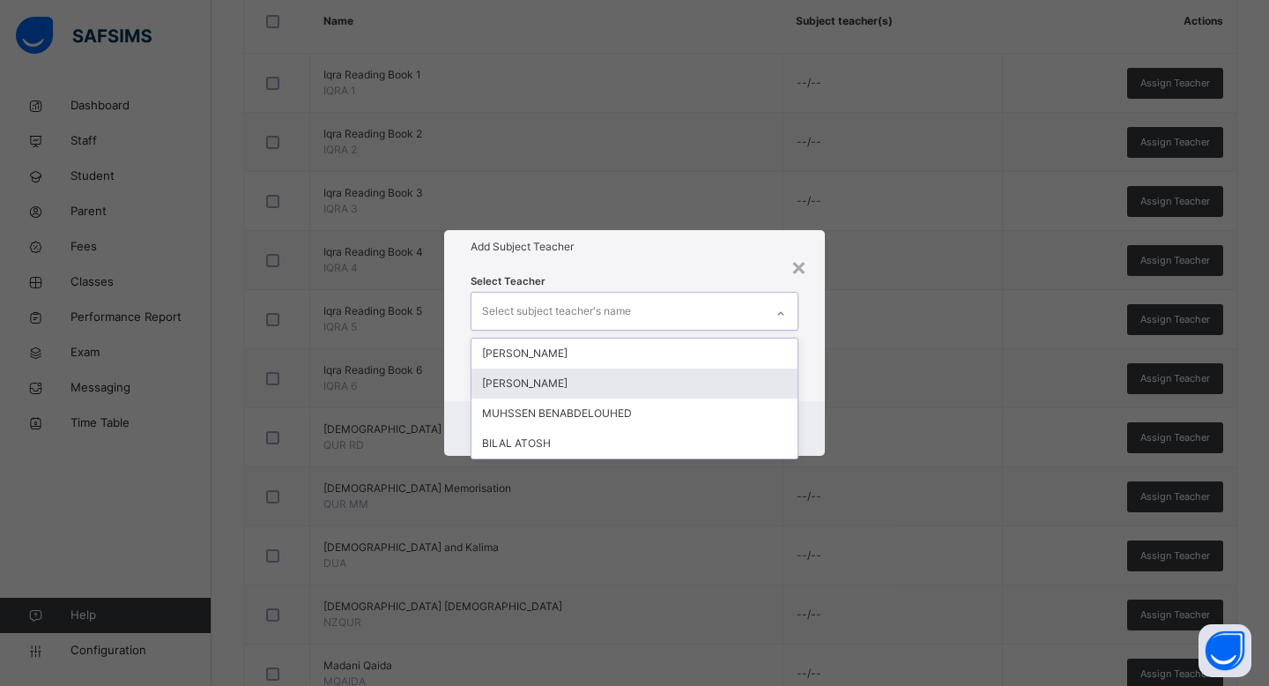
click at [653, 385] on div "[PERSON_NAME]" at bounding box center [634, 383] width 326 height 30
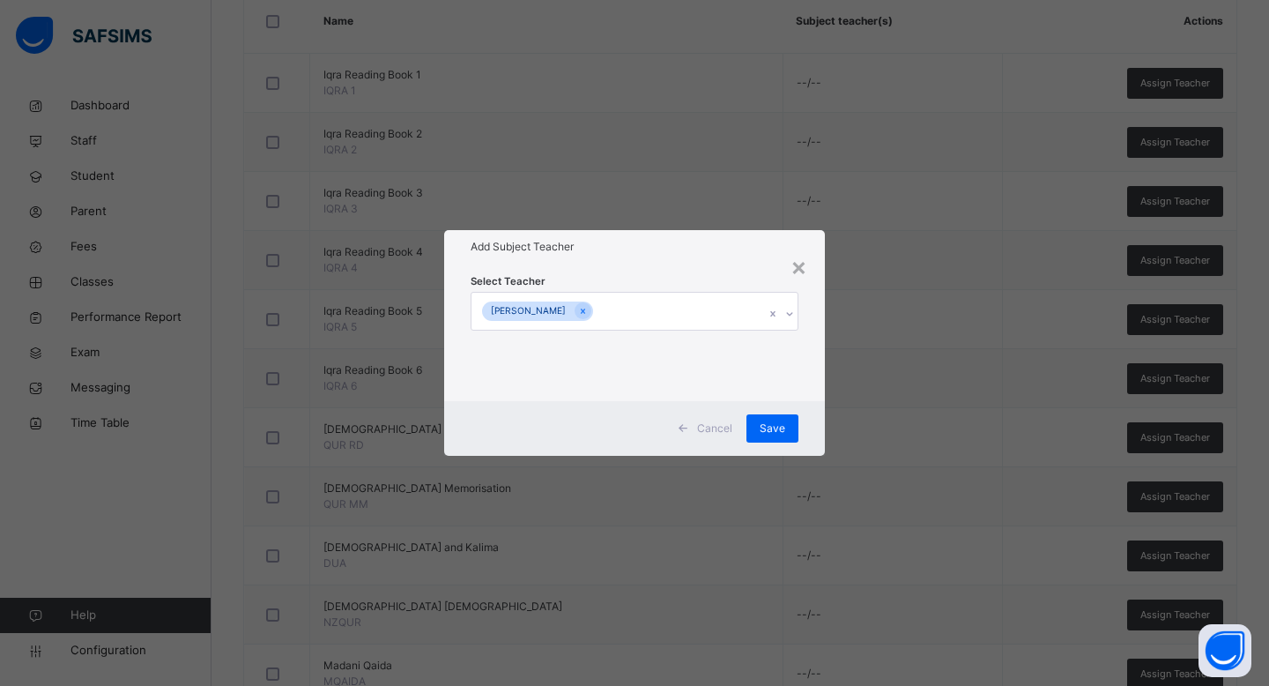
click at [814, 352] on div "Select Teacher ABDULLAHI MOALLIM" at bounding box center [634, 331] width 381 height 137
click at [785, 430] on div "Save" at bounding box center [772, 428] width 52 height 28
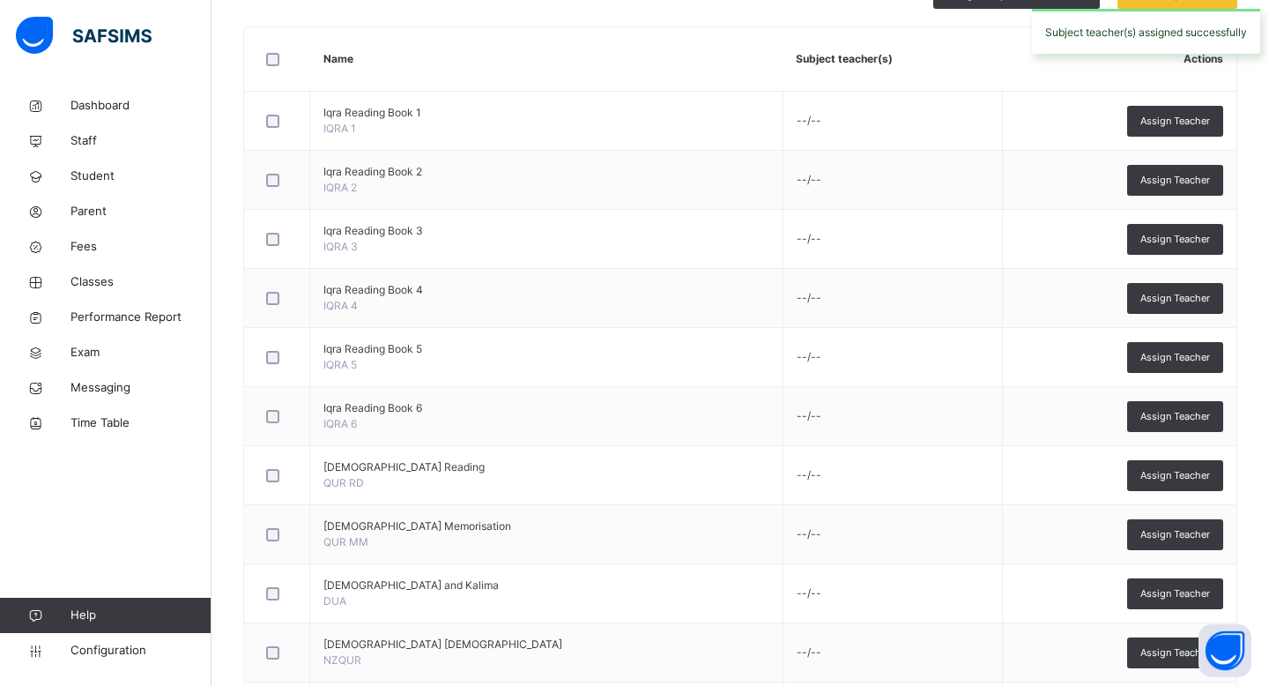
scroll to position [0, 0]
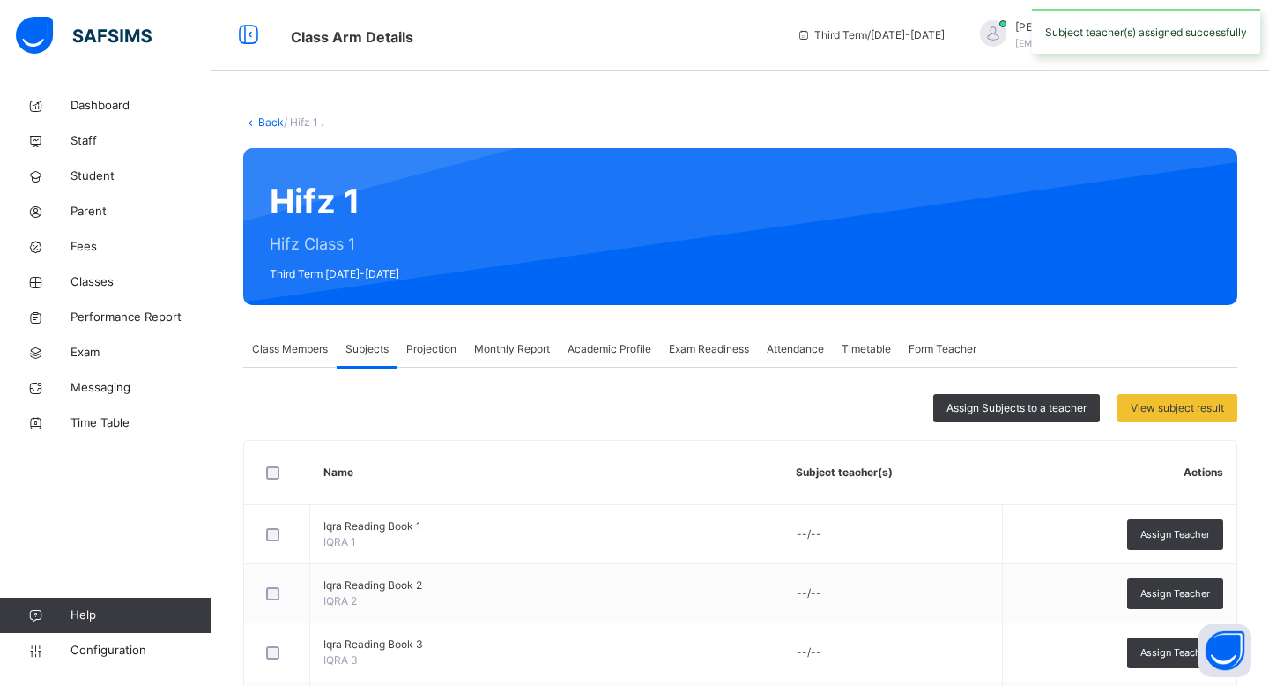
click at [411, 341] on span "Projection" at bounding box center [431, 349] width 50 height 16
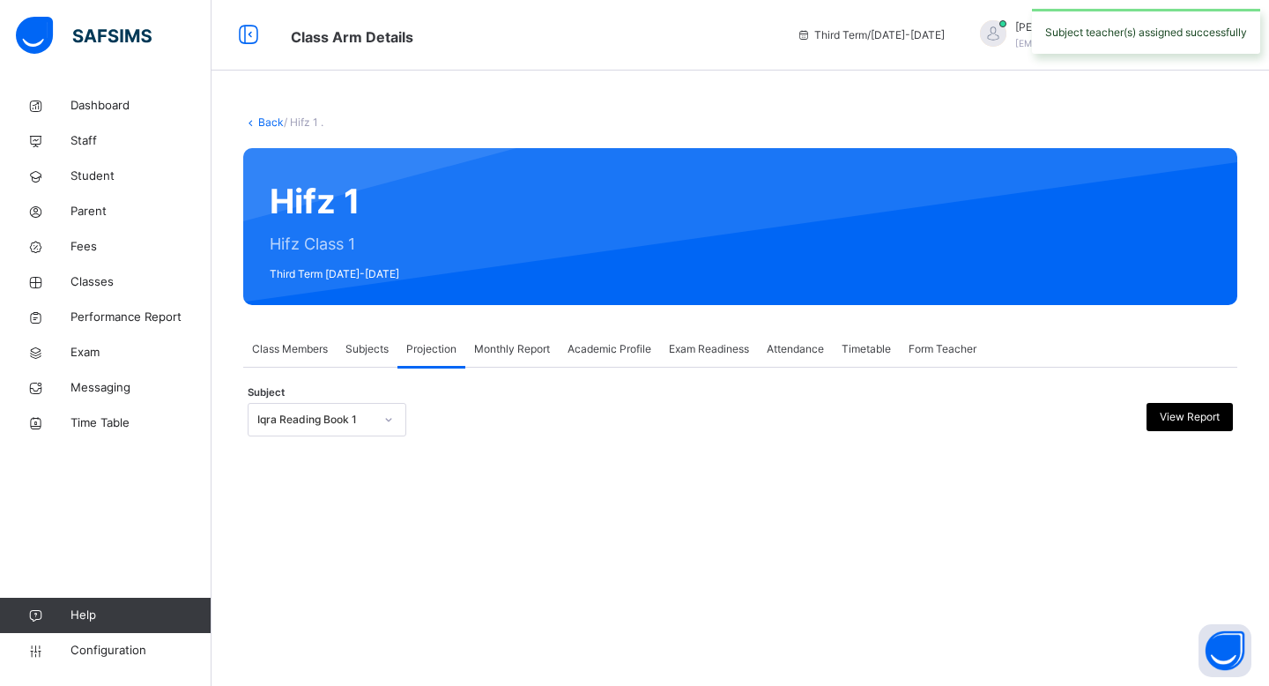
click at [505, 351] on span "Monthly Report" at bounding box center [512, 349] width 76 height 16
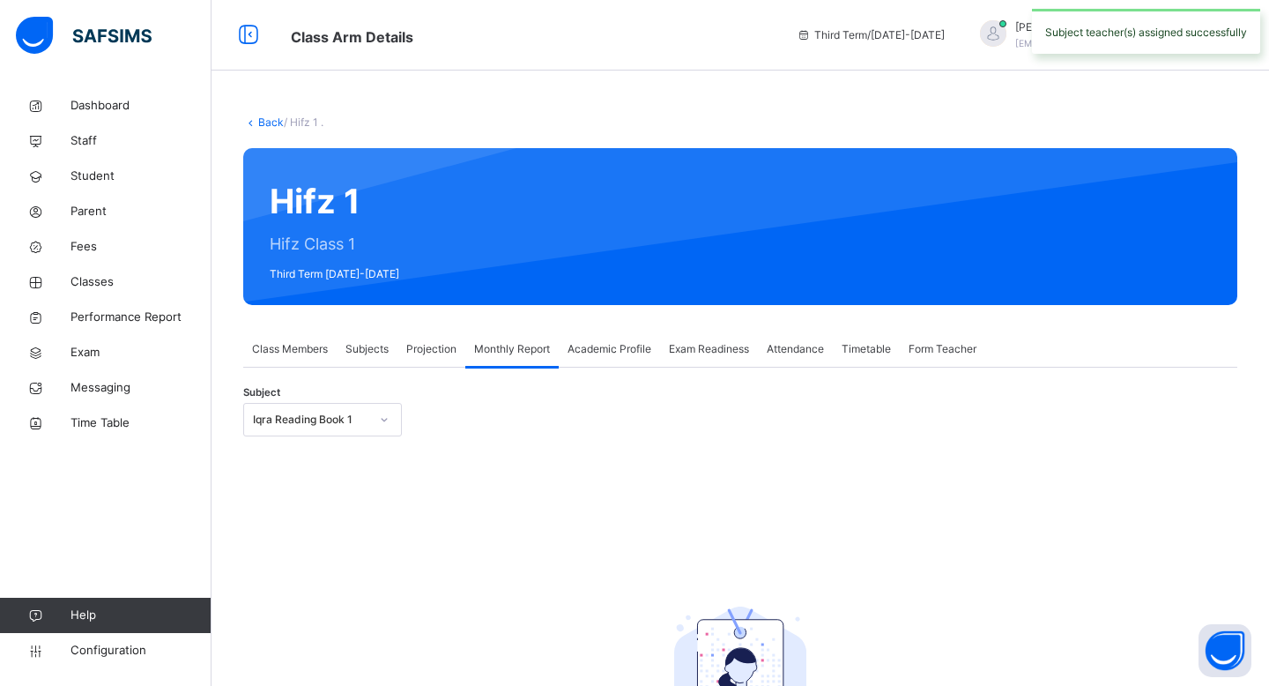
click at [448, 346] on span "Projection" at bounding box center [431, 349] width 50 height 16
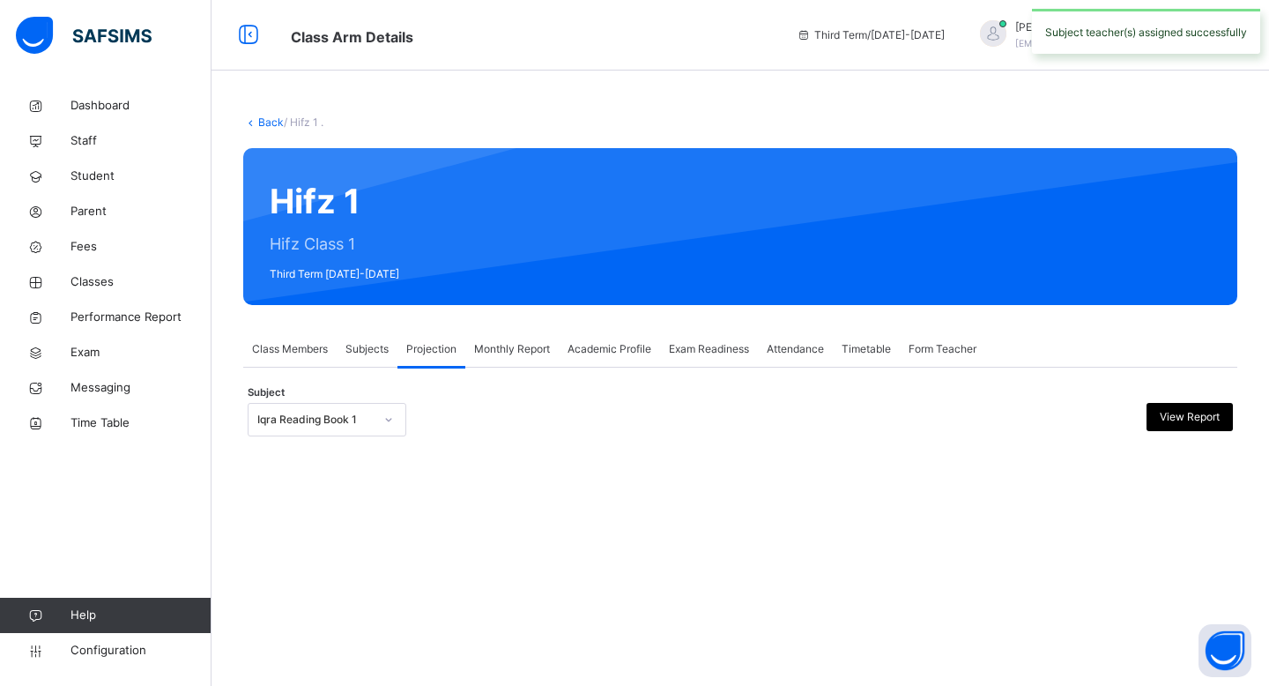
click at [589, 346] on span "Academic Profile" at bounding box center [609, 349] width 84 height 16
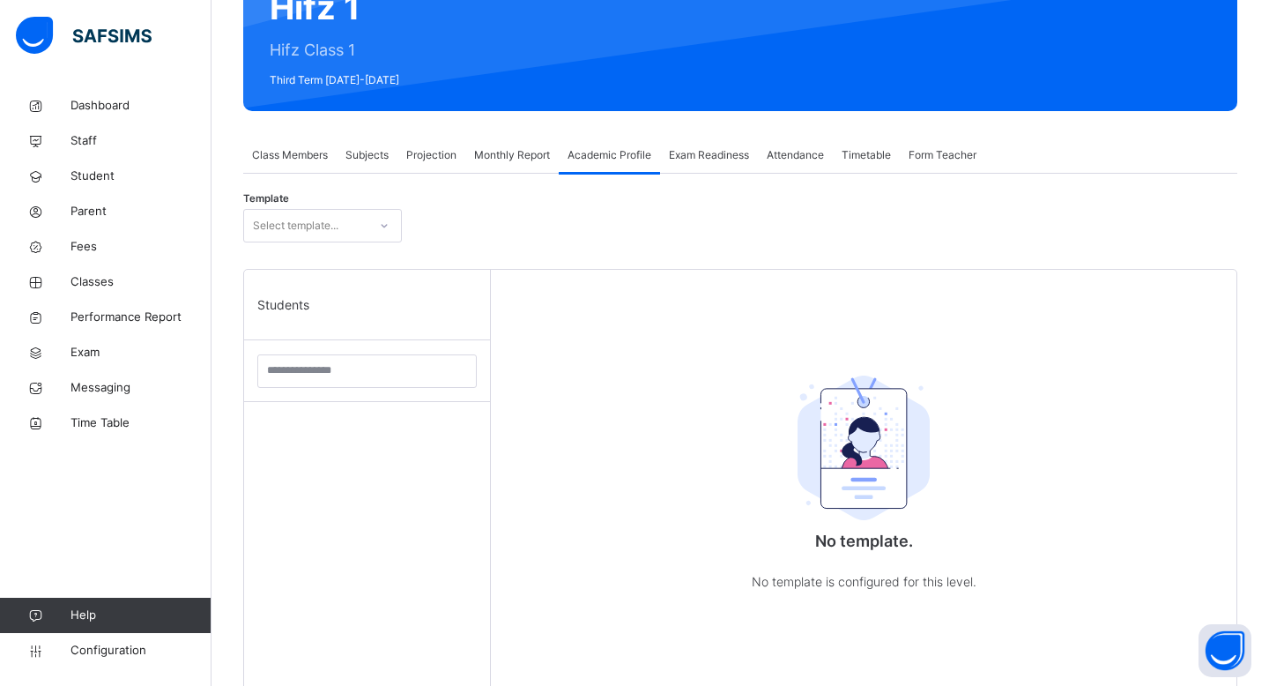
click at [713, 153] on span "Exam Readiness" at bounding box center [709, 155] width 80 height 16
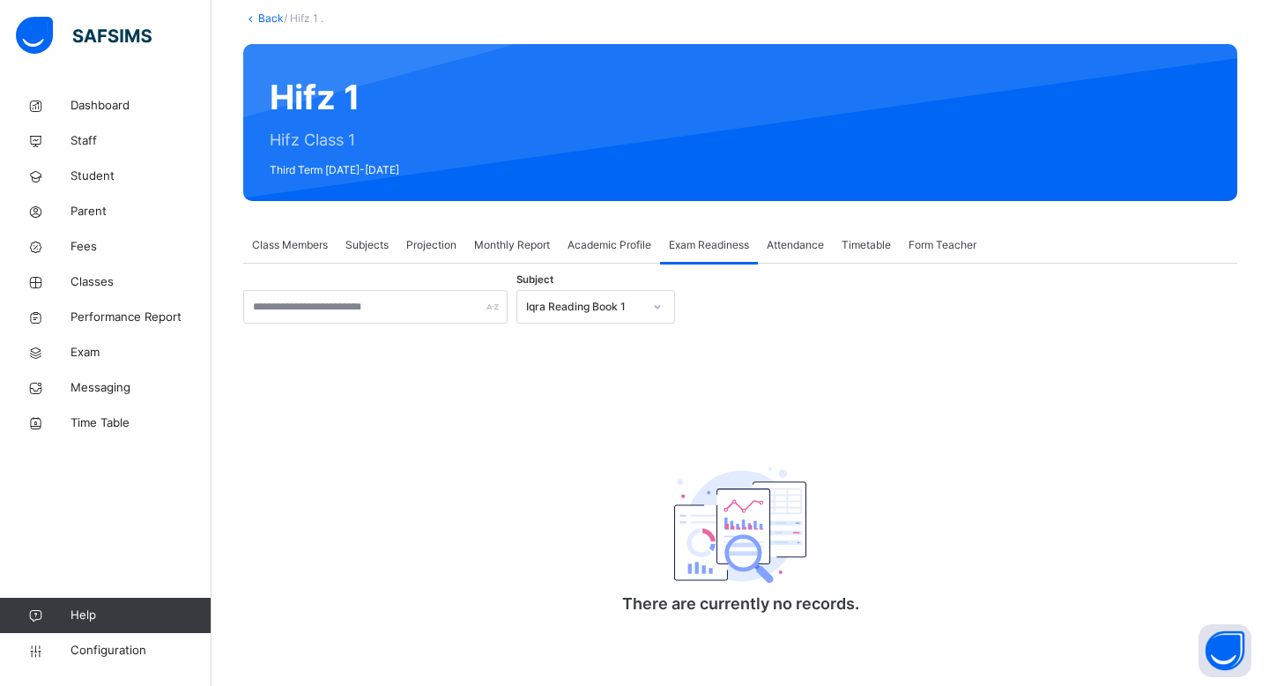
click at [808, 228] on div "Attendance" at bounding box center [795, 244] width 75 height 35
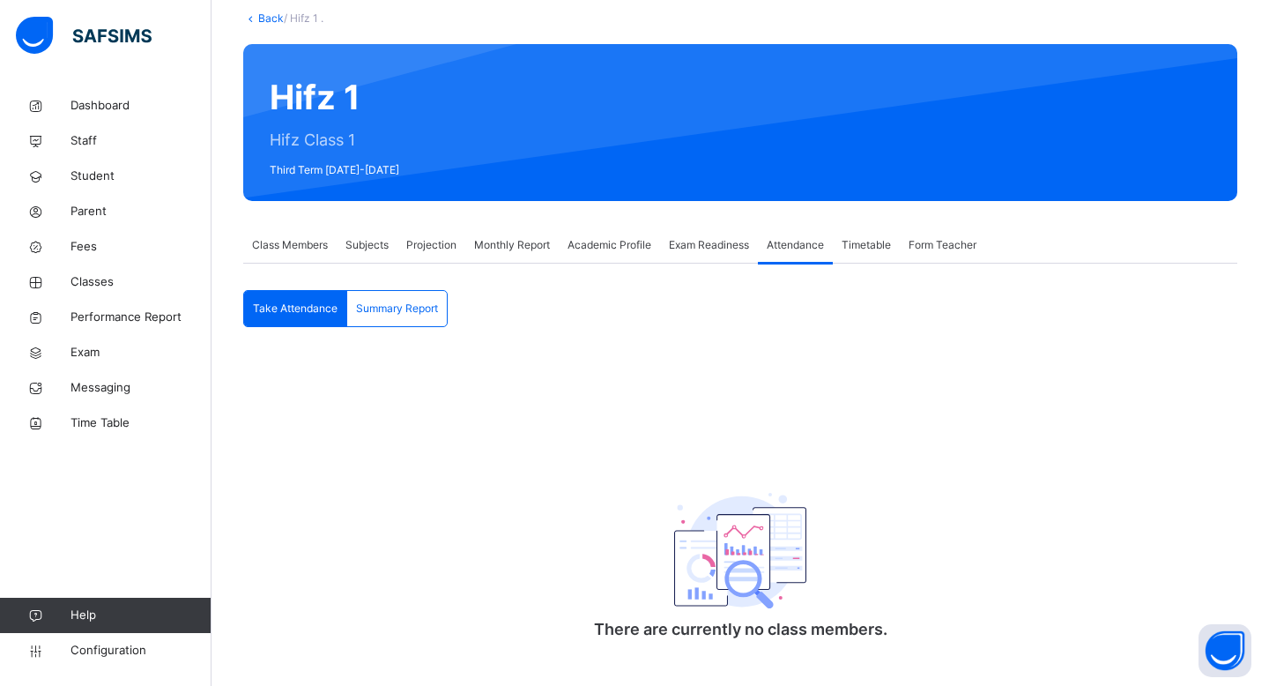
scroll to position [134, 0]
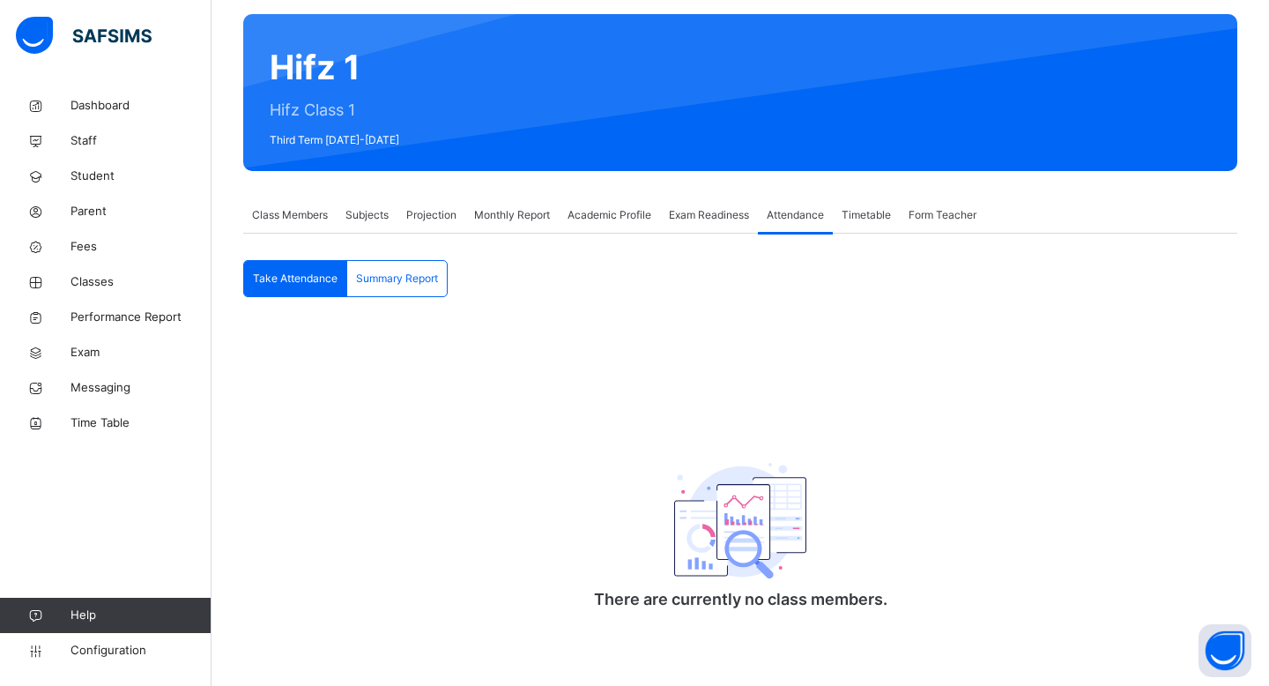
click at [389, 273] on span "Summary Report" at bounding box center [397, 279] width 82 height 16
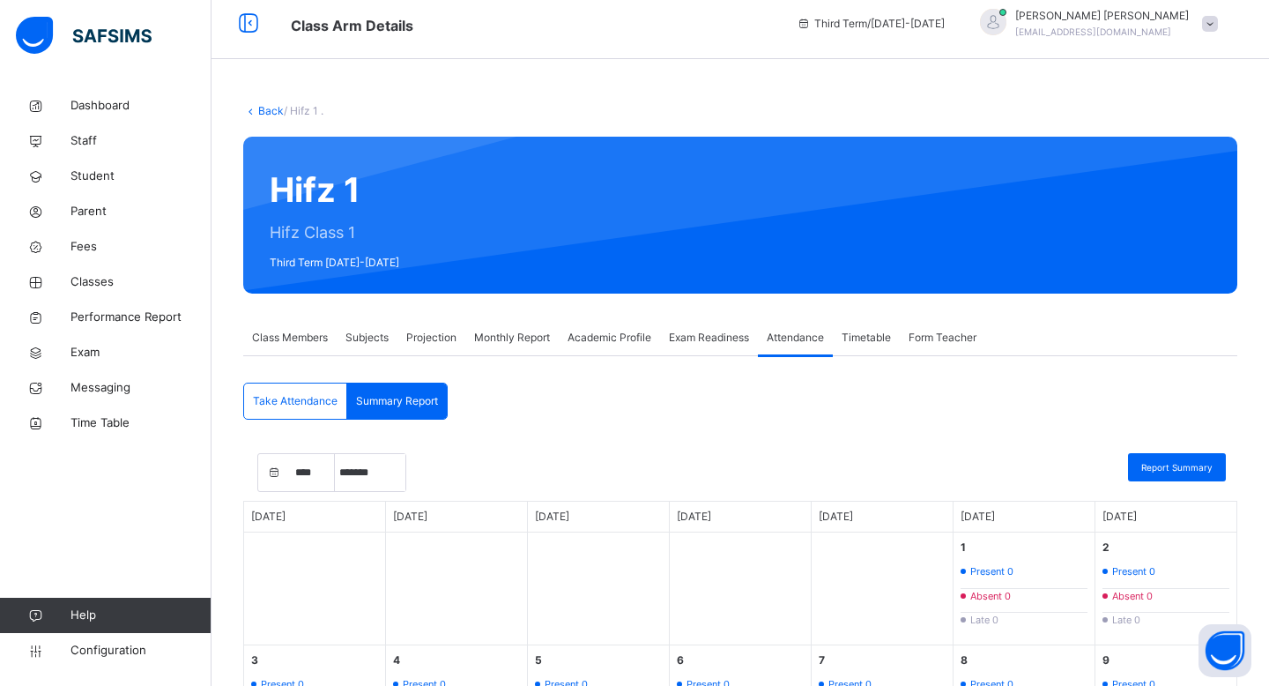
scroll to position [0, 0]
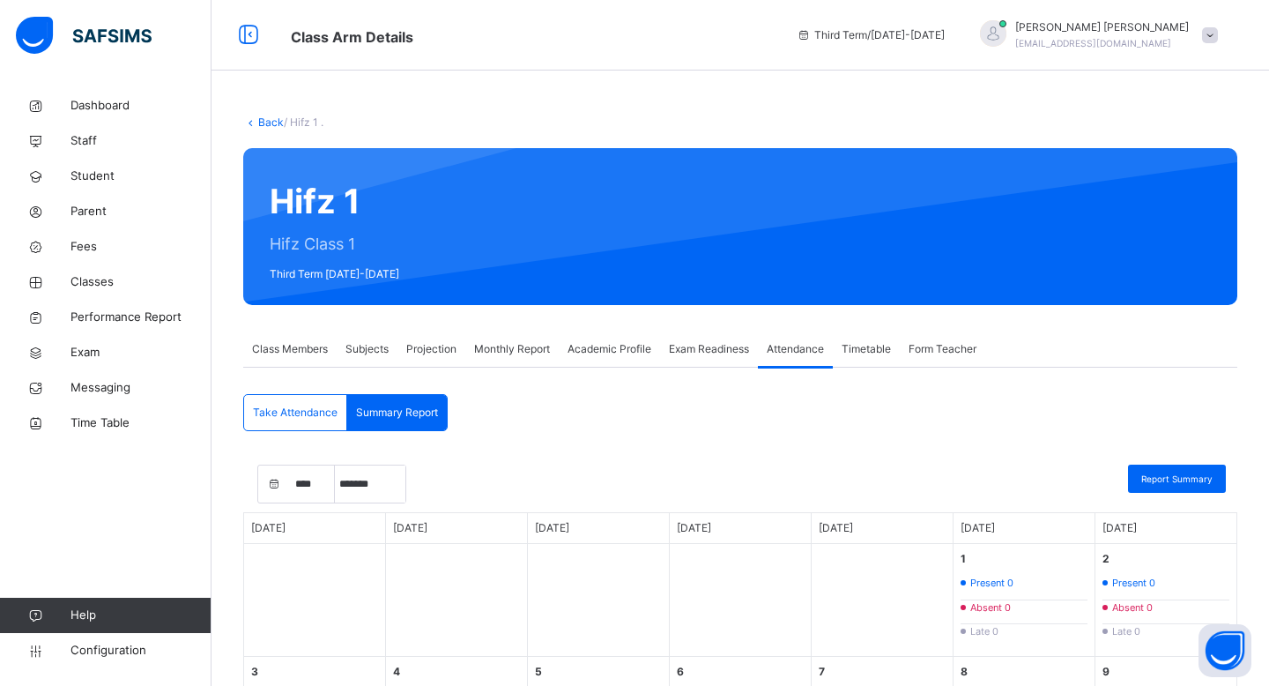
click at [849, 358] on div "Timetable" at bounding box center [866, 348] width 67 height 35
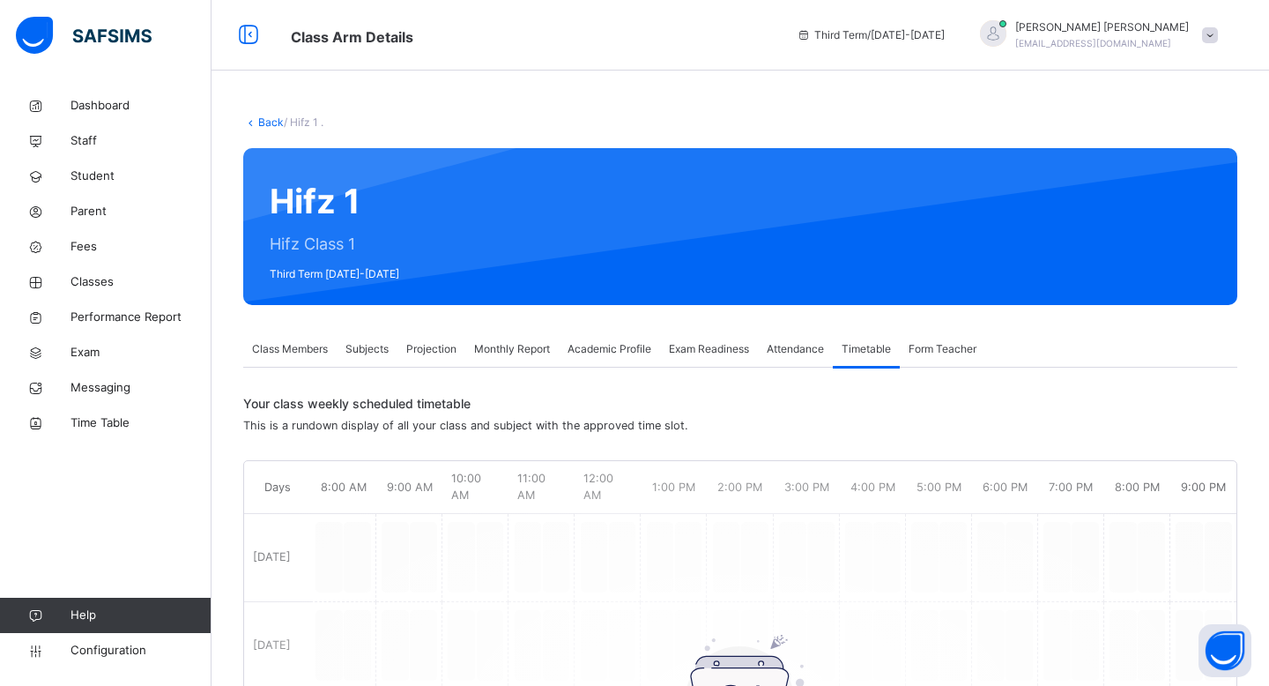
click at [965, 349] on span "Form Teacher" at bounding box center [942, 349] width 68 height 16
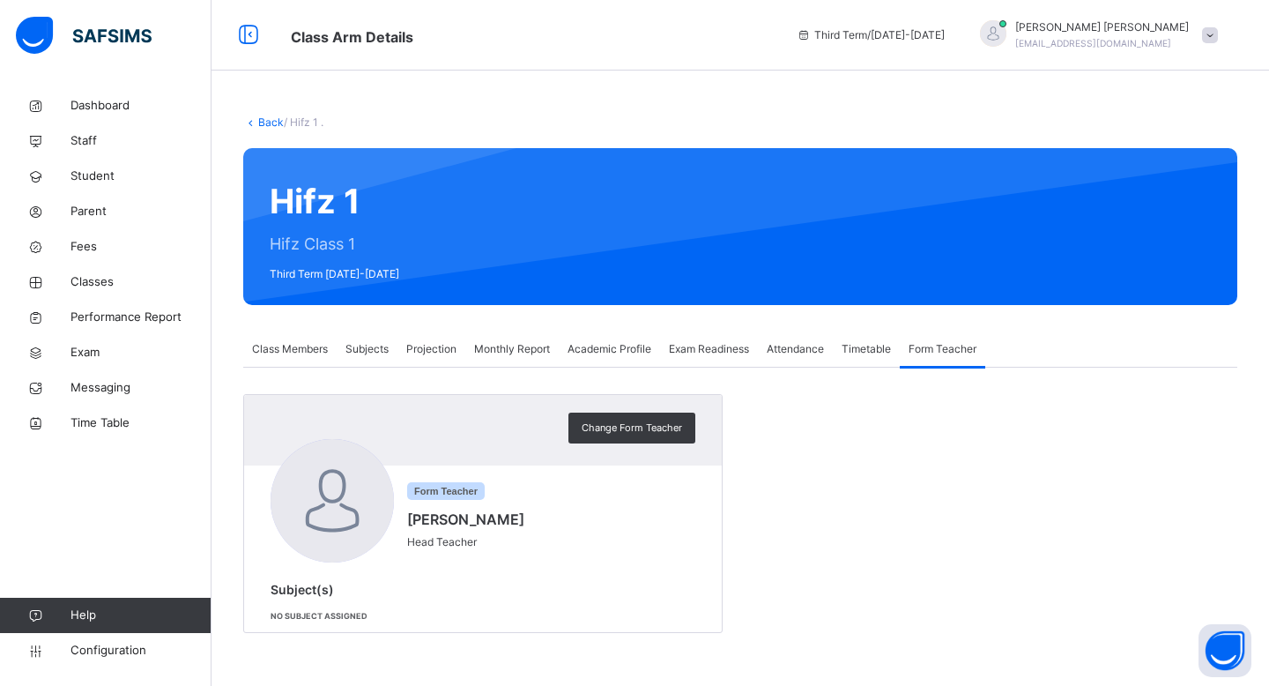
click at [594, 495] on div "Form Teacher ABDULLAHI MOALLIM Head Teacher" at bounding box center [483, 503] width 425 height 128
click at [483, 505] on span at bounding box center [470, 506] width 126 height 4
click at [627, 433] on span "Change Form Teacher" at bounding box center [632, 427] width 100 height 15
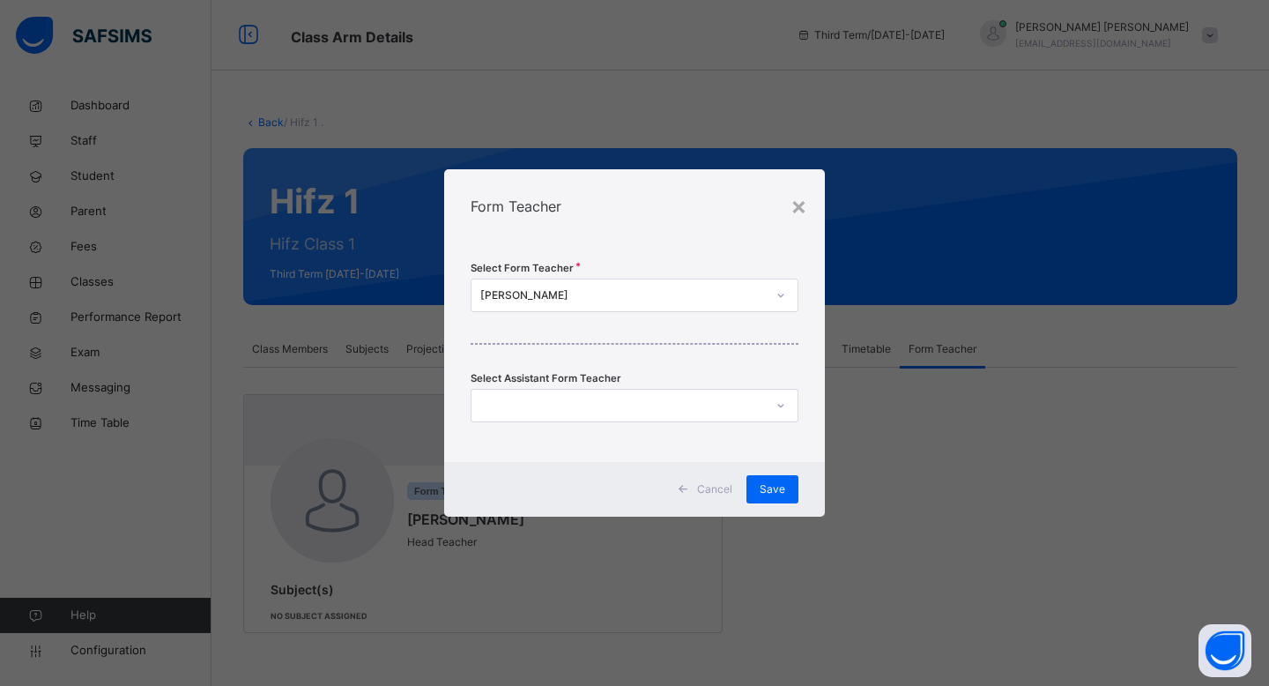
click at [789, 205] on div "Form Teacher" at bounding box center [634, 206] width 381 height 74
click at [804, 201] on div "×" at bounding box center [798, 205] width 17 height 37
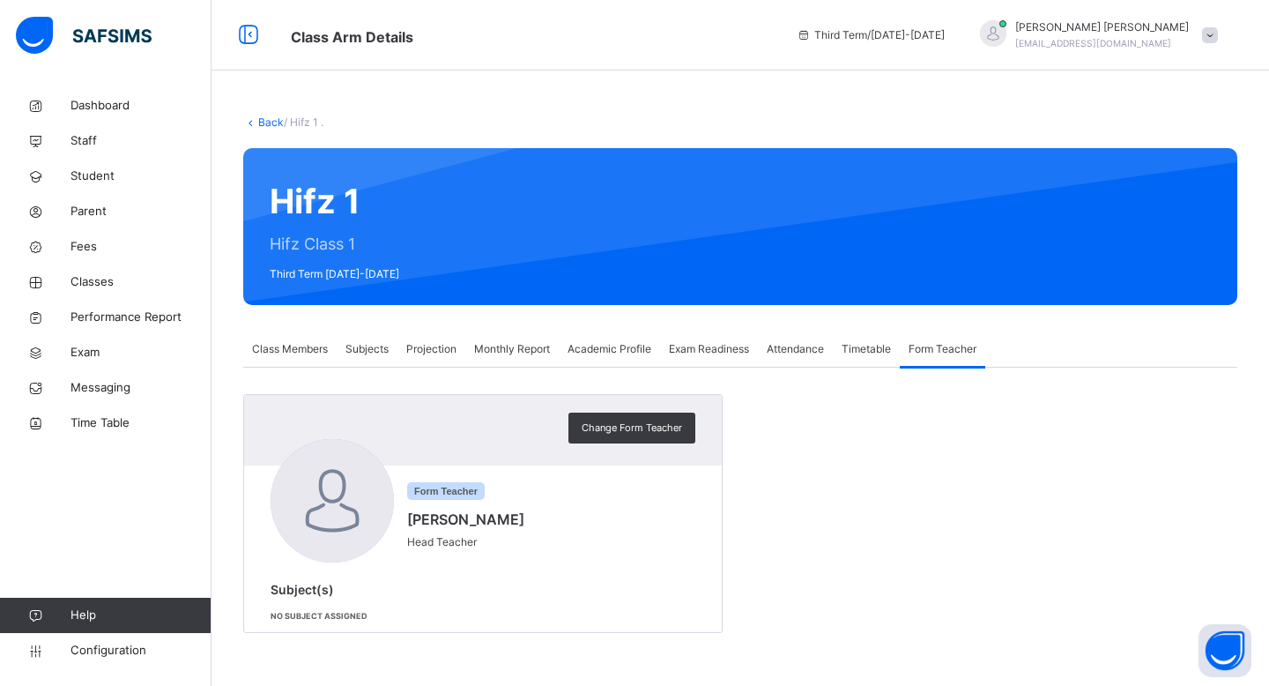
click at [317, 189] on div "Hifz 1 Hifz Class 1 Third Term 2025-2026" at bounding box center [740, 226] width 994 height 157
click at [317, 263] on div "Hifz 1 Hifz Class 1 Third Term 2025-2026" at bounding box center [740, 226] width 994 height 157
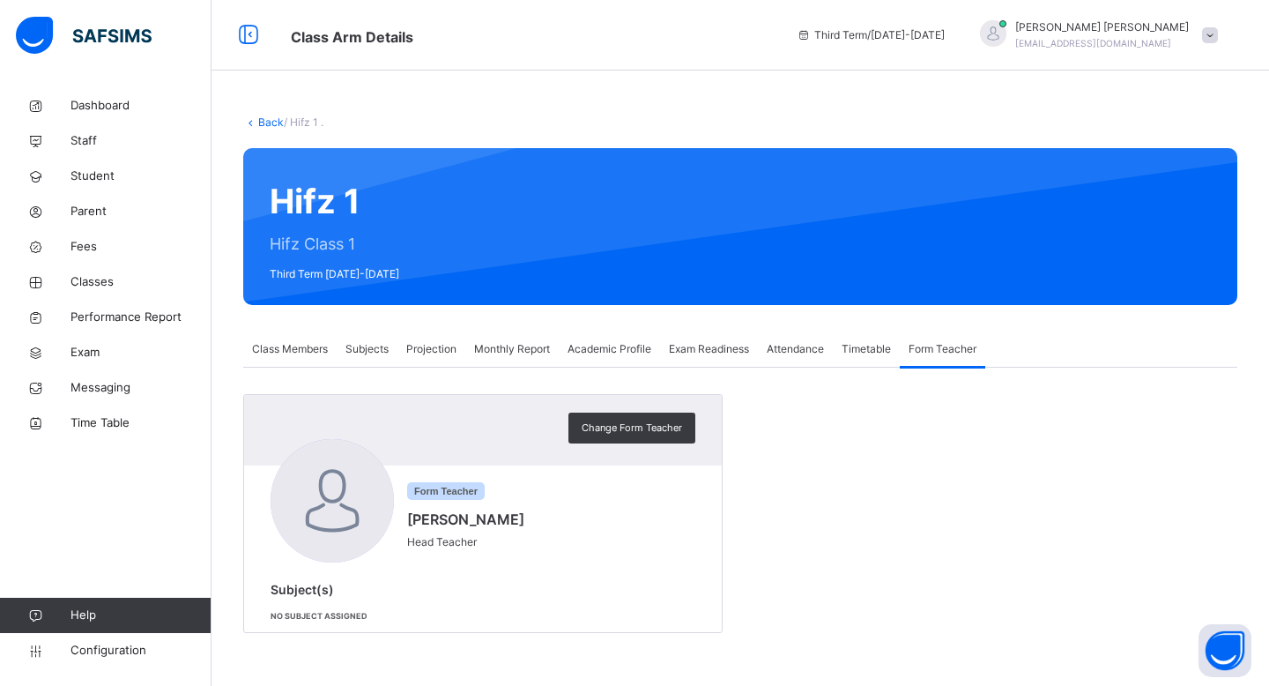
click at [317, 275] on div "Hifz 1 Hifz Class 1 Third Term 2025-2026" at bounding box center [740, 226] width 994 height 157
click at [284, 332] on div "Class Members" at bounding box center [289, 348] width 93 height 35
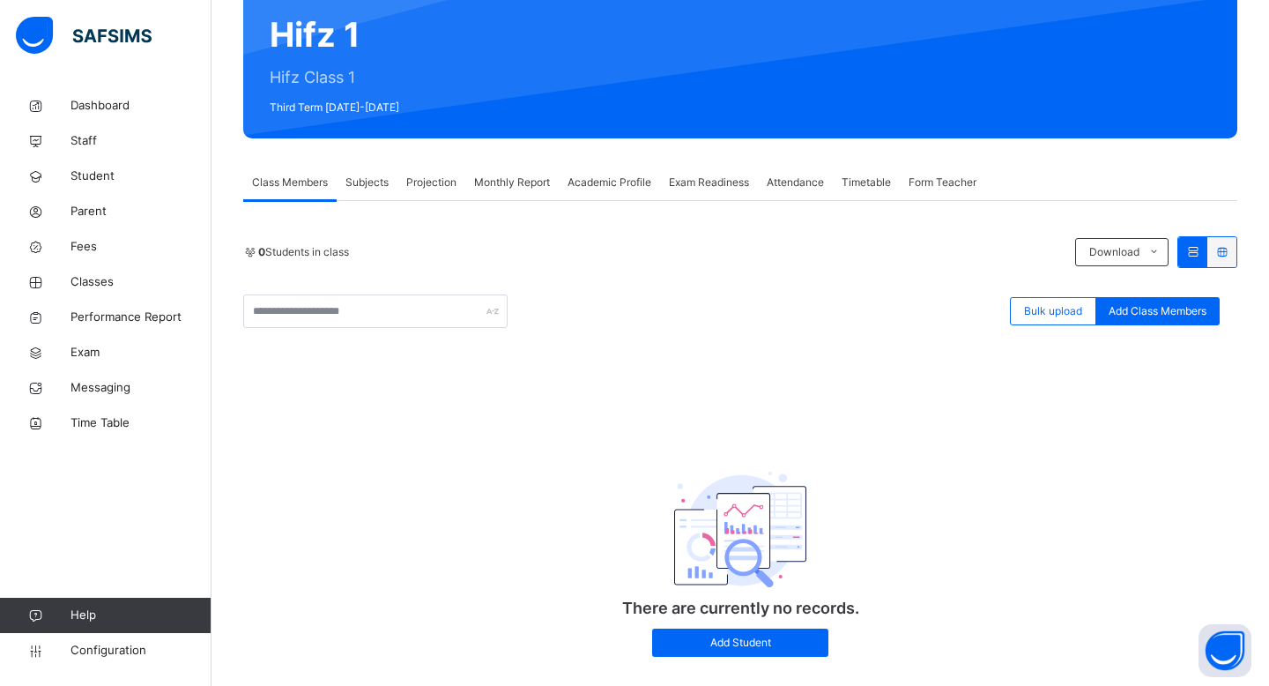
scroll to position [199, 0]
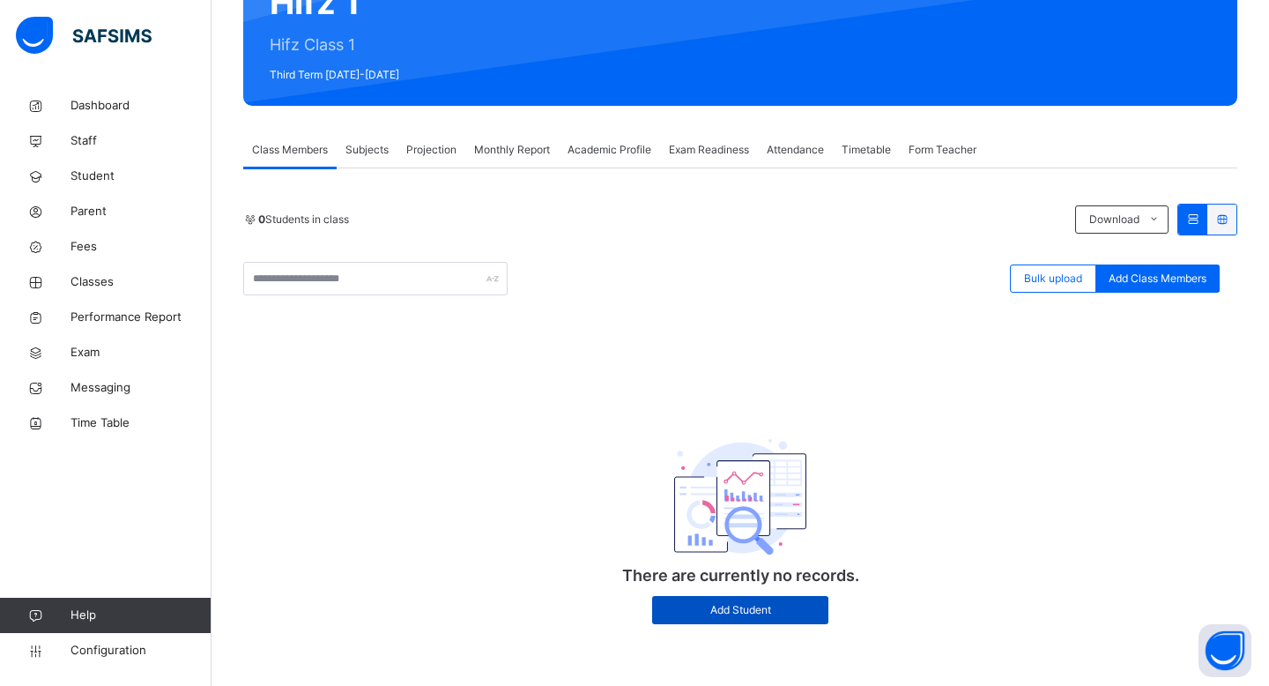
click at [719, 616] on span "Add Student" at bounding box center [740, 610] width 150 height 16
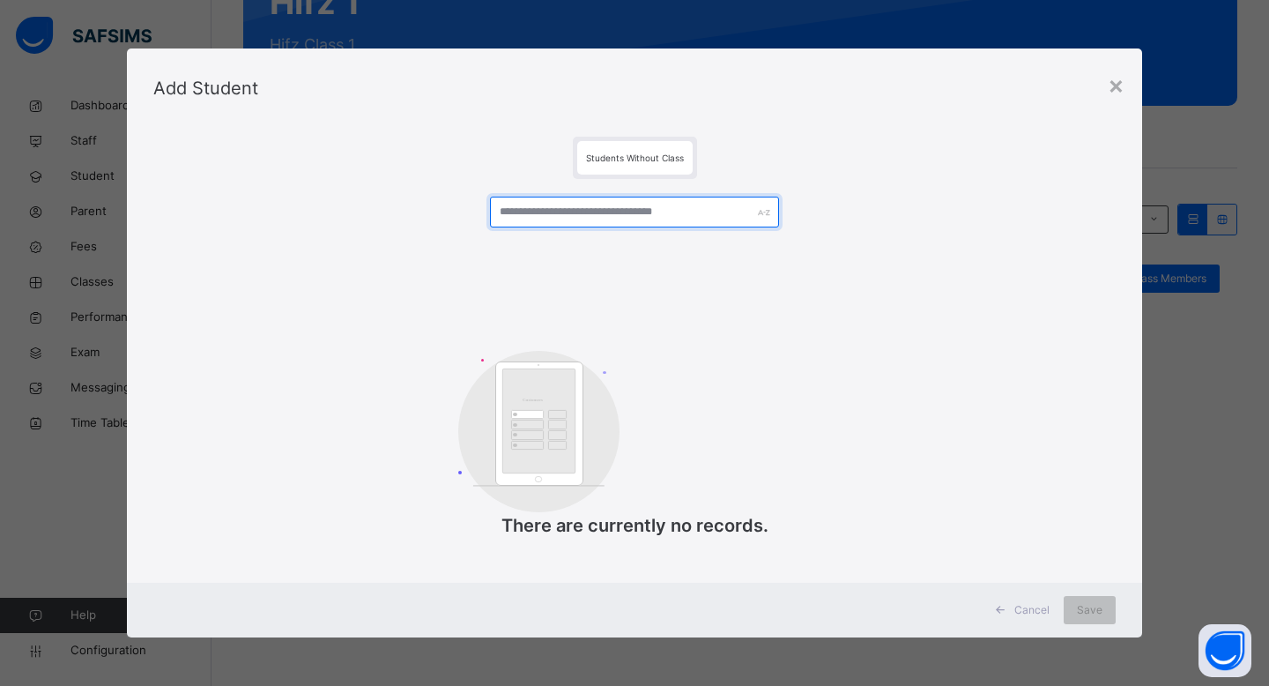
click at [699, 201] on input "text" at bounding box center [634, 211] width 289 height 31
click at [651, 159] on span "Students Without Class" at bounding box center [635, 157] width 98 height 11
click at [1116, 84] on div "×" at bounding box center [1116, 84] width 17 height 37
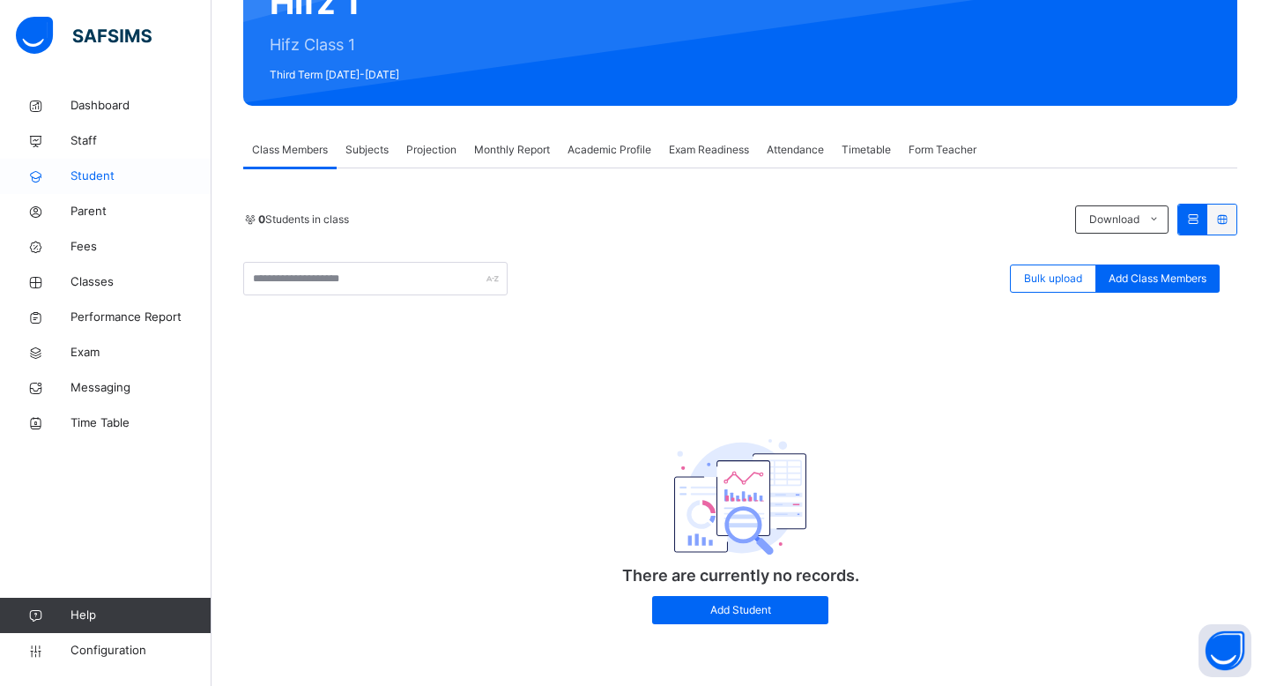
click at [97, 180] on span "Student" at bounding box center [140, 176] width 141 height 18
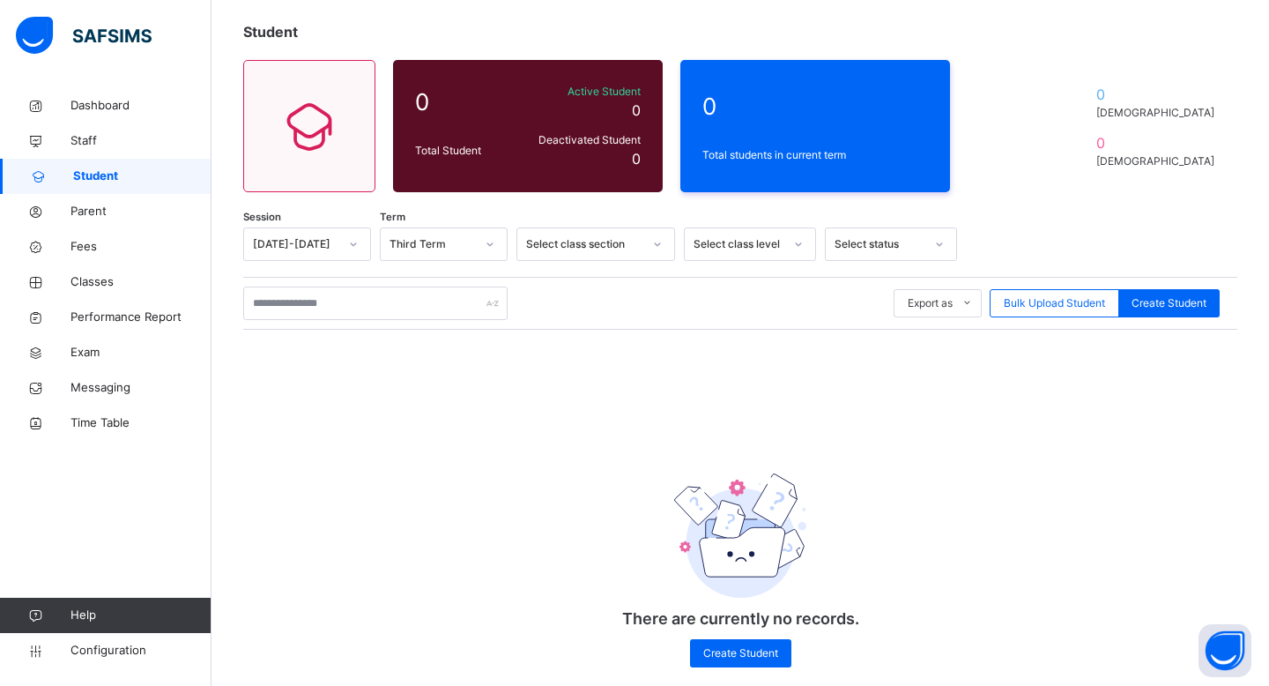
scroll to position [119, 0]
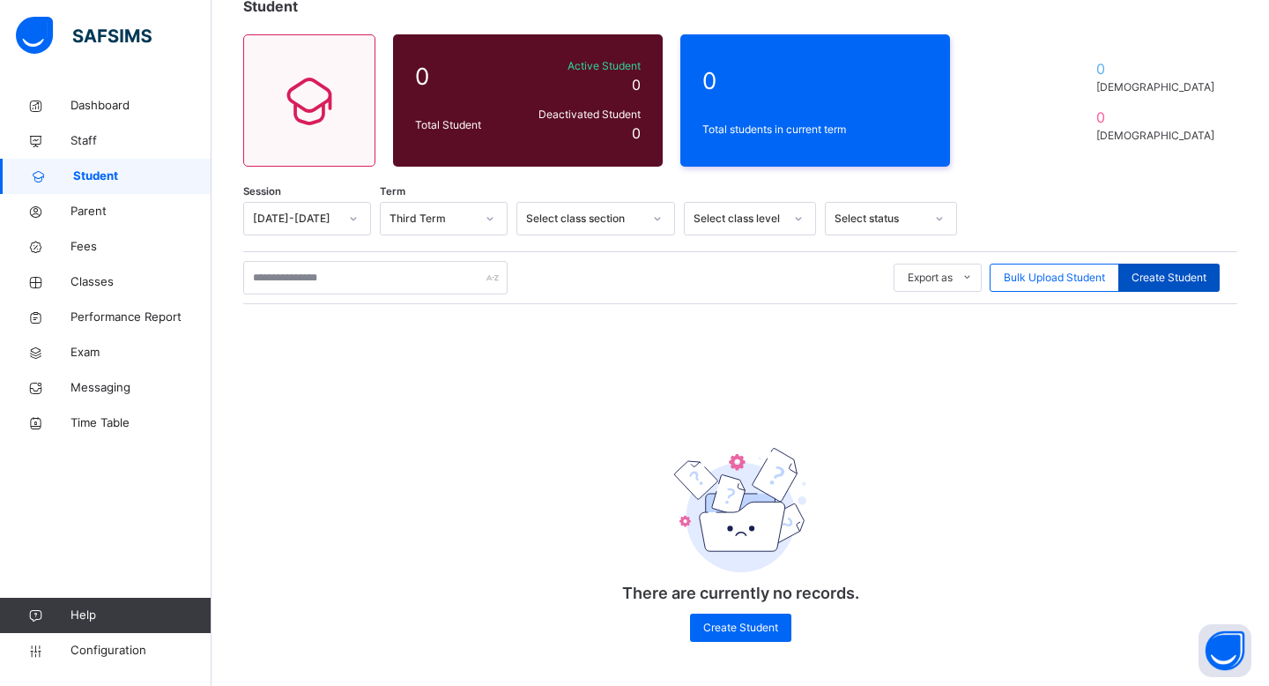
click at [1162, 266] on div "Create Student" at bounding box center [1168, 277] width 101 height 28
select select "**"
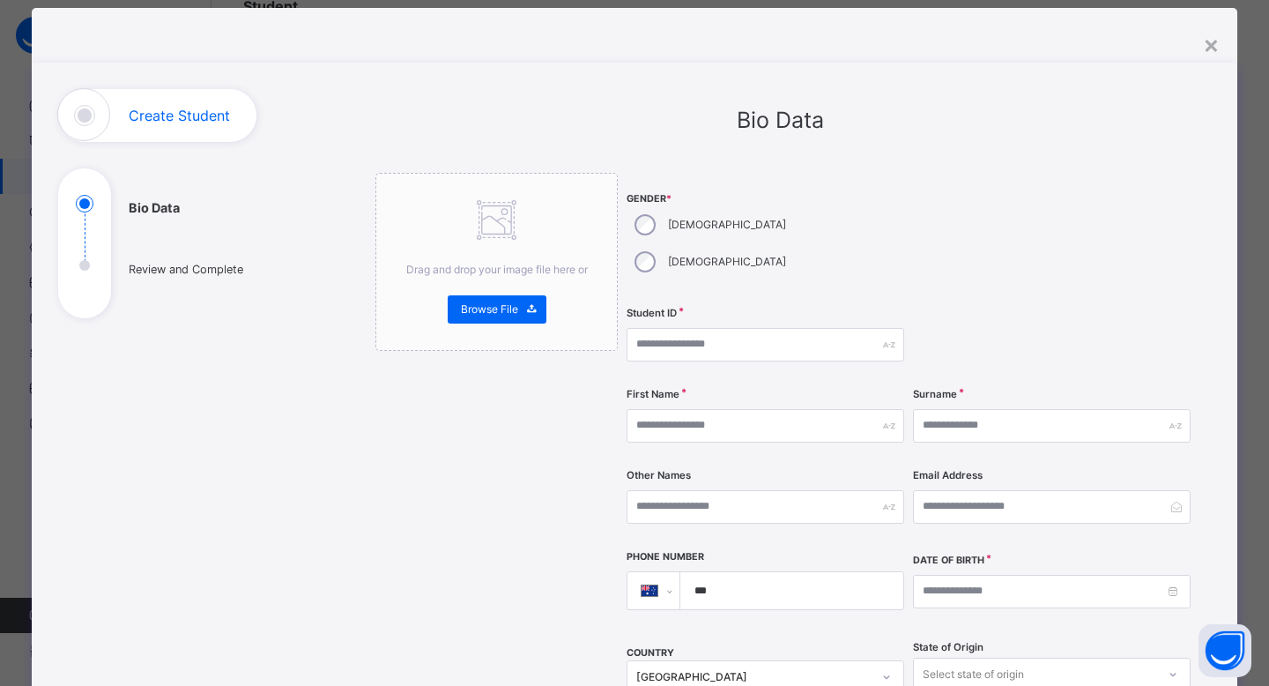
scroll to position [0, 0]
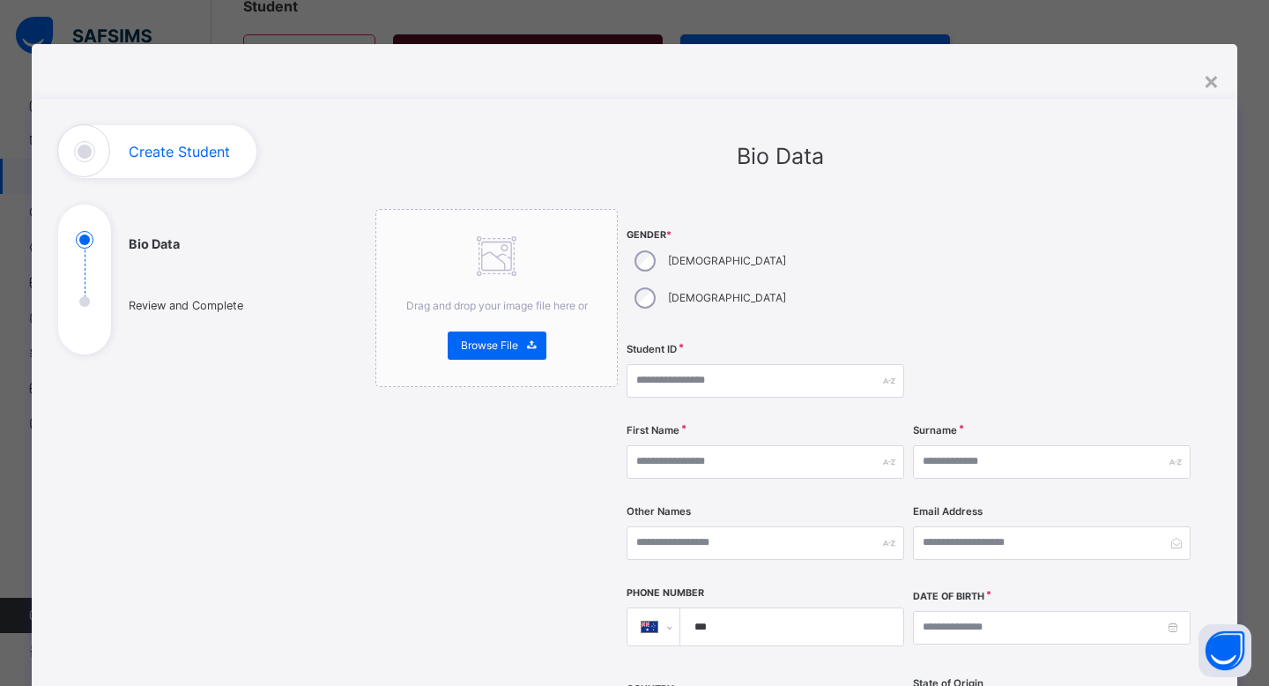
click at [77, 305] on ul "Bio Data Review and Complete" at bounding box center [190, 292] width 264 height 123
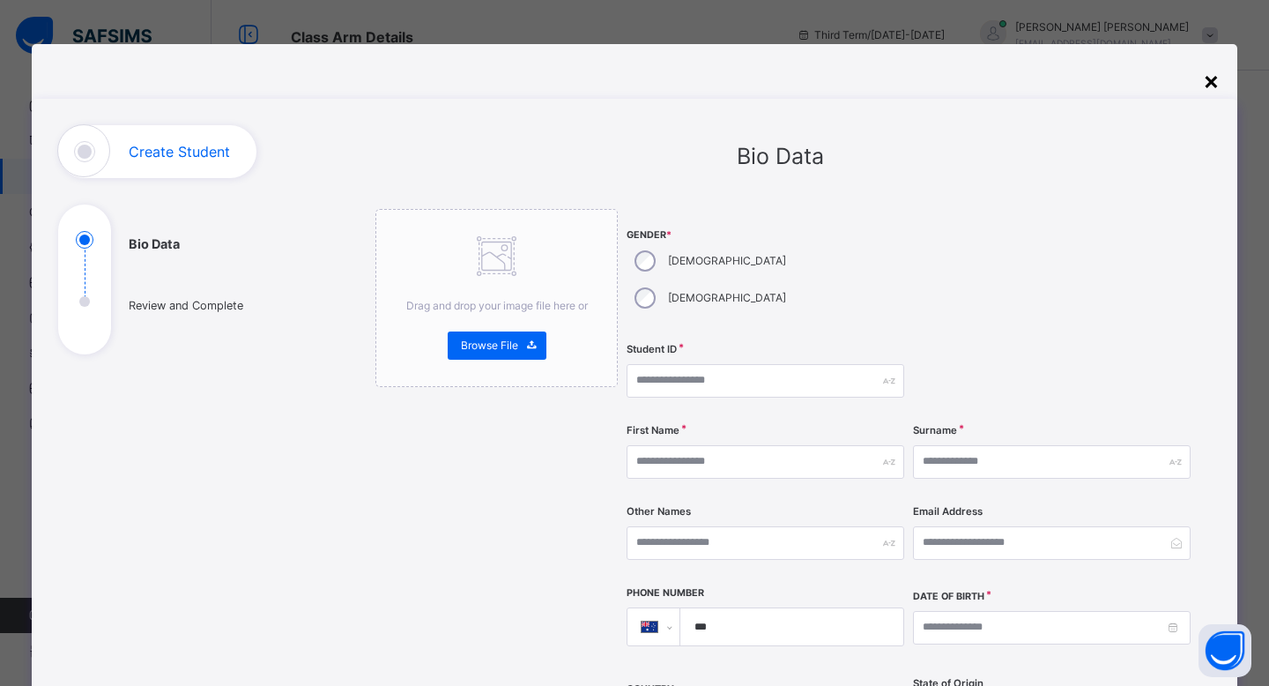
click at [1210, 93] on div "×" at bounding box center [1211, 80] width 17 height 37
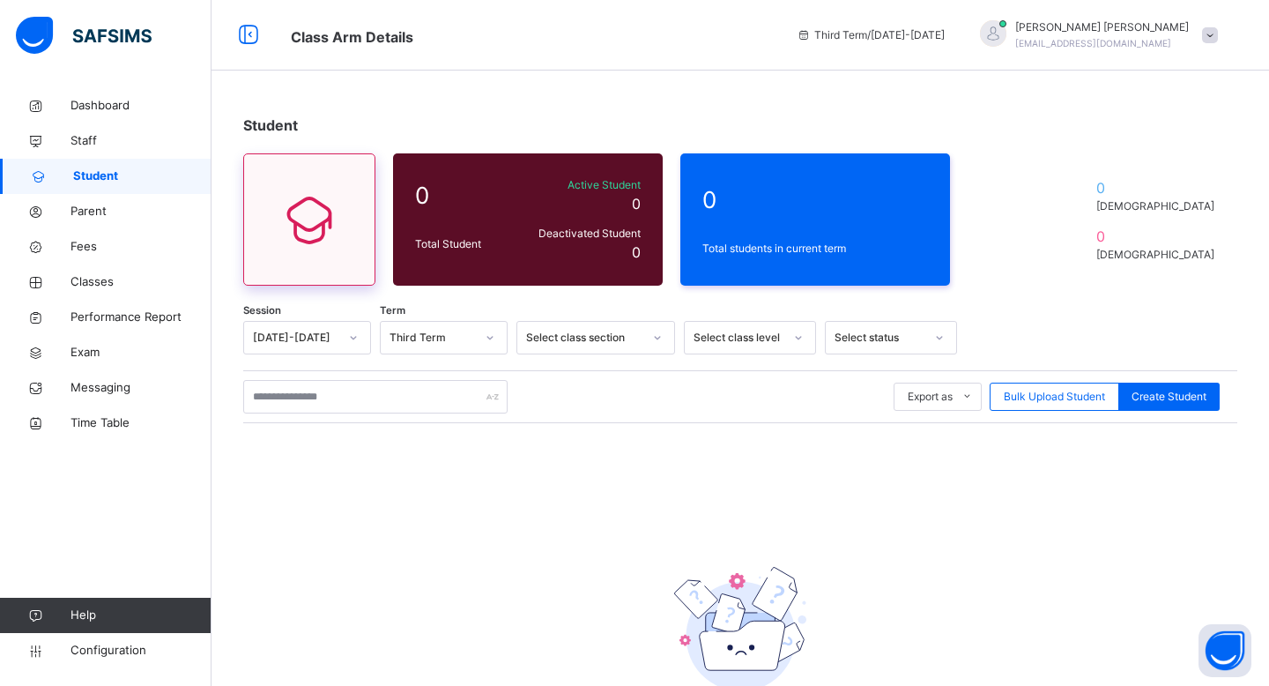
click at [367, 221] on div at bounding box center [309, 219] width 132 height 132
click at [106, 205] on span "Parent" at bounding box center [140, 212] width 141 height 18
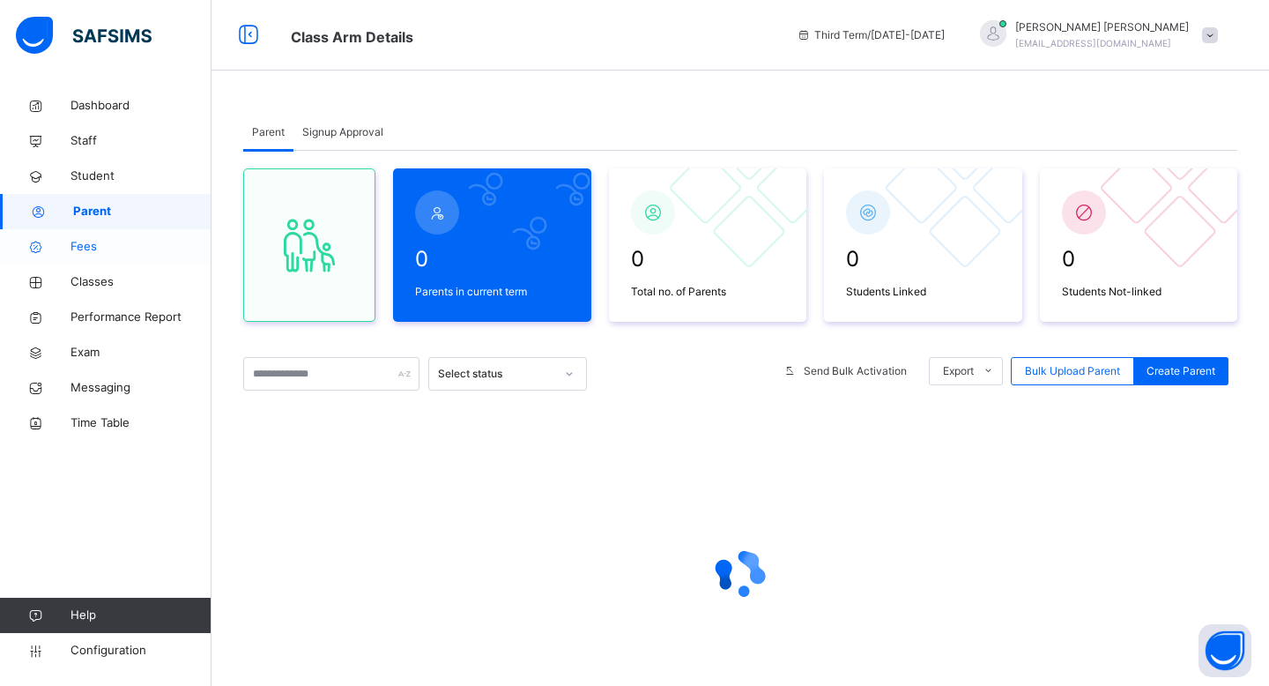
click at [101, 263] on link "Fees" at bounding box center [105, 246] width 211 height 35
select select "****"
select select "*"
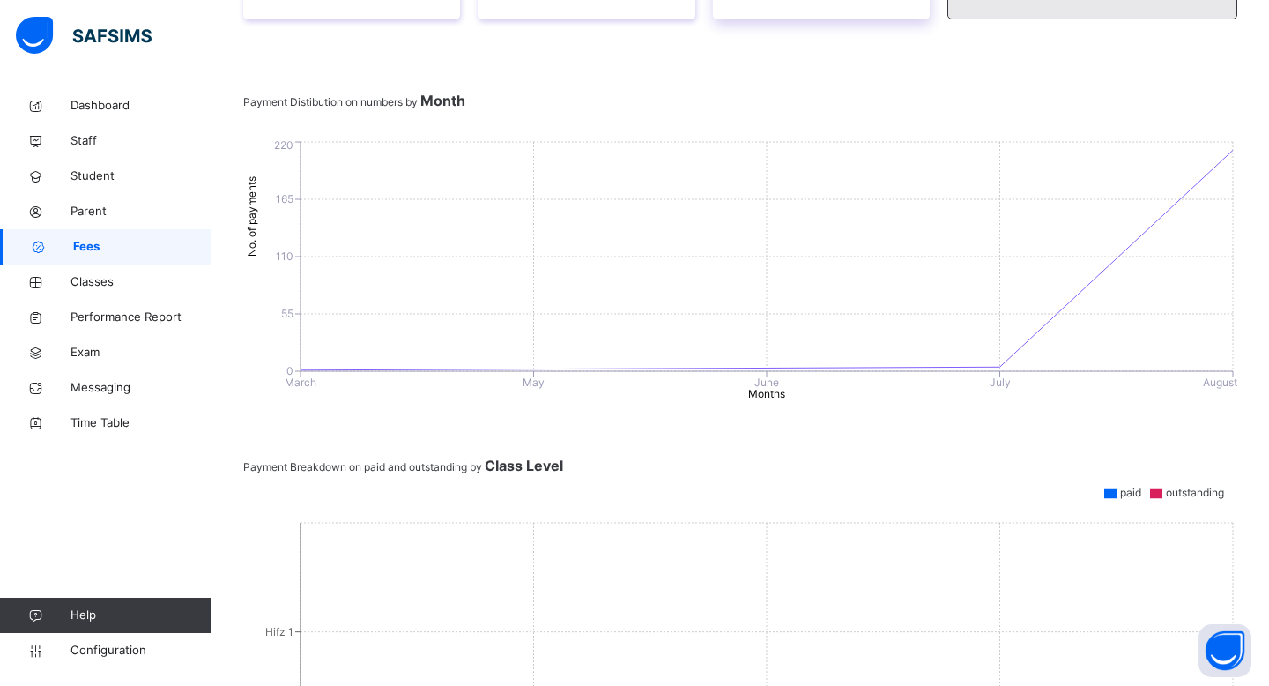
scroll to position [1003, 0]
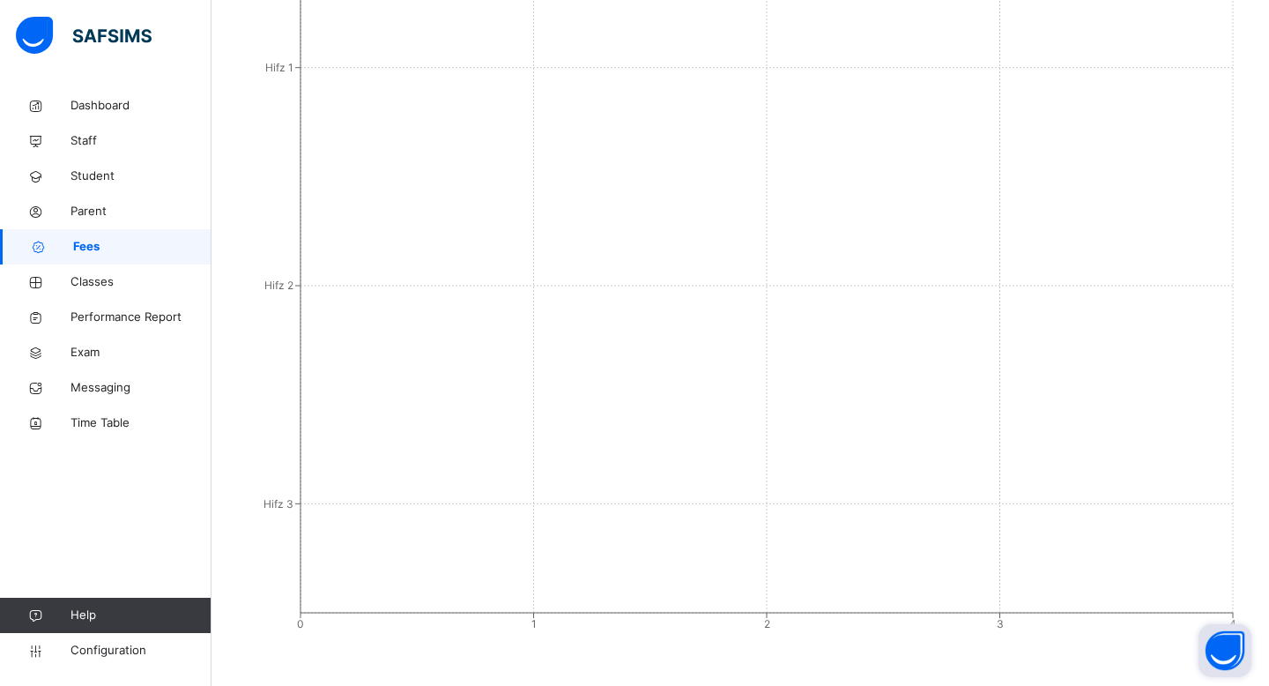
click at [1214, 647] on button "Open asap" at bounding box center [1224, 650] width 53 height 53
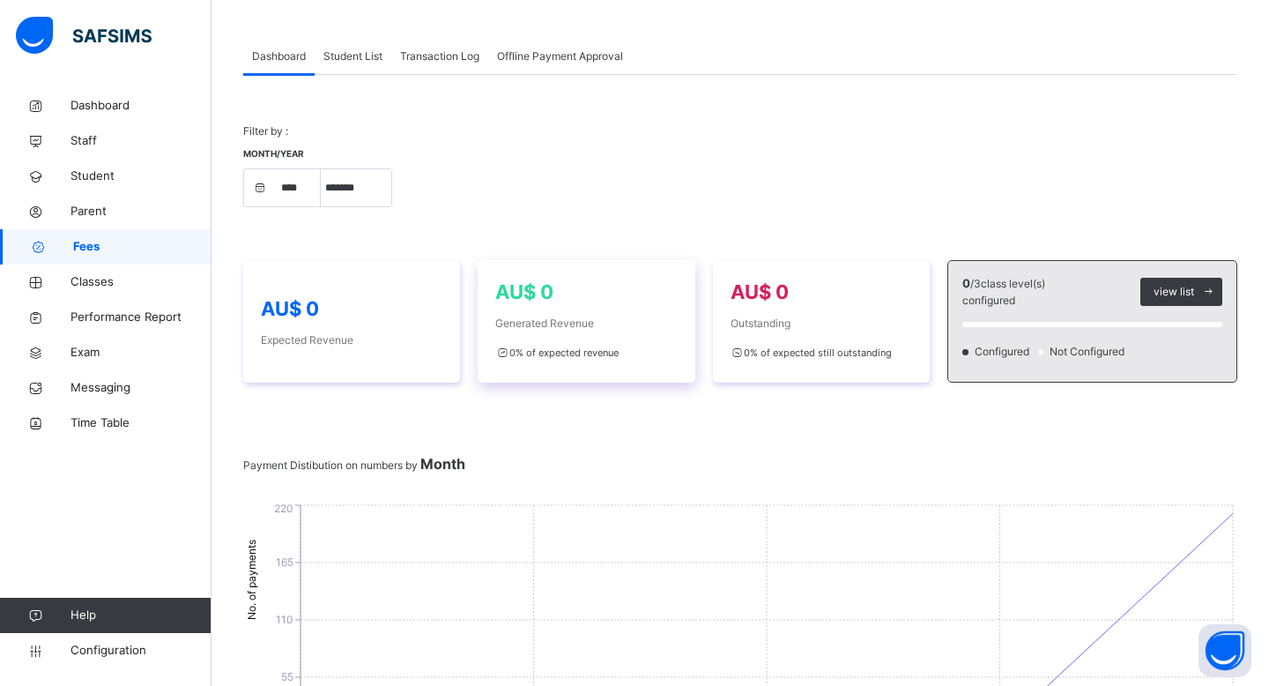
scroll to position [65, 0]
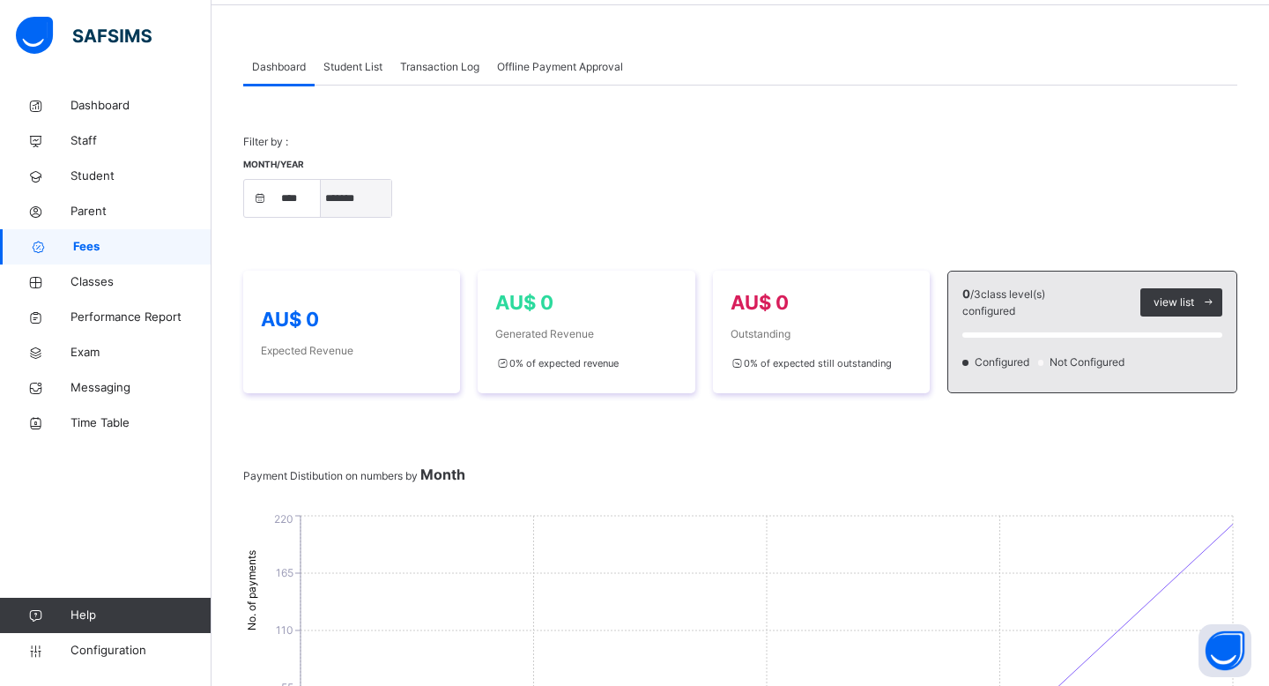
click at [365, 198] on select "***** ******* ******** ***** ***** *** **** **** ****** ********* ******* *****…" at bounding box center [356, 198] width 70 height 37
click at [358, 57] on div "Student List" at bounding box center [353, 66] width 77 height 35
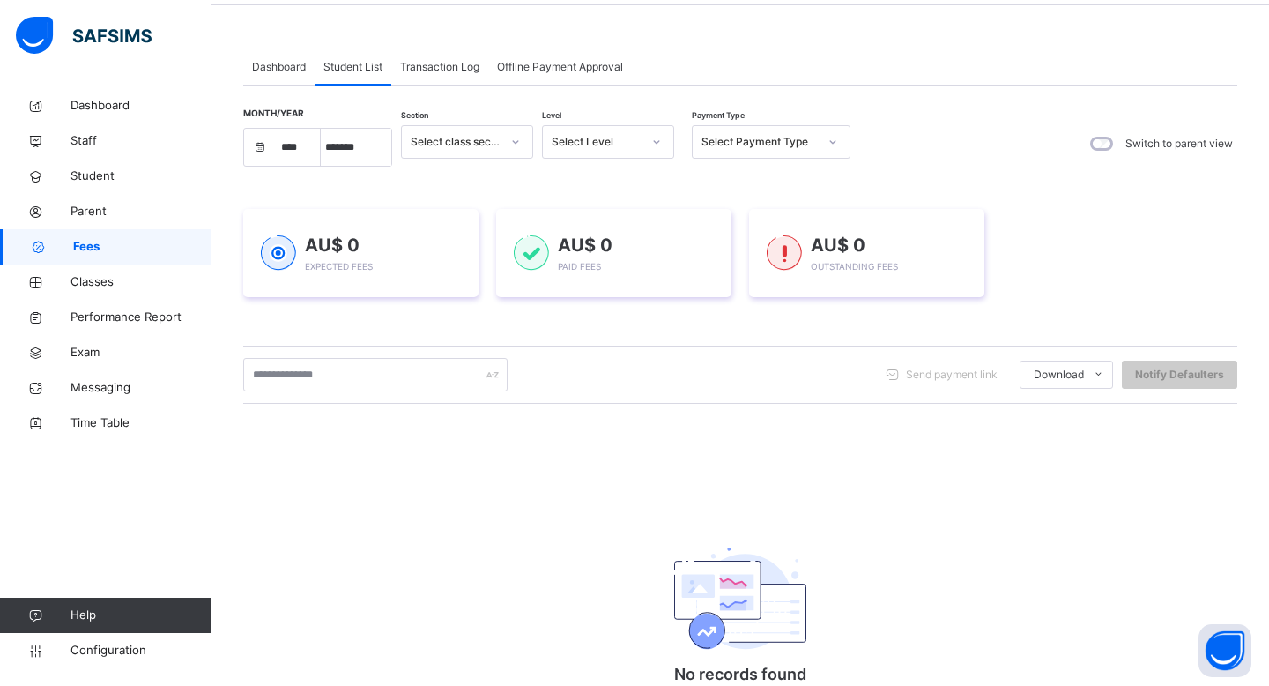
click at [436, 65] on span "Transaction Log" at bounding box center [439, 67] width 79 height 16
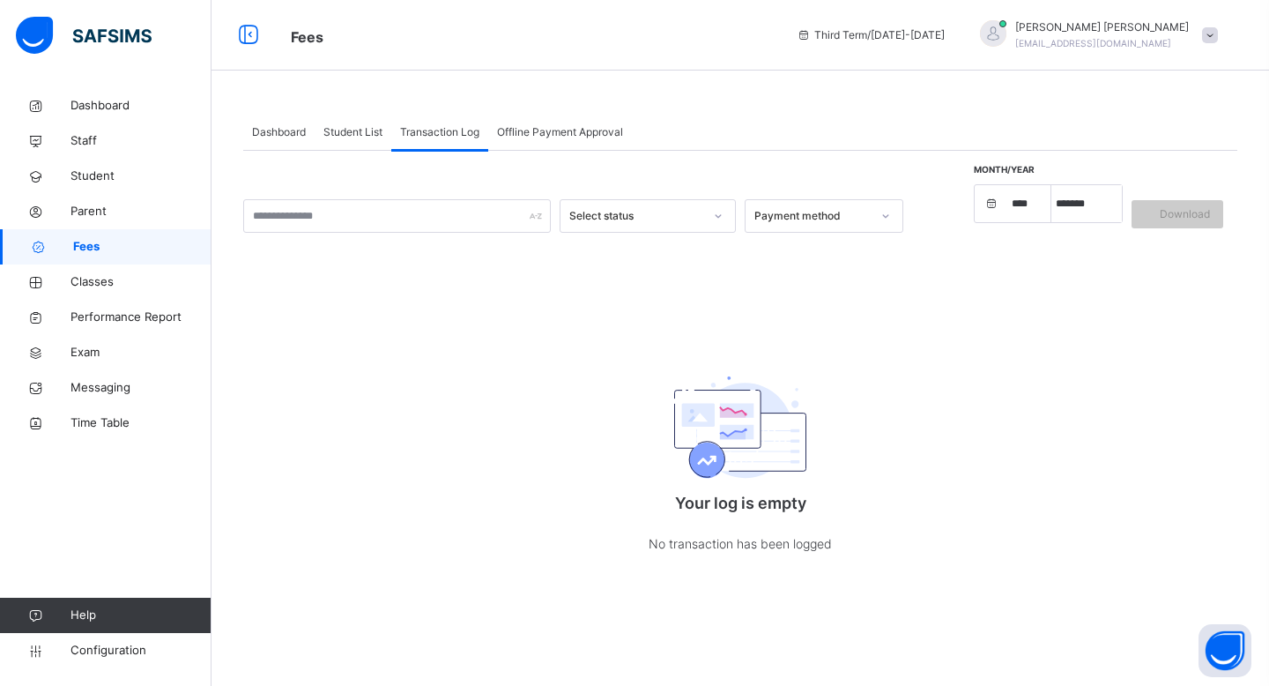
scroll to position [0, 0]
click at [565, 122] on div "Offline Payment Approval" at bounding box center [560, 132] width 144 height 35
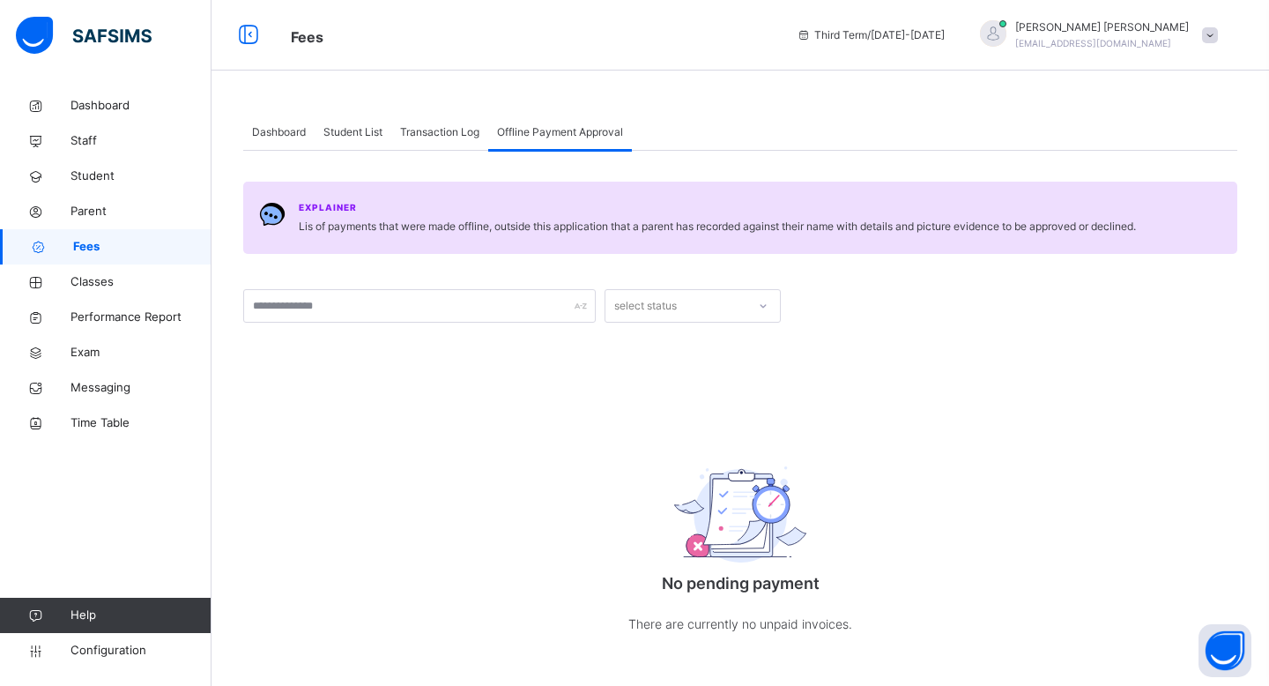
click at [457, 144] on div "Transaction Log" at bounding box center [439, 132] width 97 height 35
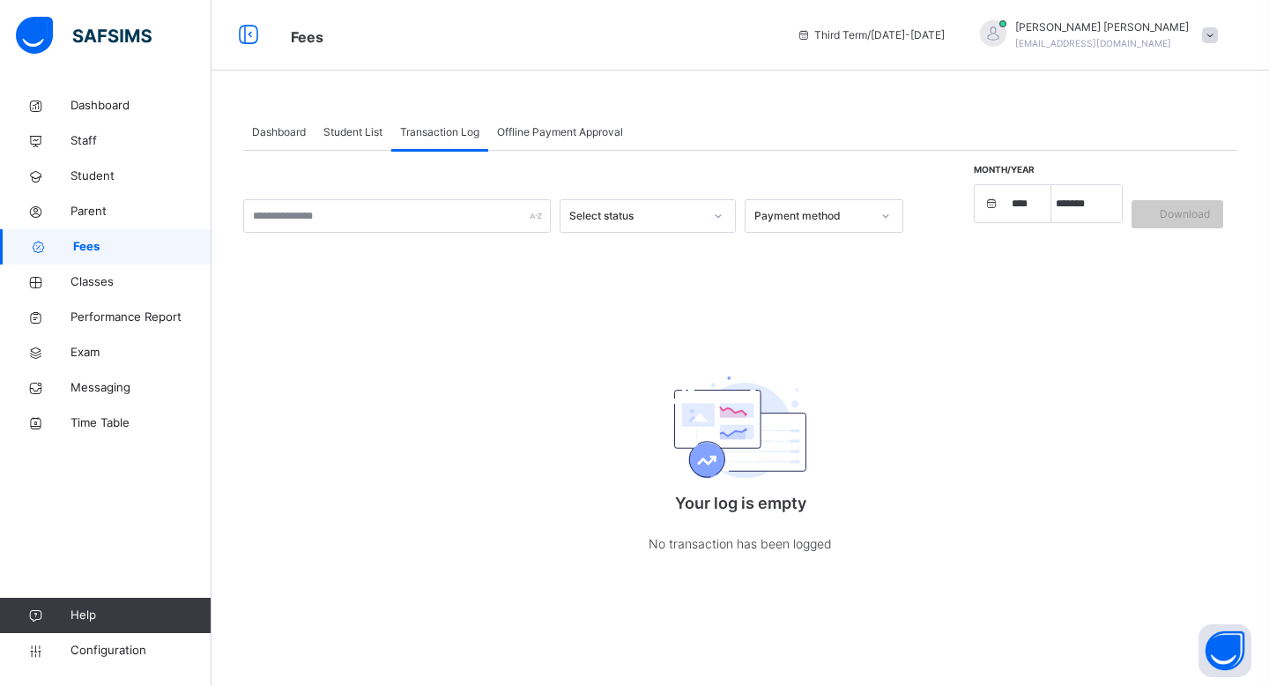
click at [360, 130] on span "Student List" at bounding box center [352, 132] width 59 height 16
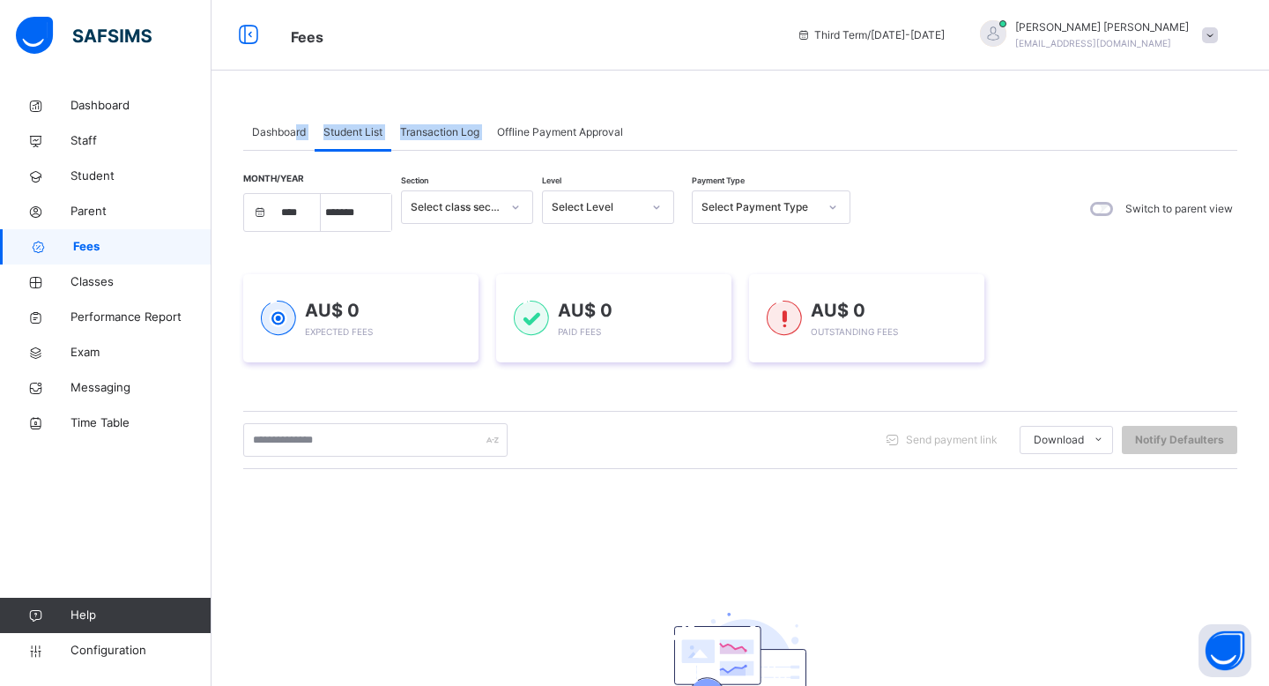
drag, startPoint x: 294, startPoint y: 133, endPoint x: 537, endPoint y: 115, distance: 243.8
click at [538, 115] on div "Dashboard Student List Transaction Log Offline Payment Approval" at bounding box center [740, 133] width 994 height 36
click at [537, 115] on div "Offline Payment Approval" at bounding box center [560, 132] width 144 height 35
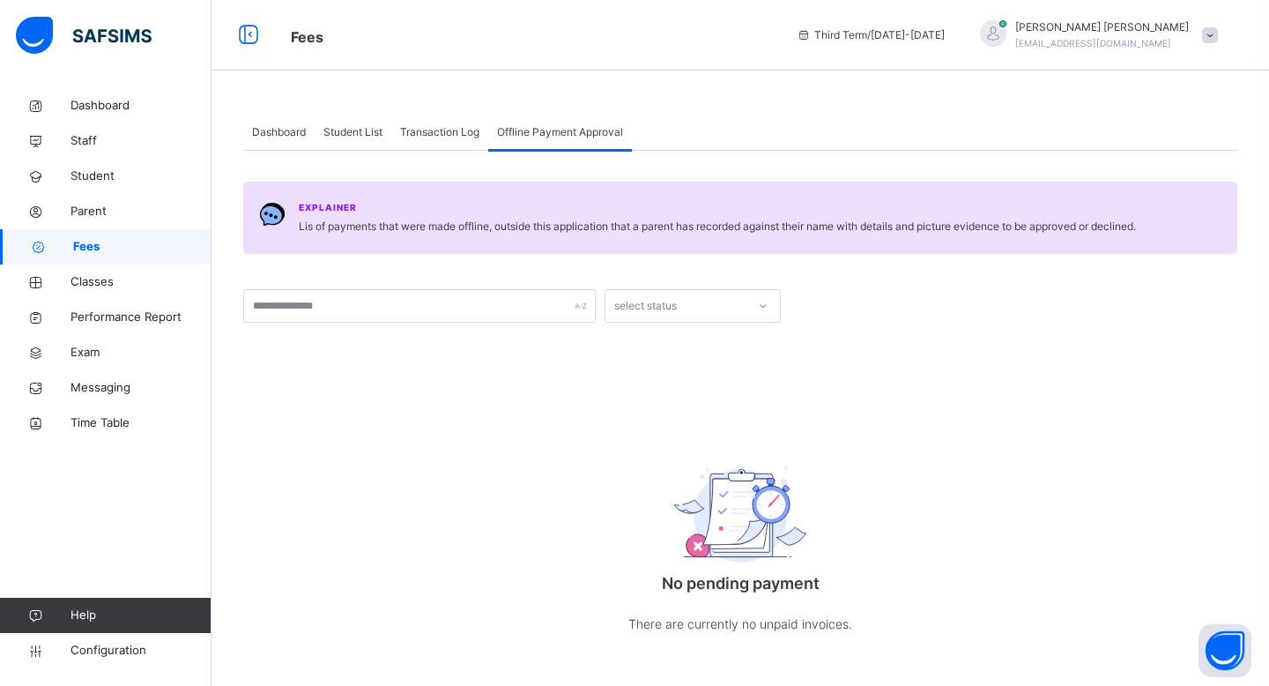
click at [373, 136] on span "Student List" at bounding box center [352, 132] width 59 height 16
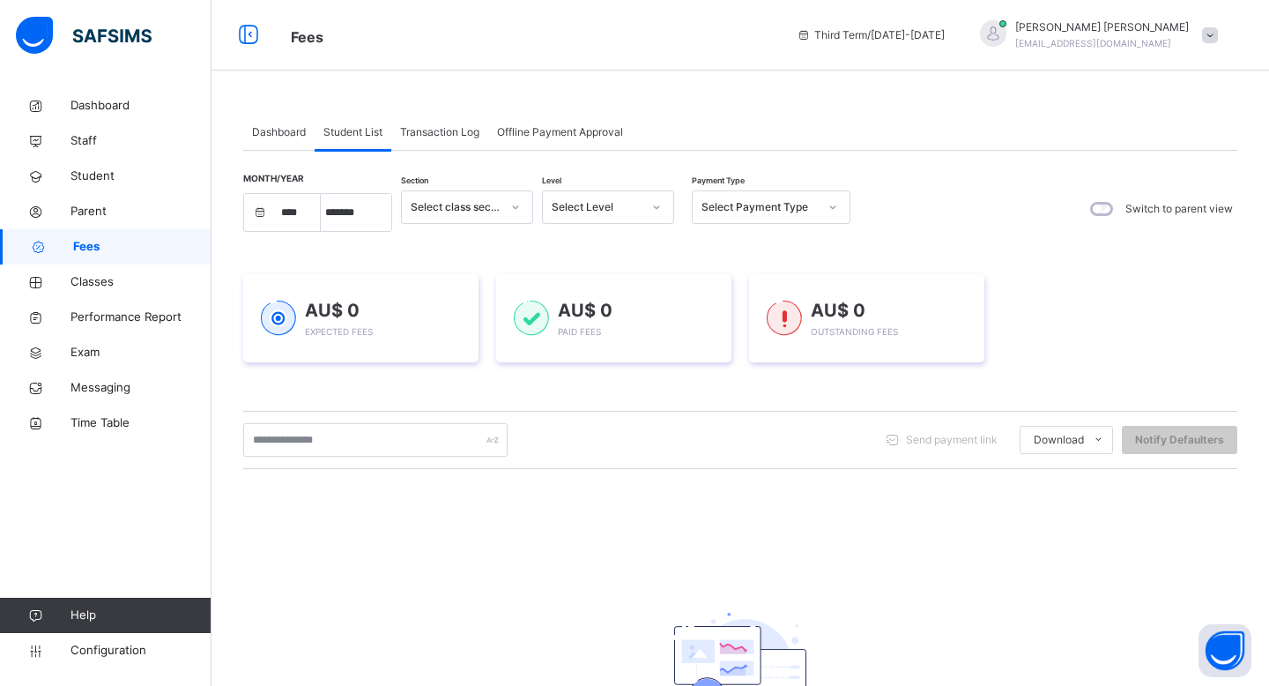
click at [308, 136] on div "Dashboard" at bounding box center [278, 132] width 71 height 35
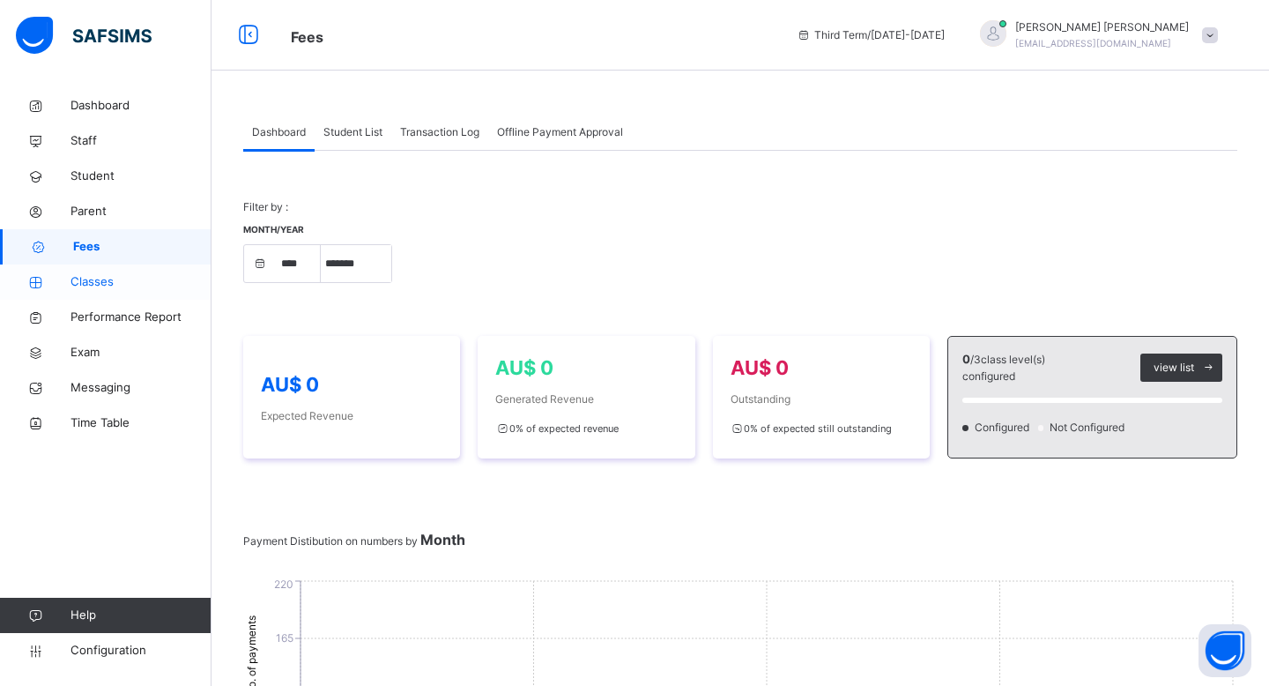
click at [165, 288] on span "Classes" at bounding box center [140, 282] width 141 height 18
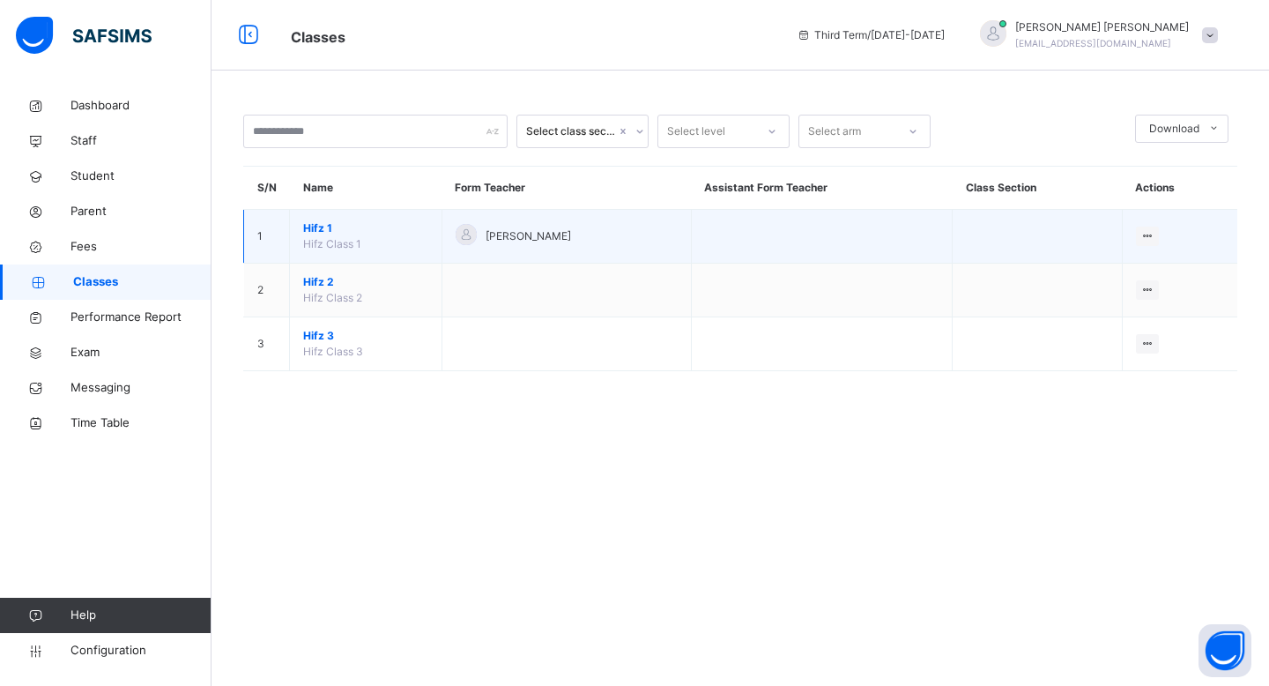
click at [582, 251] on td "ABDULLAHI MOALLIM" at bounding box center [565, 237] width 249 height 54
click at [556, 234] on span "ABDULLAHI MOALLIM" at bounding box center [528, 236] width 85 height 16
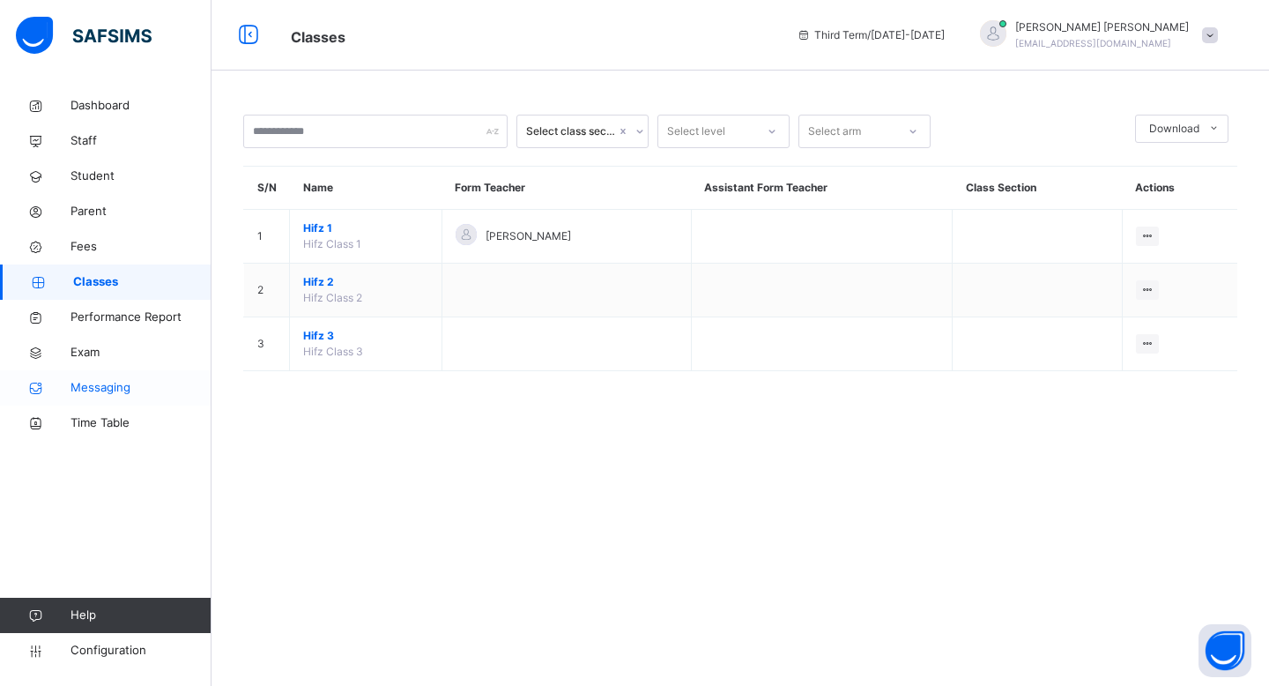
click at [115, 390] on span "Messaging" at bounding box center [140, 388] width 141 height 18
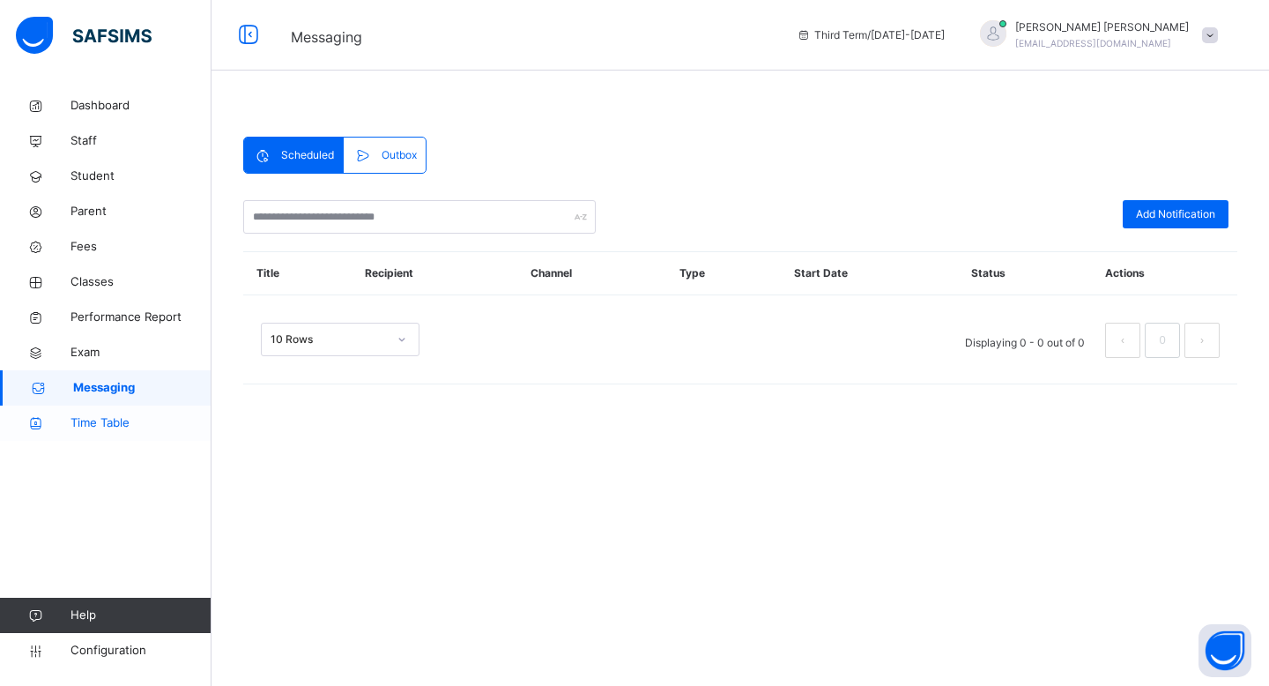
click at [122, 413] on link "Time Table" at bounding box center [105, 422] width 211 height 35
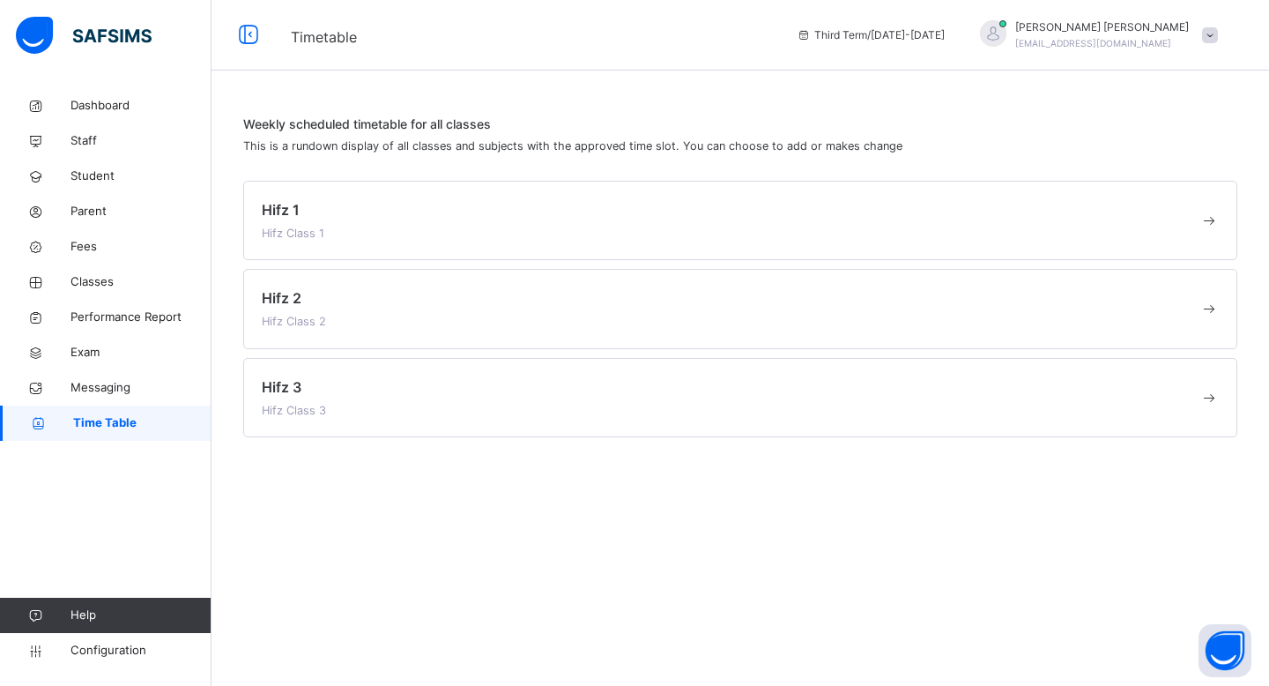
click at [346, 239] on div "Hifz 1 Hifz Class 1" at bounding box center [731, 220] width 938 height 42
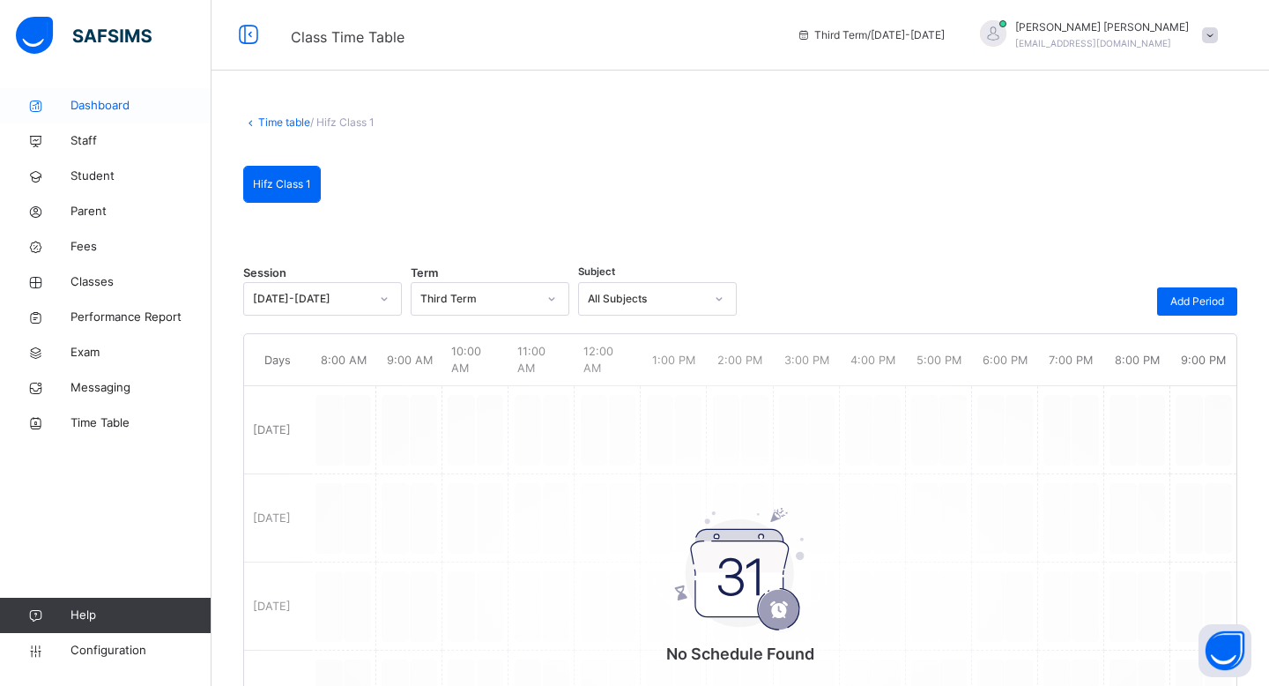
click at [93, 115] on link "Dashboard" at bounding box center [105, 105] width 211 height 35
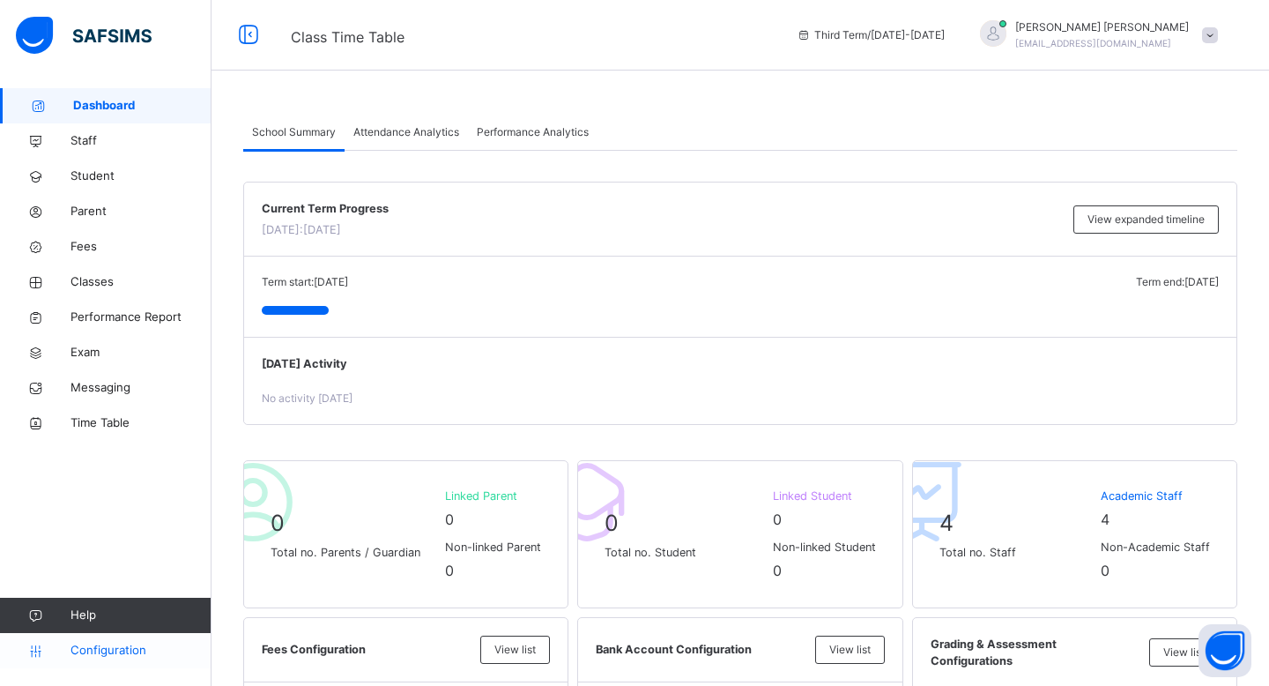
click at [129, 654] on span "Configuration" at bounding box center [140, 650] width 140 height 18
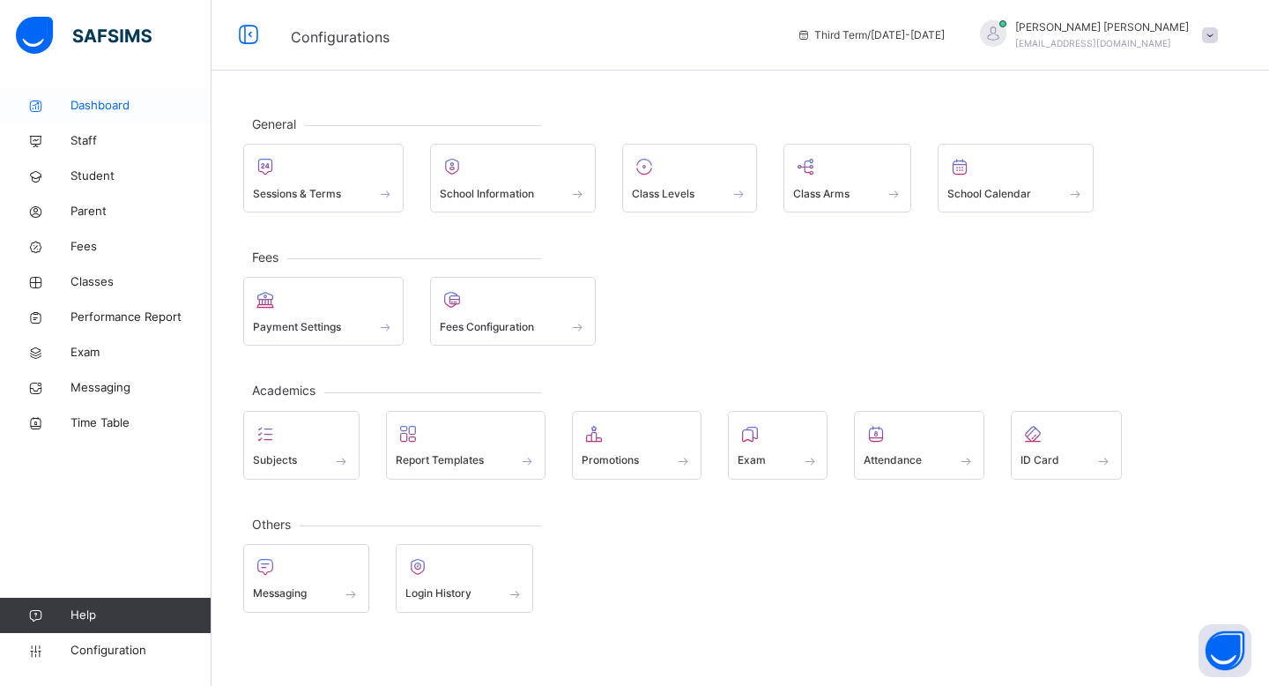
click at [101, 102] on span "Dashboard" at bounding box center [140, 106] width 141 height 18
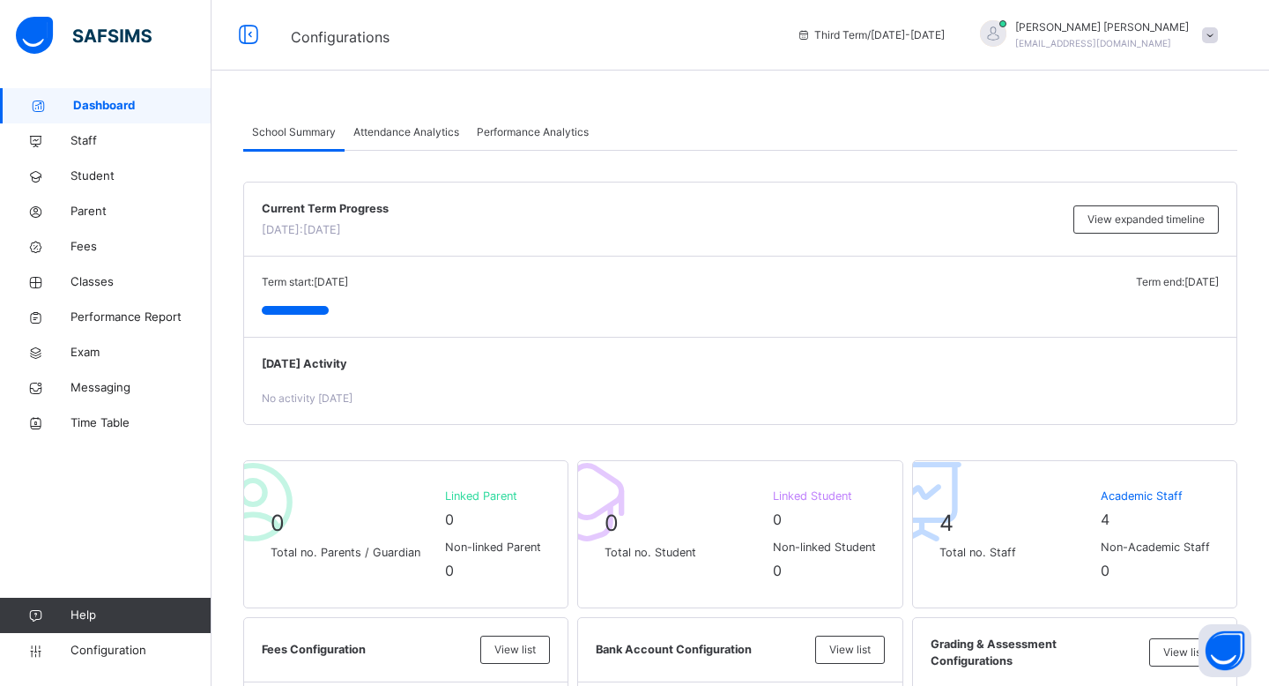
click at [1101, 28] on span "MOHAMED MOHAMED" at bounding box center [1102, 27] width 174 height 16
click at [936, 33] on span "Third Term / 2025-2026" at bounding box center [871, 35] width 148 height 16
